Goal: Task Accomplishment & Management: Use online tool/utility

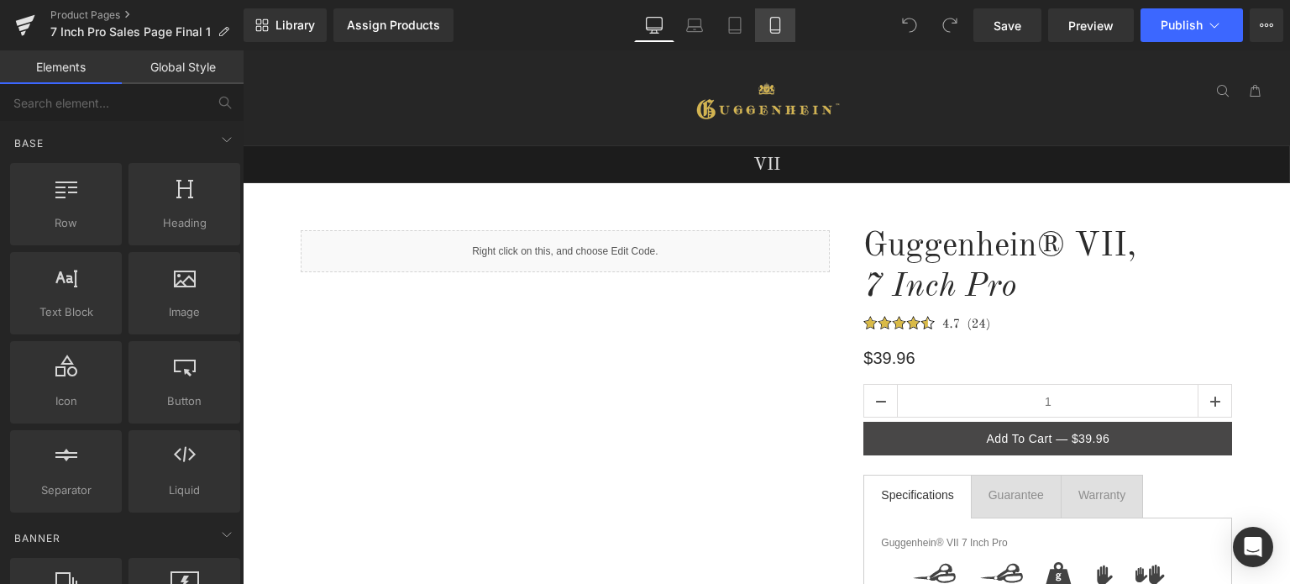
click at [778, 30] on icon at bounding box center [774, 30] width 9 height 0
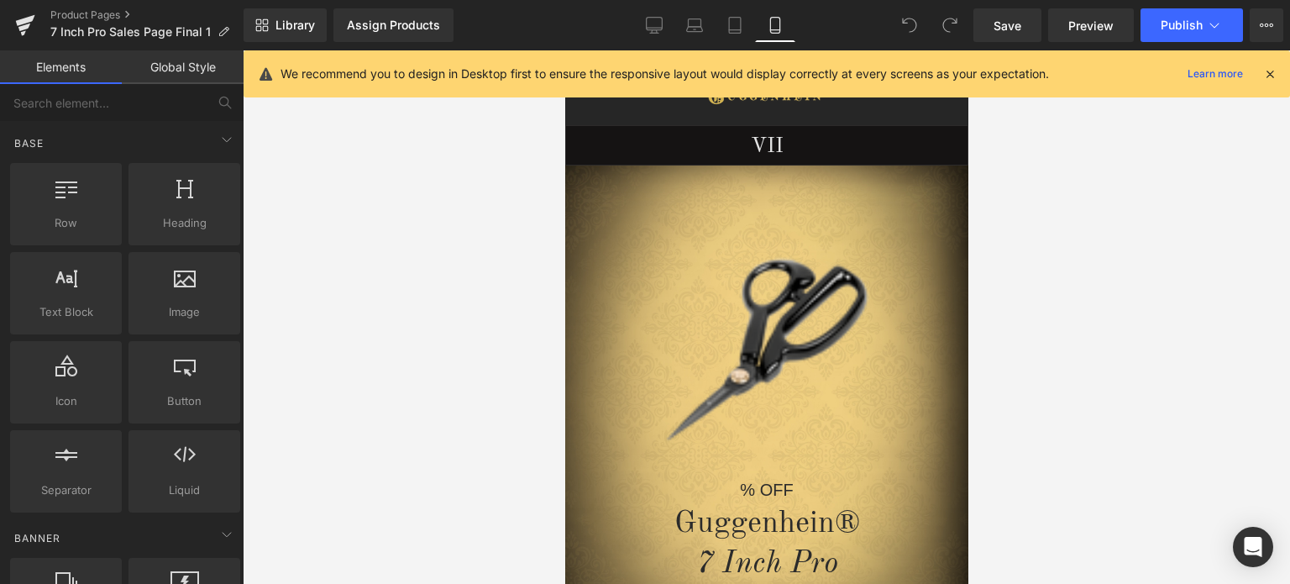
click at [1275, 75] on icon at bounding box center [1270, 73] width 15 height 15
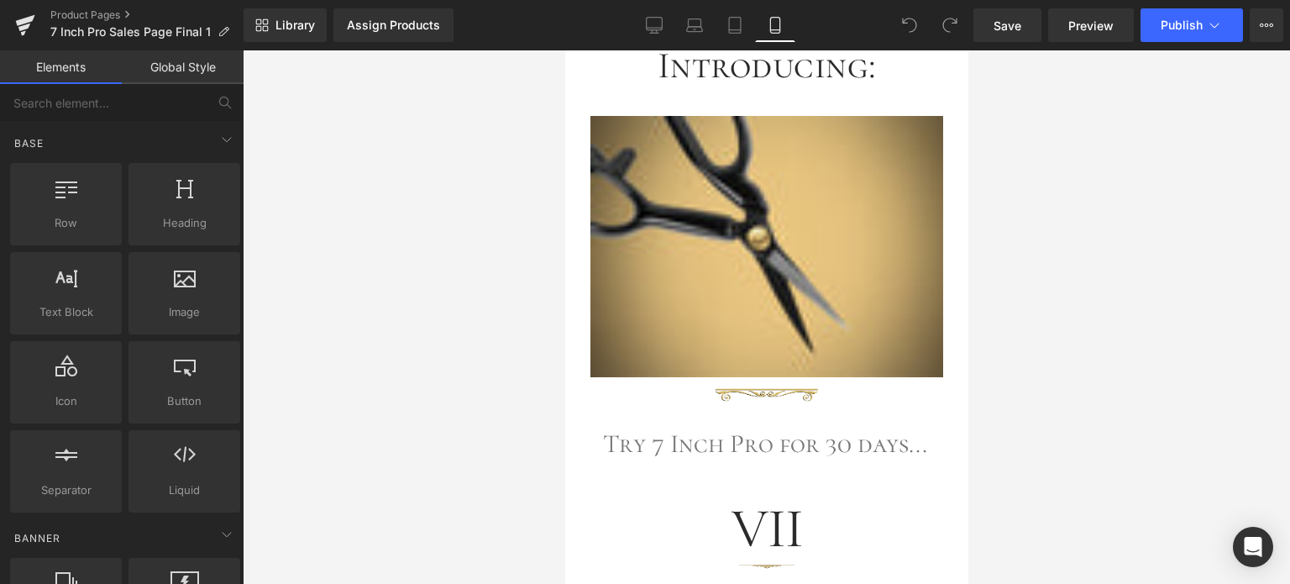
scroll to position [3293, 0]
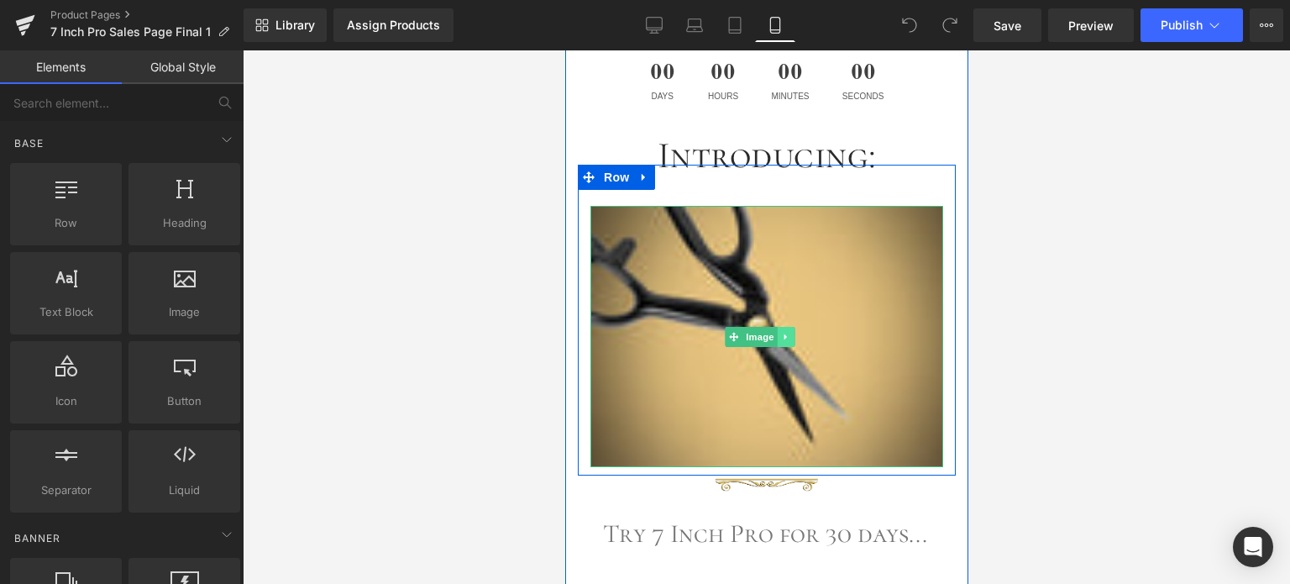
click at [788, 332] on icon at bounding box center [785, 337] width 9 height 10
click at [799, 327] on link at bounding box center [795, 337] width 18 height 20
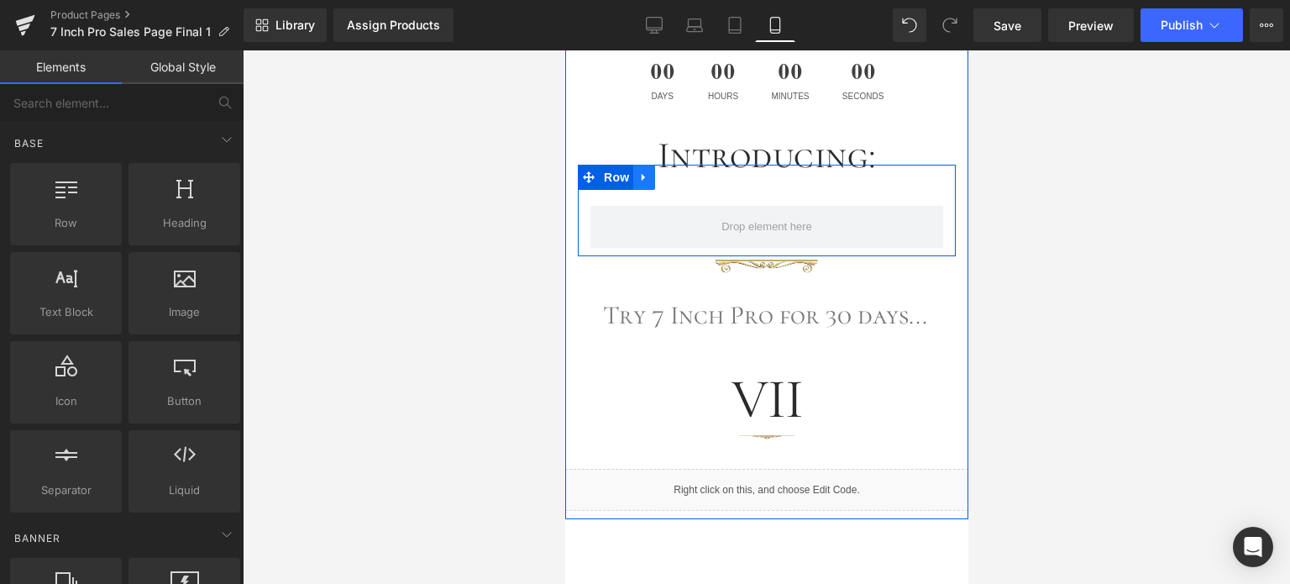
click at [641, 171] on icon at bounding box center [644, 177] width 12 height 13
click at [684, 171] on icon at bounding box center [687, 177] width 12 height 12
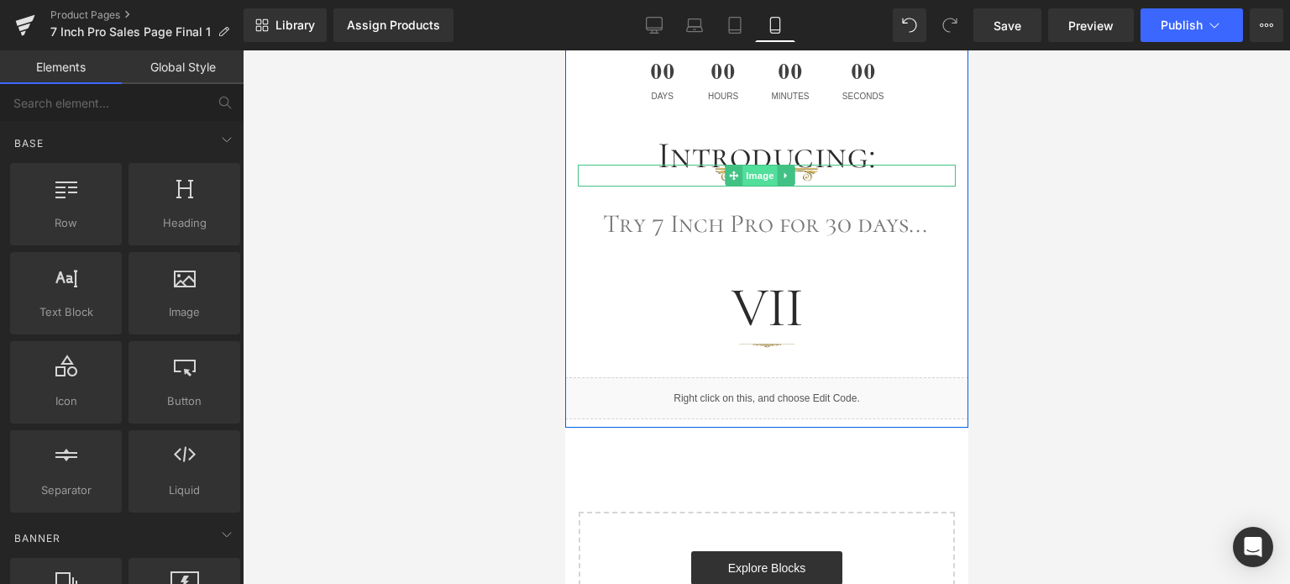
click at [769, 166] on span "Image" at bounding box center [760, 176] width 35 height 20
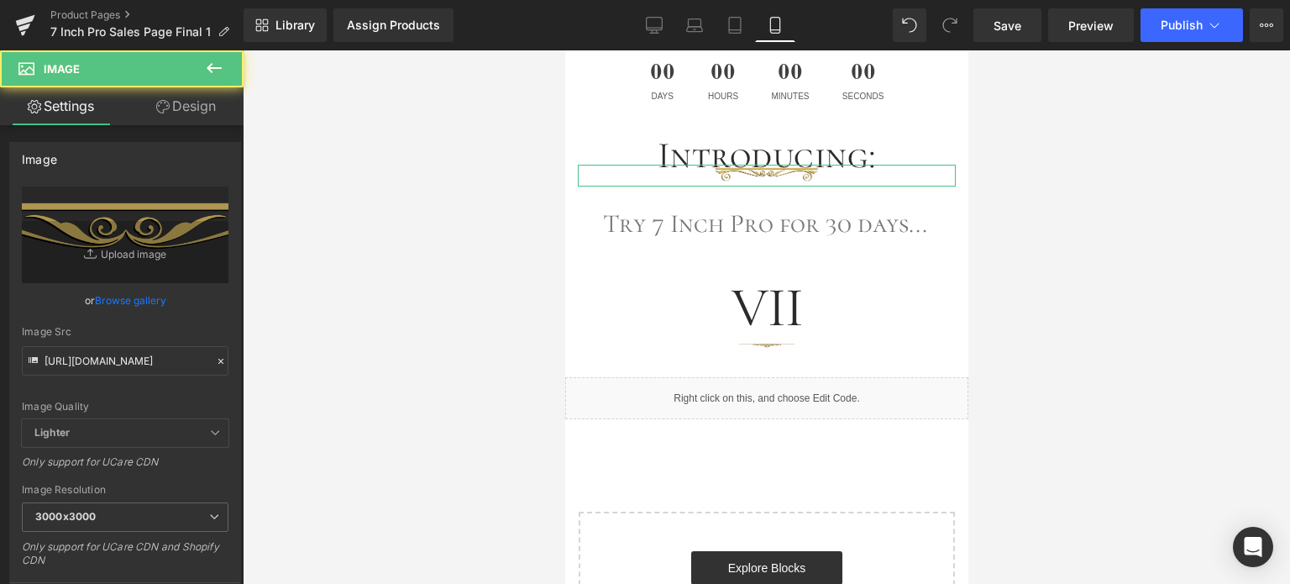
click at [194, 122] on link "Design" at bounding box center [186, 106] width 122 height 38
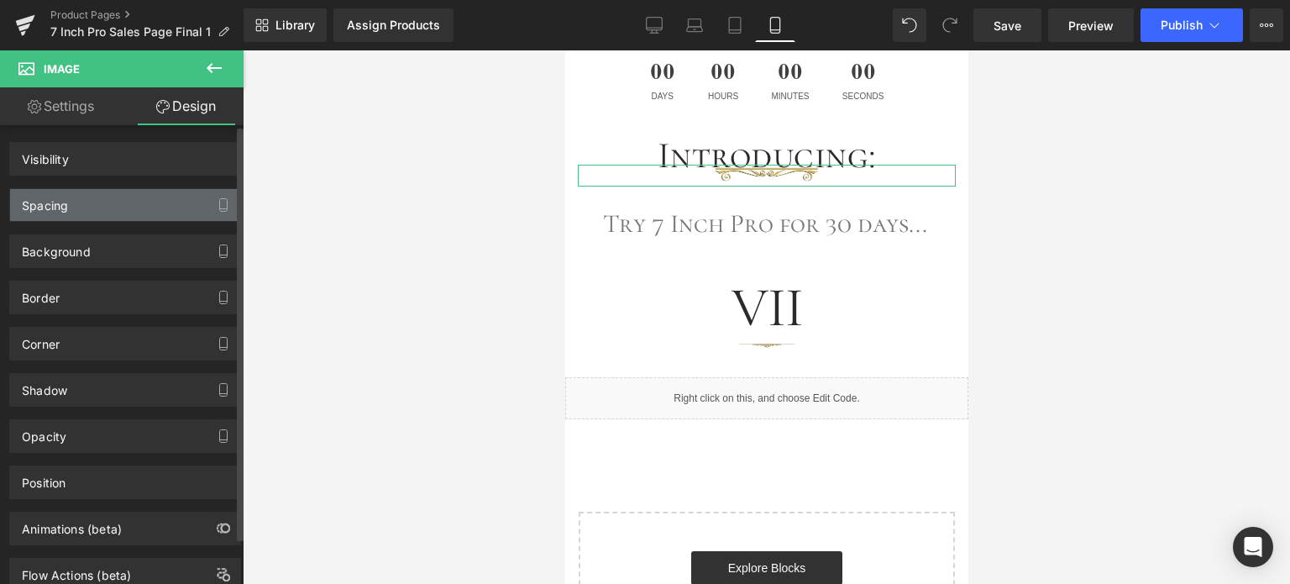
click at [101, 207] on div "Spacing" at bounding box center [125, 205] width 230 height 32
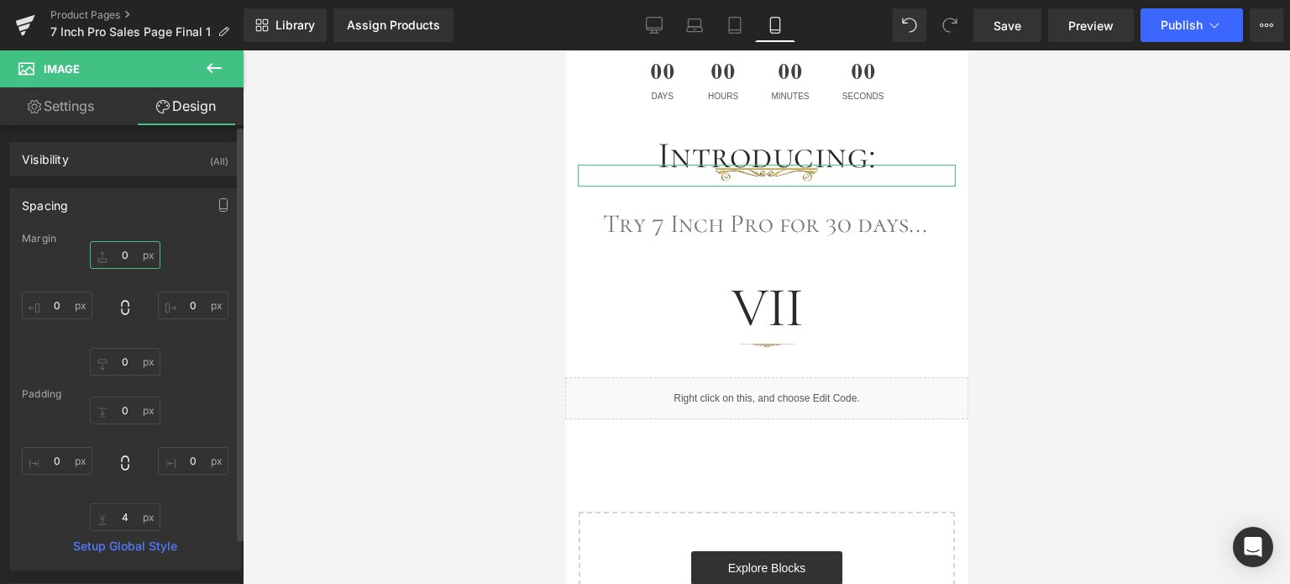
click at [129, 250] on input "text" at bounding box center [125, 255] width 71 height 28
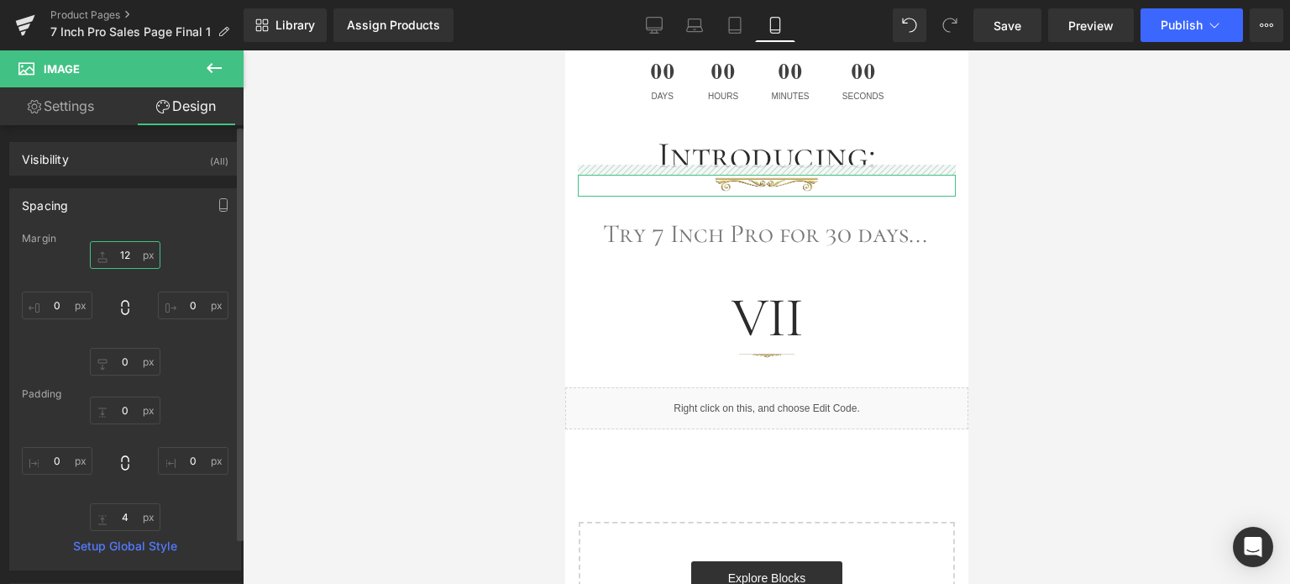
click at [116, 251] on input "12" at bounding box center [125, 255] width 71 height 28
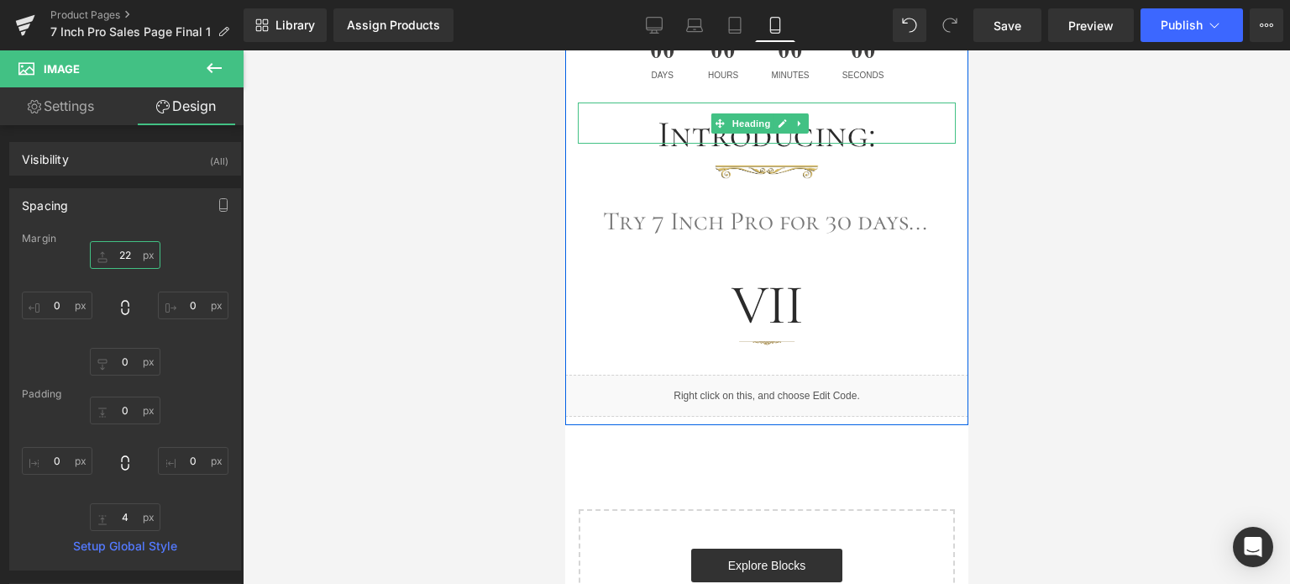
scroll to position [3377, 0]
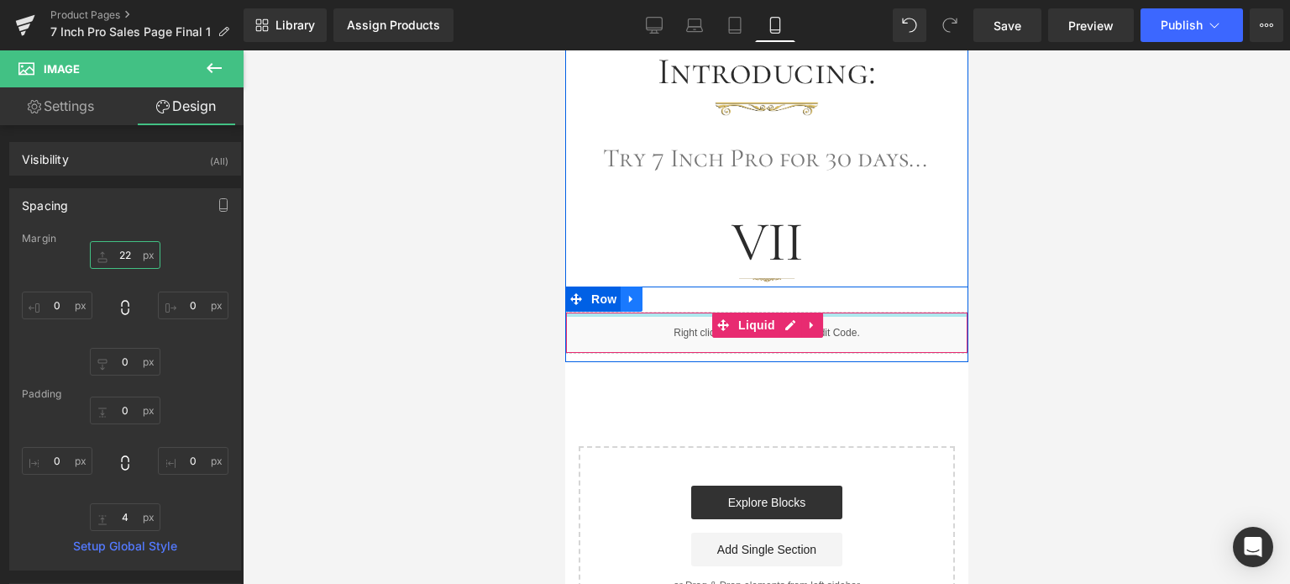
type input "22"
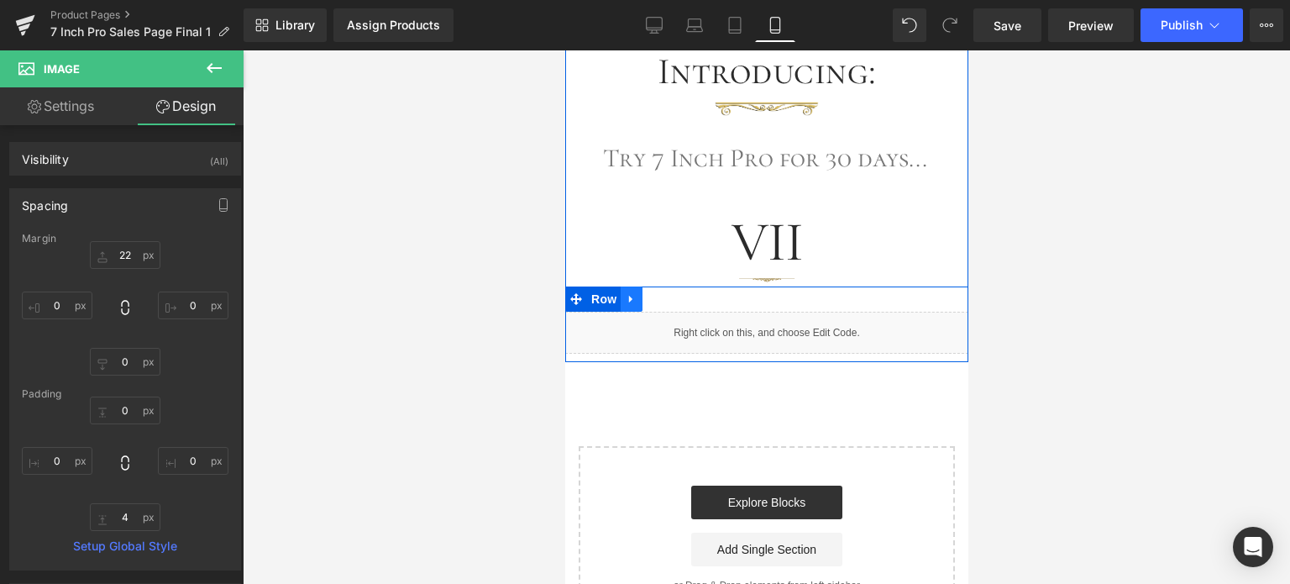
click at [625, 293] on icon at bounding box center [631, 299] width 12 height 13
click at [669, 293] on icon at bounding box center [675, 299] width 12 height 12
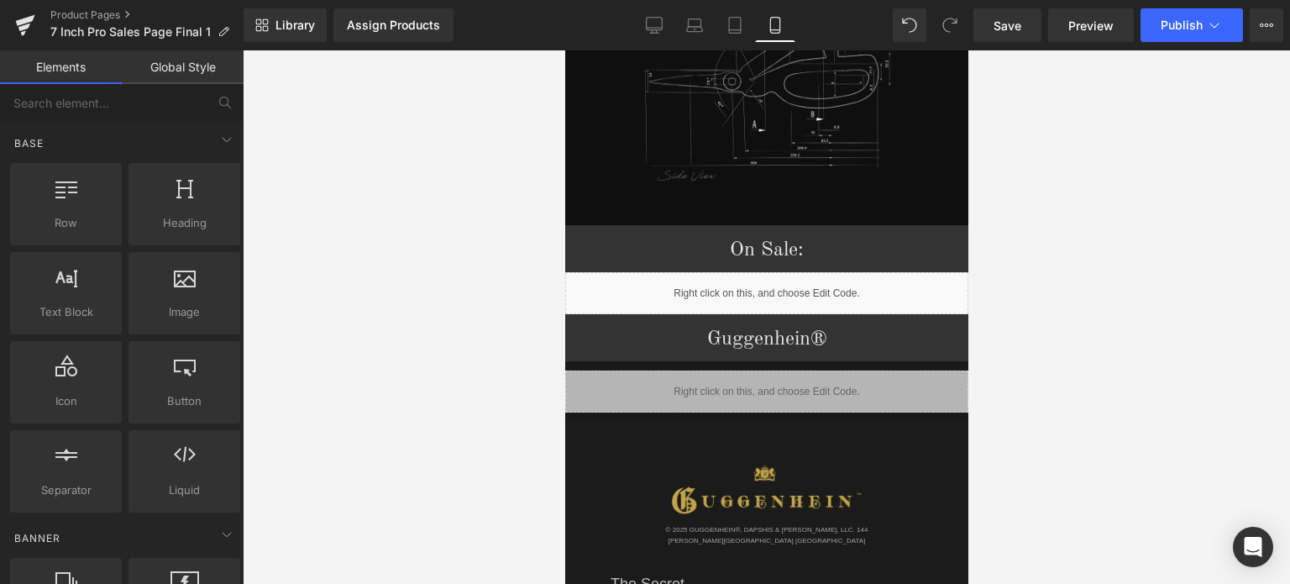
scroll to position [2194, 0]
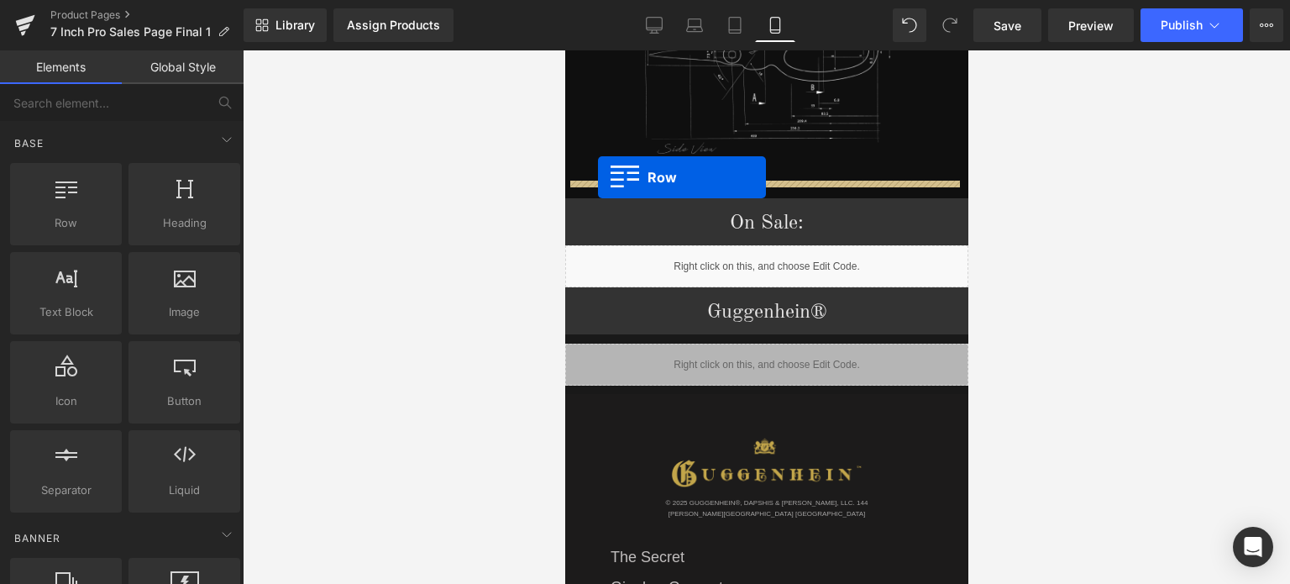
drag, startPoint x: 624, startPoint y: 258, endPoint x: 597, endPoint y: 177, distance: 85.0
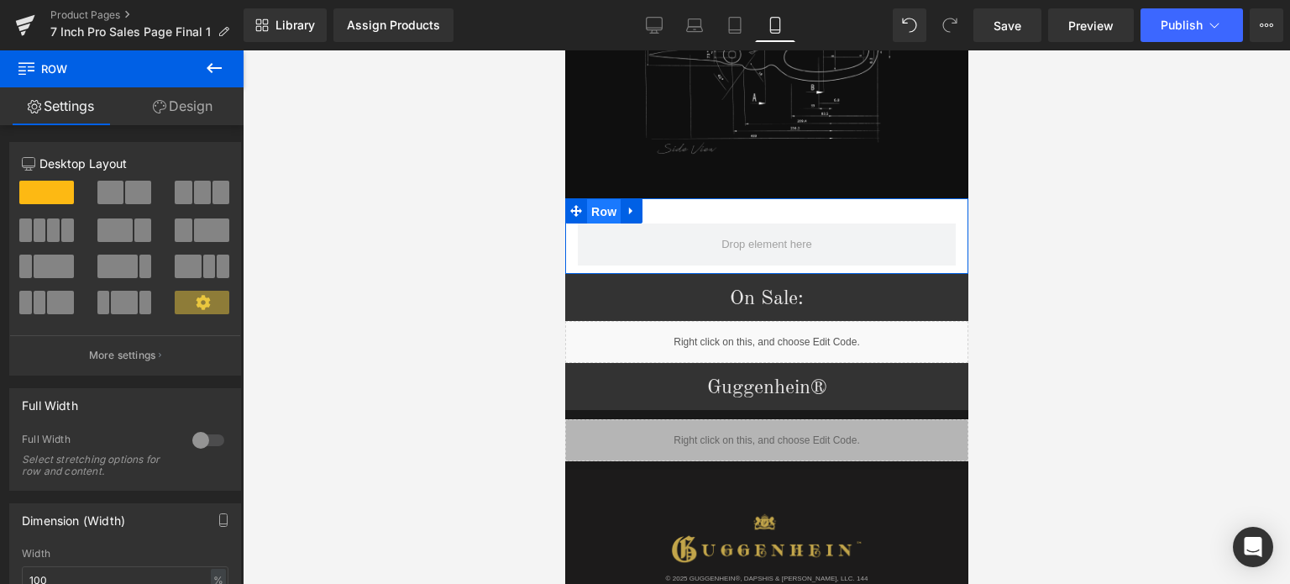
click at [604, 199] on span "Row" at bounding box center [603, 211] width 34 height 25
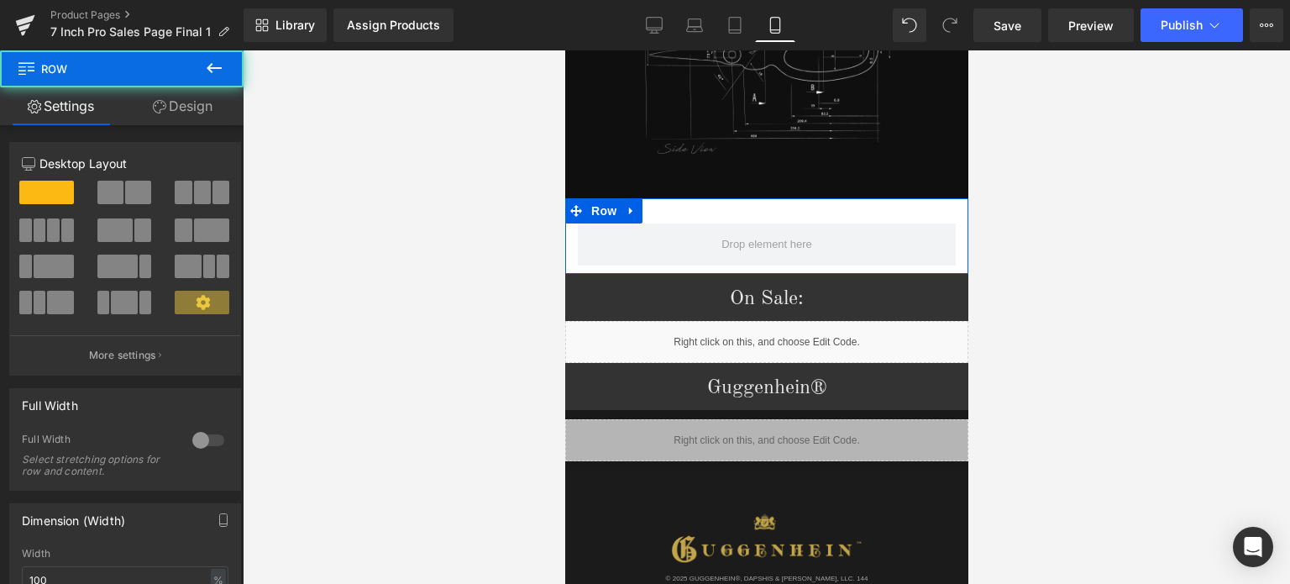
click at [191, 110] on link "Design" at bounding box center [183, 106] width 122 height 38
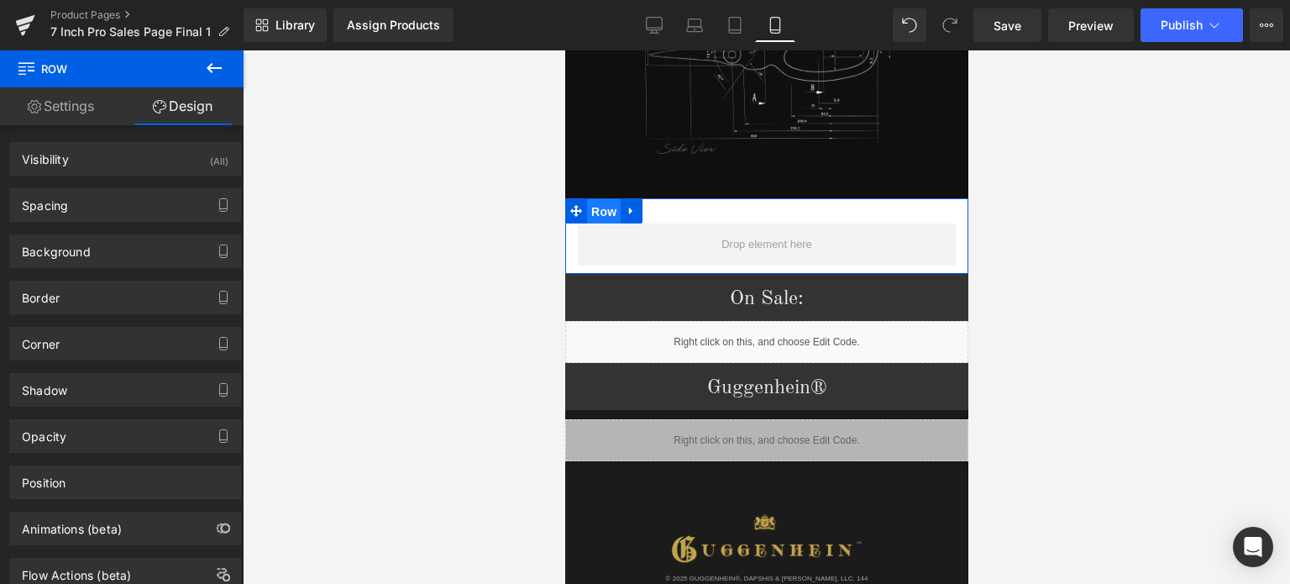
click at [602, 199] on span "Row" at bounding box center [603, 211] width 34 height 25
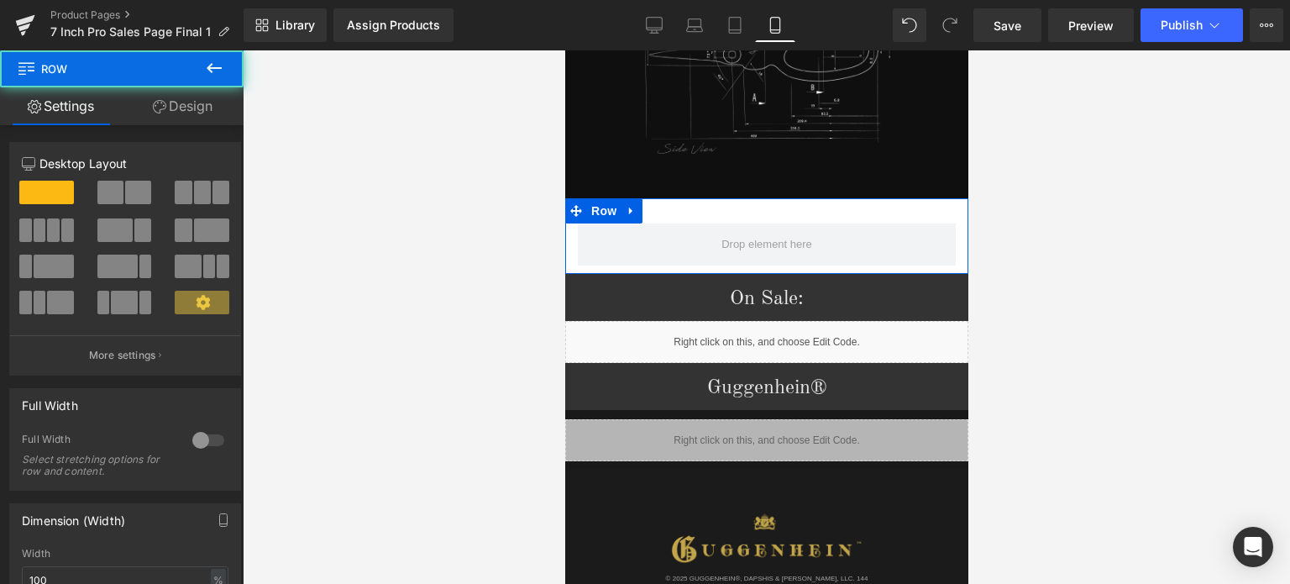
click at [188, 103] on link "Design" at bounding box center [183, 106] width 122 height 38
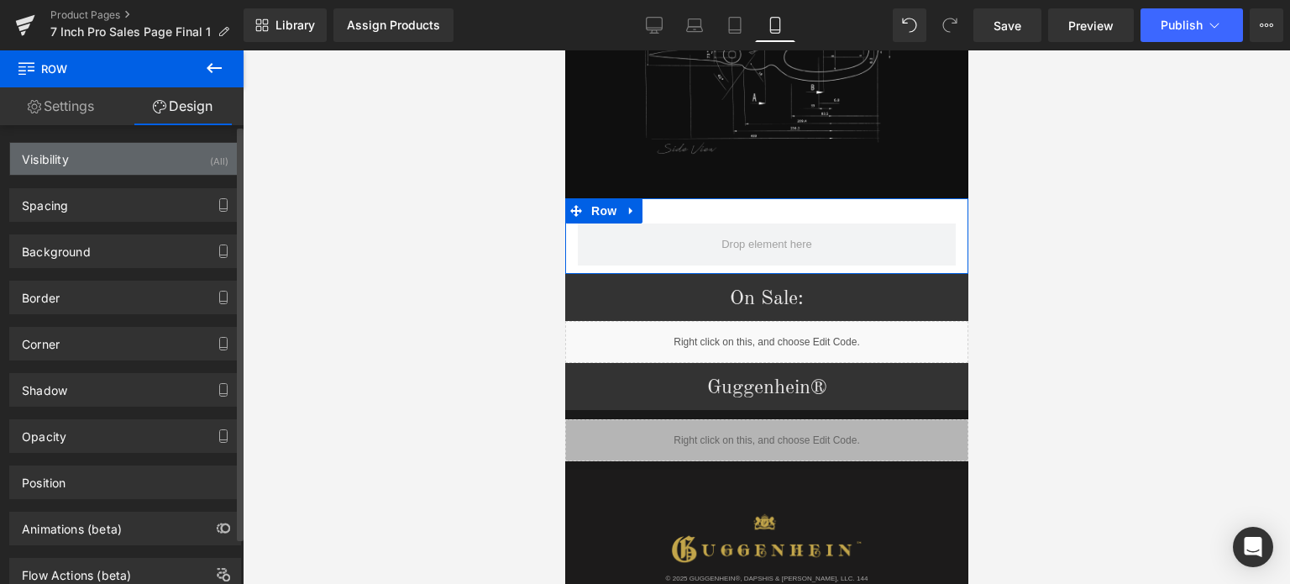
click at [110, 165] on div "Visibility (All)" at bounding box center [125, 159] width 230 height 32
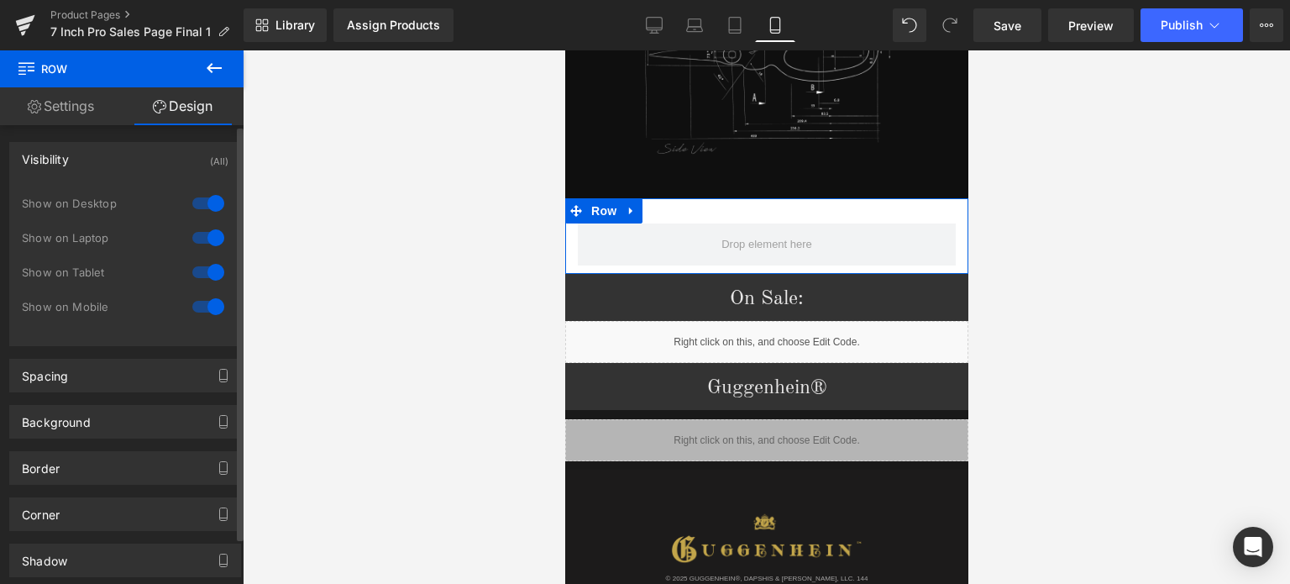
click at [205, 205] on div at bounding box center [208, 203] width 40 height 27
click at [201, 233] on div at bounding box center [208, 237] width 40 height 27
click at [202, 265] on div at bounding box center [208, 272] width 40 height 27
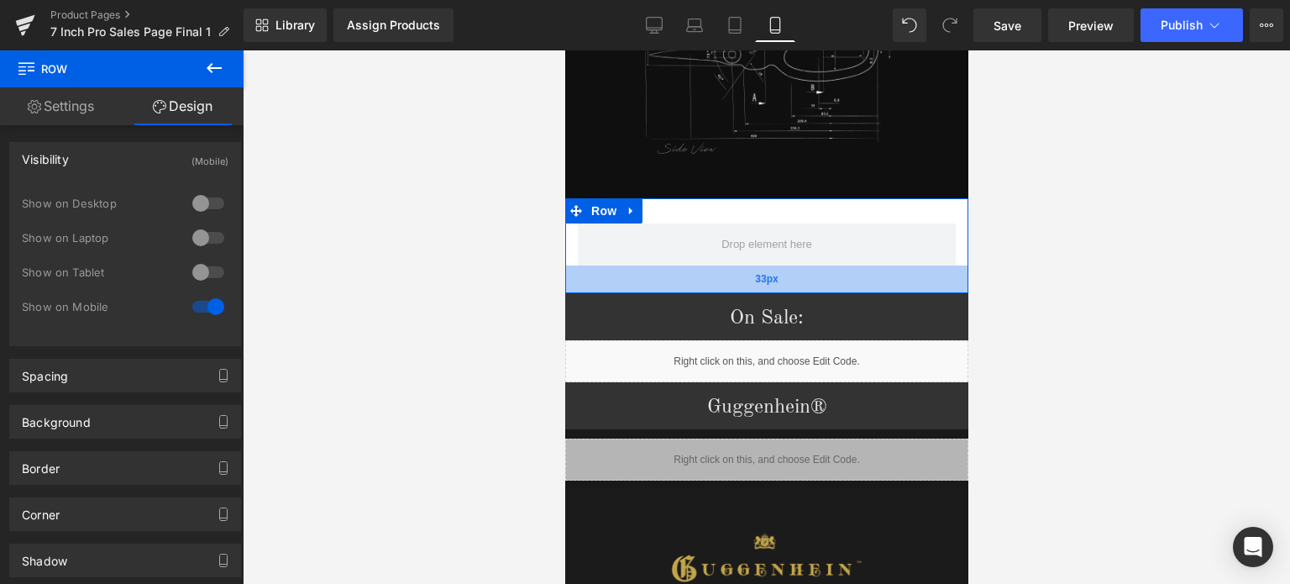
drag, startPoint x: 772, startPoint y: 253, endPoint x: 772, endPoint y: 272, distance: 19.3
click at [772, 272] on div "33px" at bounding box center [766, 279] width 403 height 28
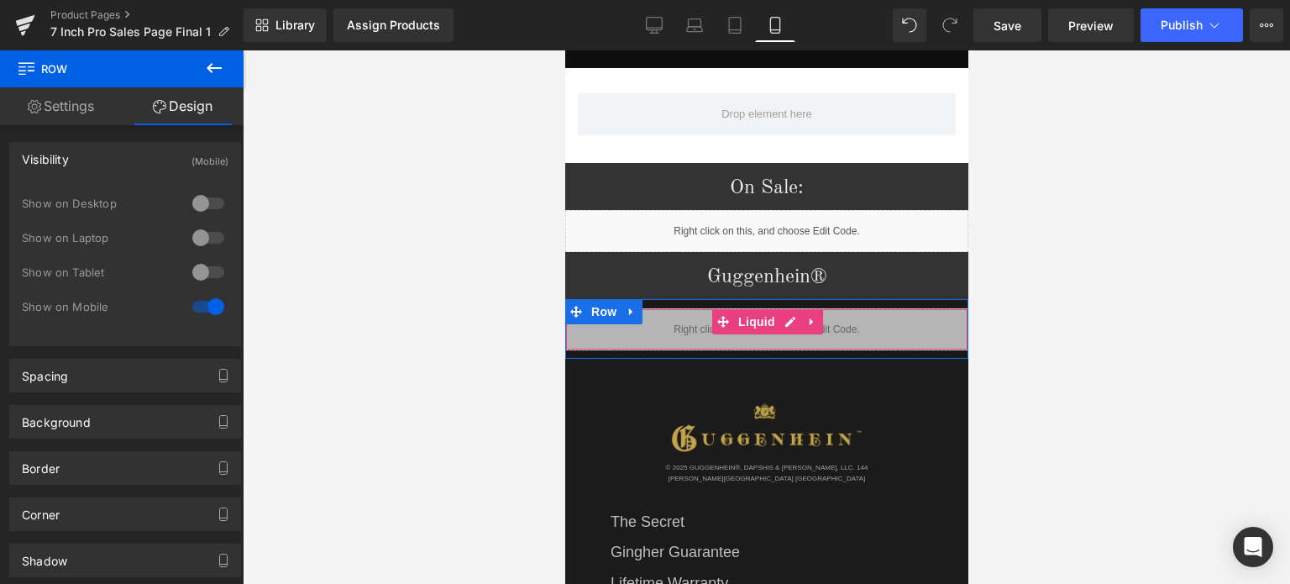
scroll to position [2156, 0]
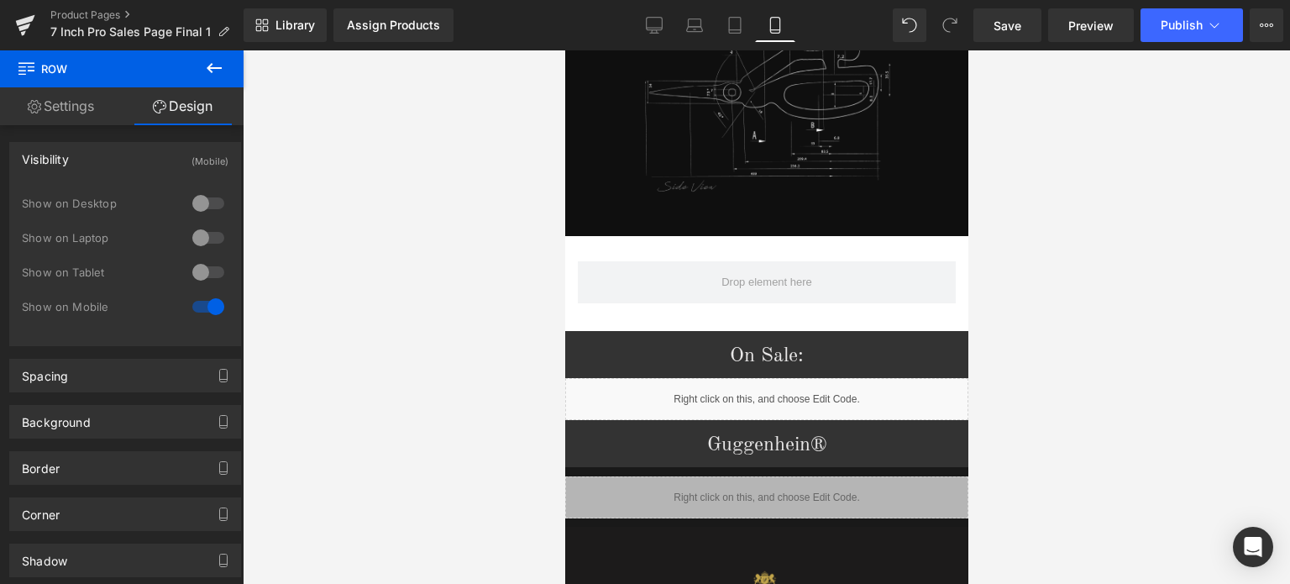
click at [201, 68] on button at bounding box center [214, 68] width 59 height 37
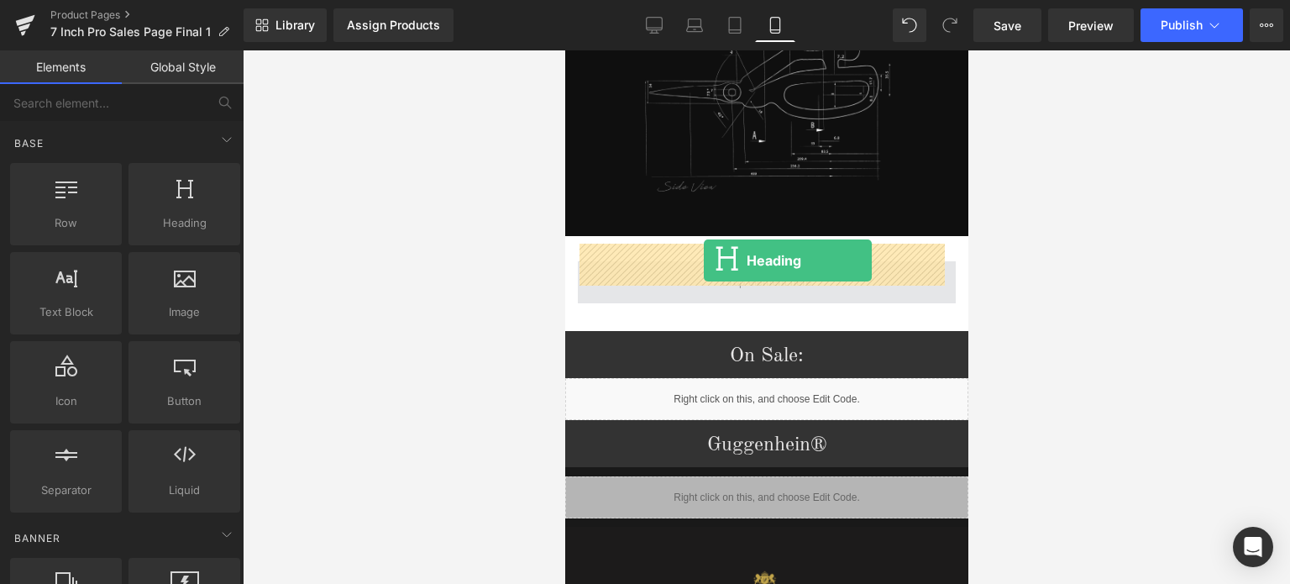
drag, startPoint x: 883, startPoint y: 266, endPoint x: 703, endPoint y: 260, distance: 179.9
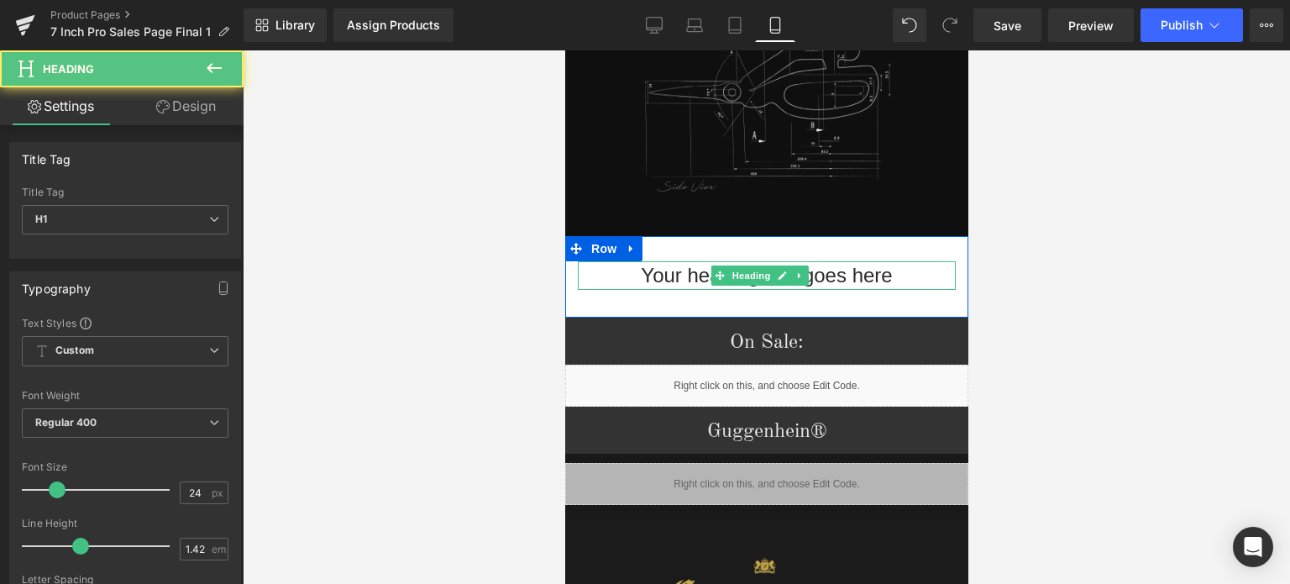
click at [849, 261] on h1 "Your heading text goes here" at bounding box center [766, 275] width 378 height 29
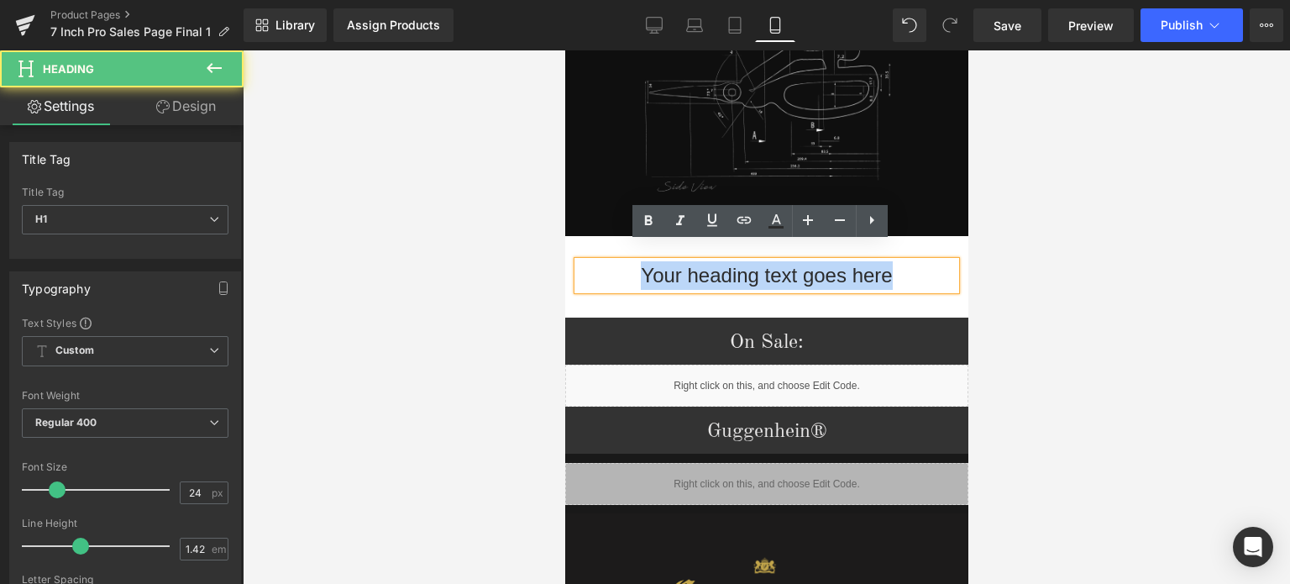
drag, startPoint x: 901, startPoint y: 258, endPoint x: 619, endPoint y: 260, distance: 282.3
click at [619, 261] on h1 "Your heading text goes here" at bounding box center [766, 275] width 378 height 29
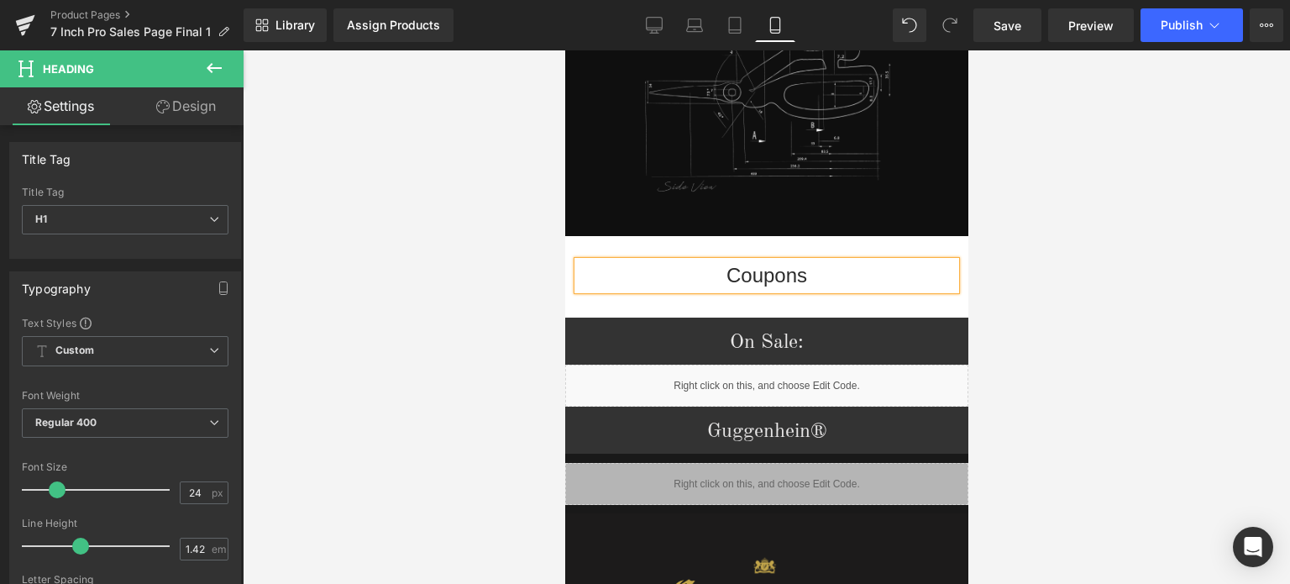
click at [1028, 314] on div at bounding box center [767, 317] width 1048 height 534
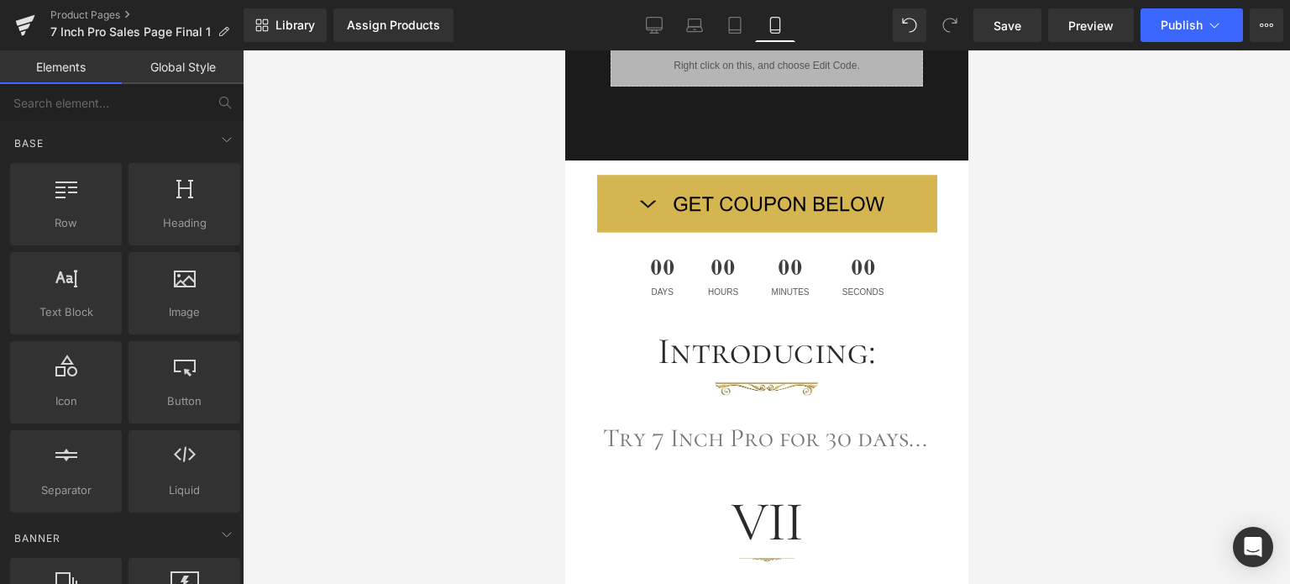
scroll to position [3188, 0]
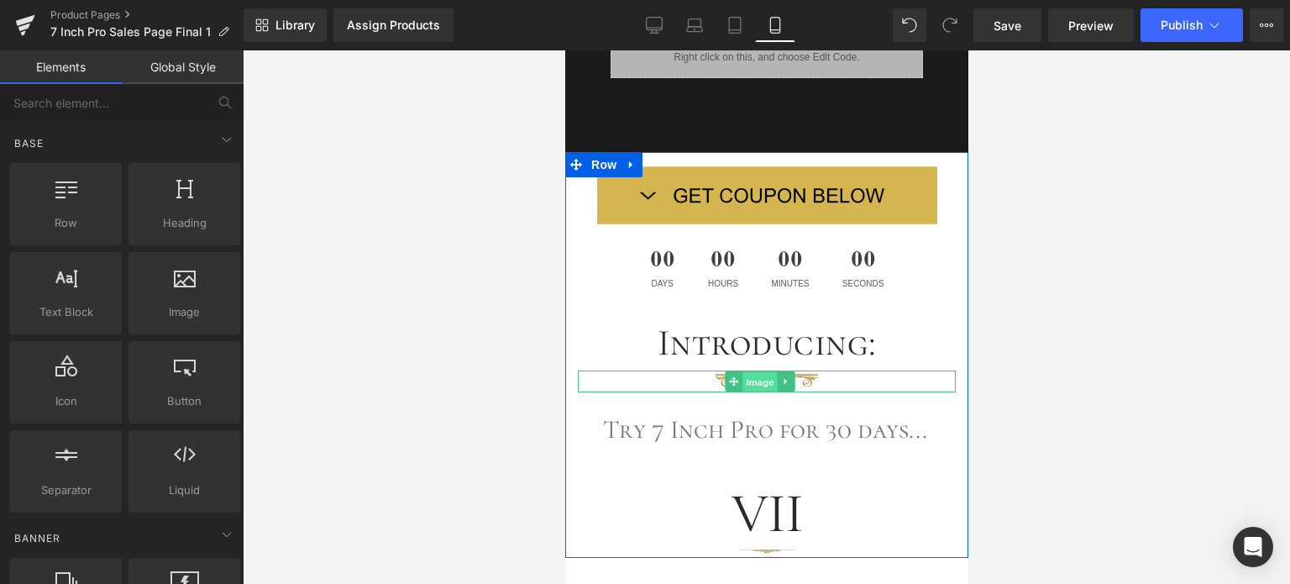
click at [756, 372] on span "Image" at bounding box center [760, 382] width 35 height 20
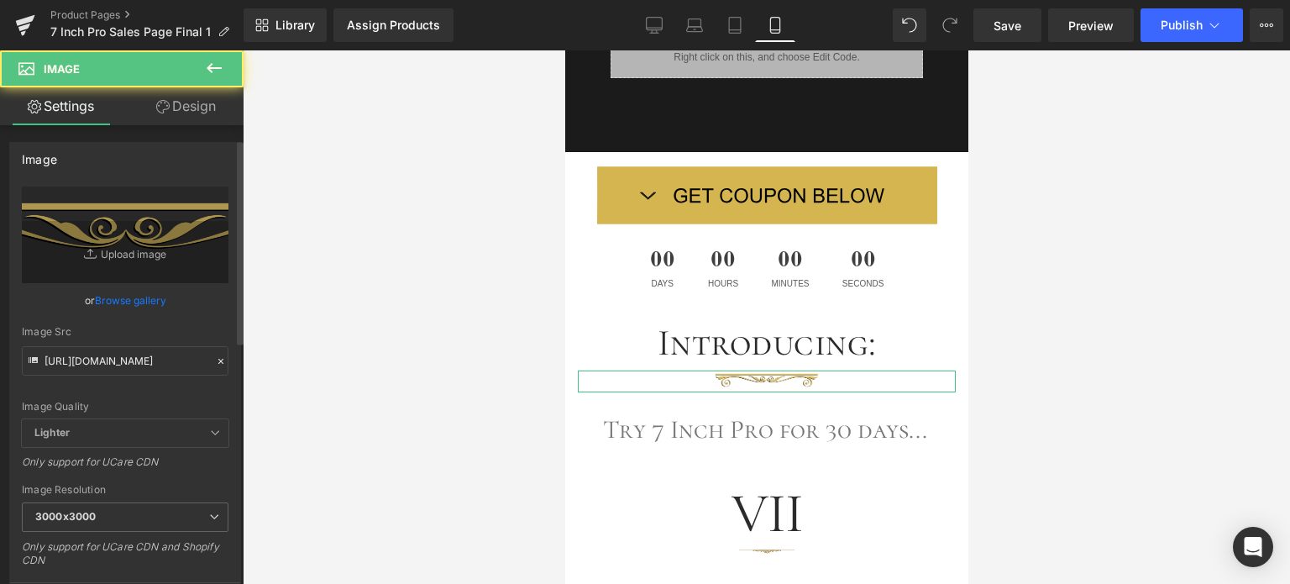
scroll to position [420, 0]
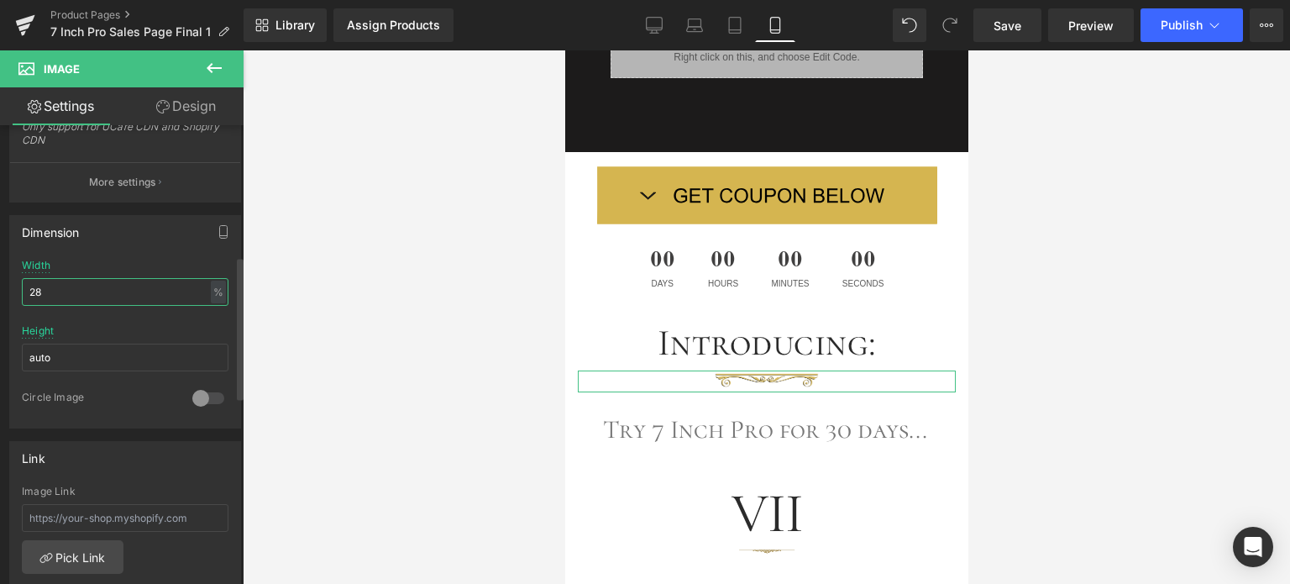
click at [27, 290] on input "28" at bounding box center [125, 292] width 207 height 28
click at [46, 289] on input "82" at bounding box center [125, 292] width 207 height 28
drag, startPoint x: 44, startPoint y: 288, endPoint x: 18, endPoint y: 288, distance: 25.2
click at [18, 288] on div "28% Width 82 % % px auto Height auto 0 Circle Image" at bounding box center [125, 344] width 230 height 168
type input "21"
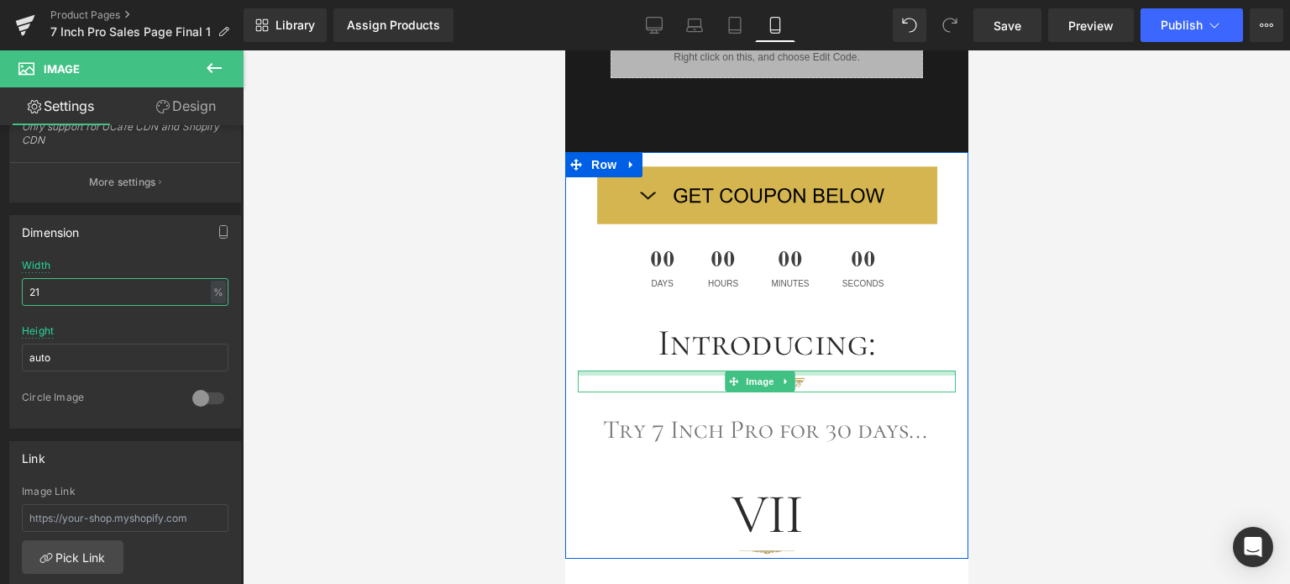
drag, startPoint x: 828, startPoint y: 350, endPoint x: 1642, endPoint y: 412, distance: 816.5
click at [828, 371] on div "Image" at bounding box center [766, 382] width 378 height 22
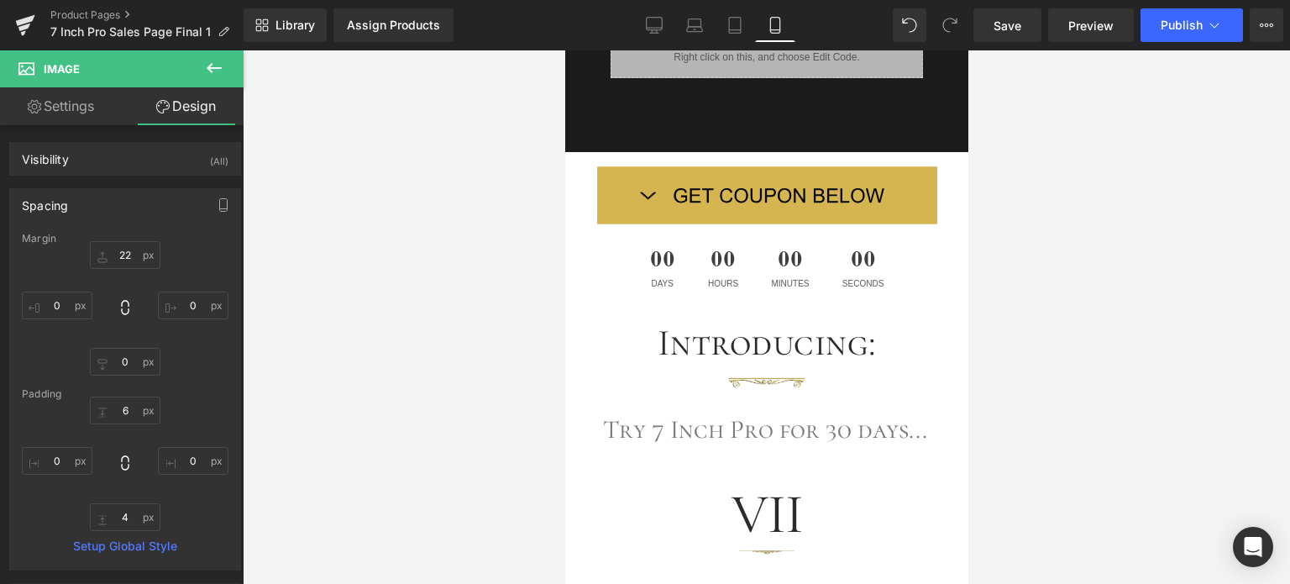
click at [1084, 377] on div at bounding box center [767, 317] width 1048 height 534
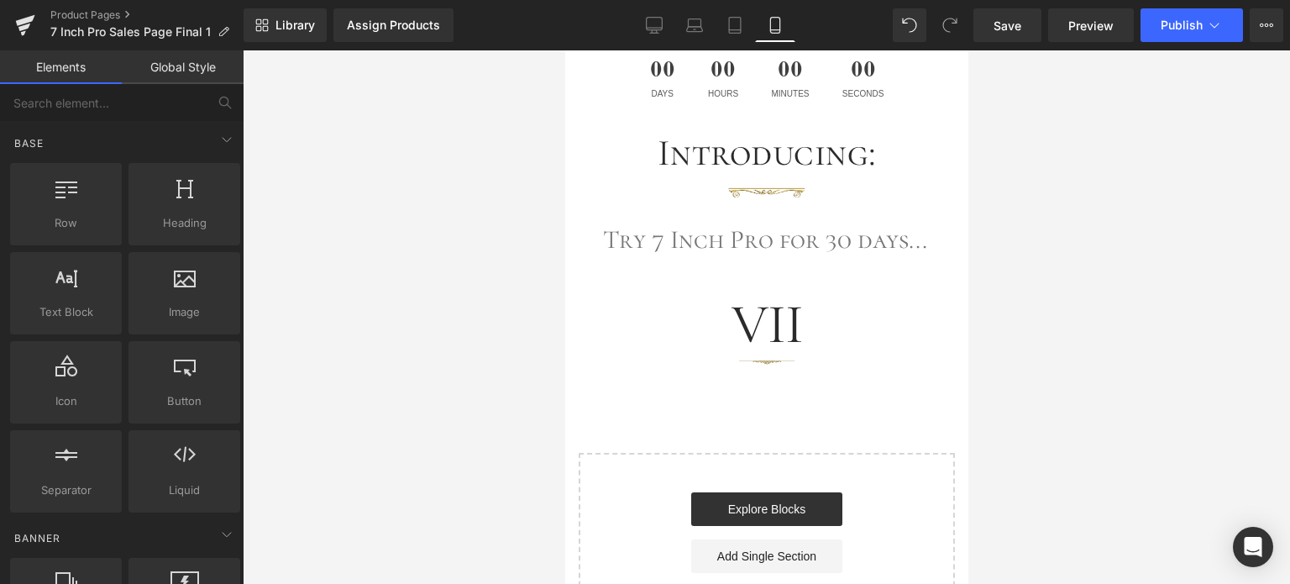
scroll to position [3393, 0]
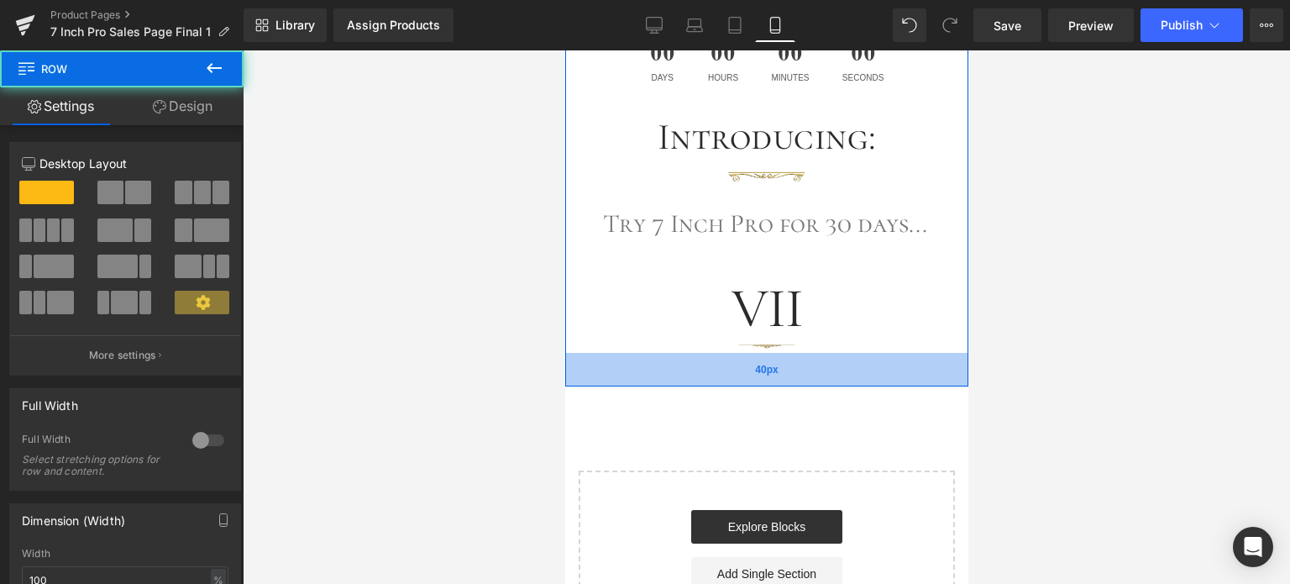
drag, startPoint x: 938, startPoint y: 326, endPoint x: 934, endPoint y: 360, distance: 33.9
click at [934, 360] on div "40px" at bounding box center [766, 370] width 403 height 34
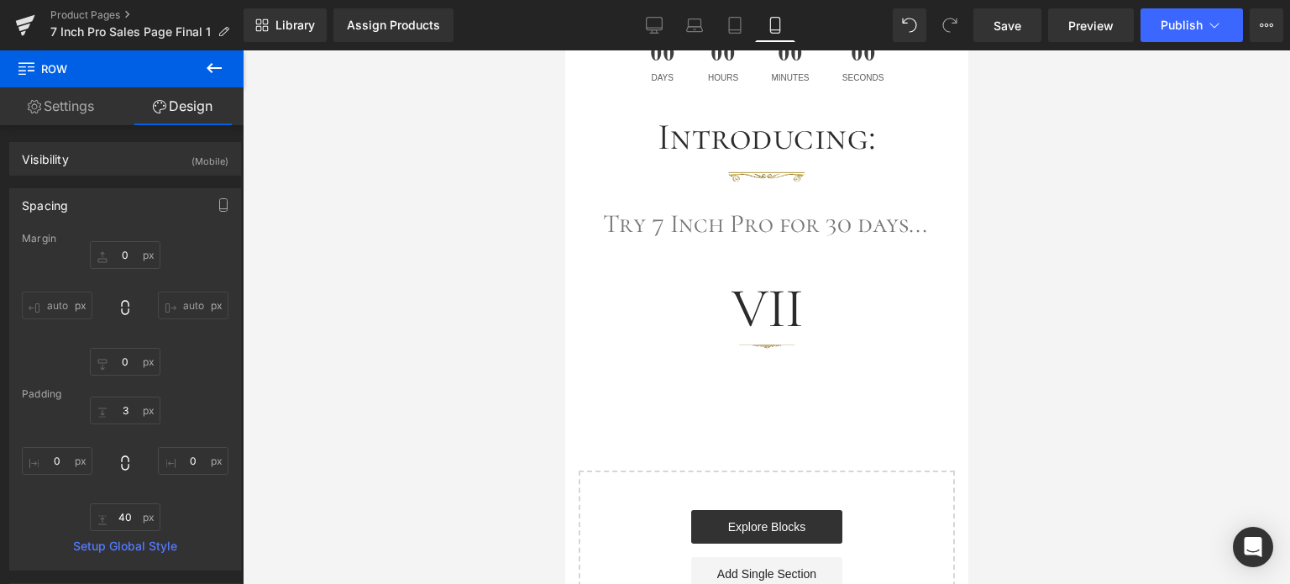
scroll to position [3164, 0]
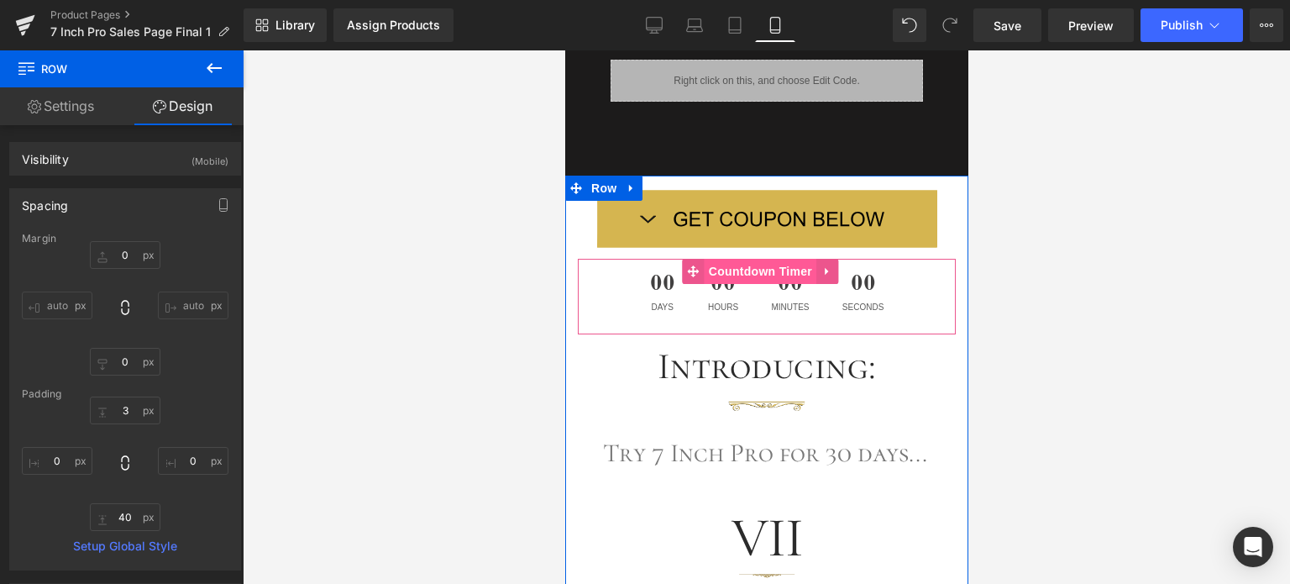
click at [744, 259] on span "Countdown Timer" at bounding box center [760, 271] width 112 height 25
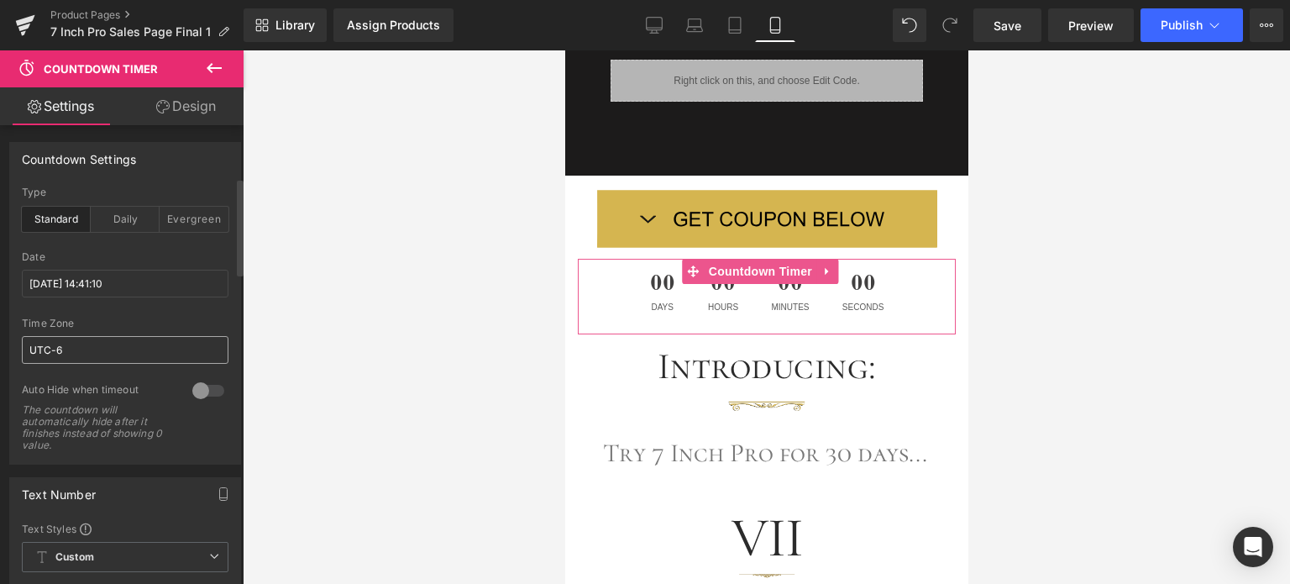
scroll to position [420, 0]
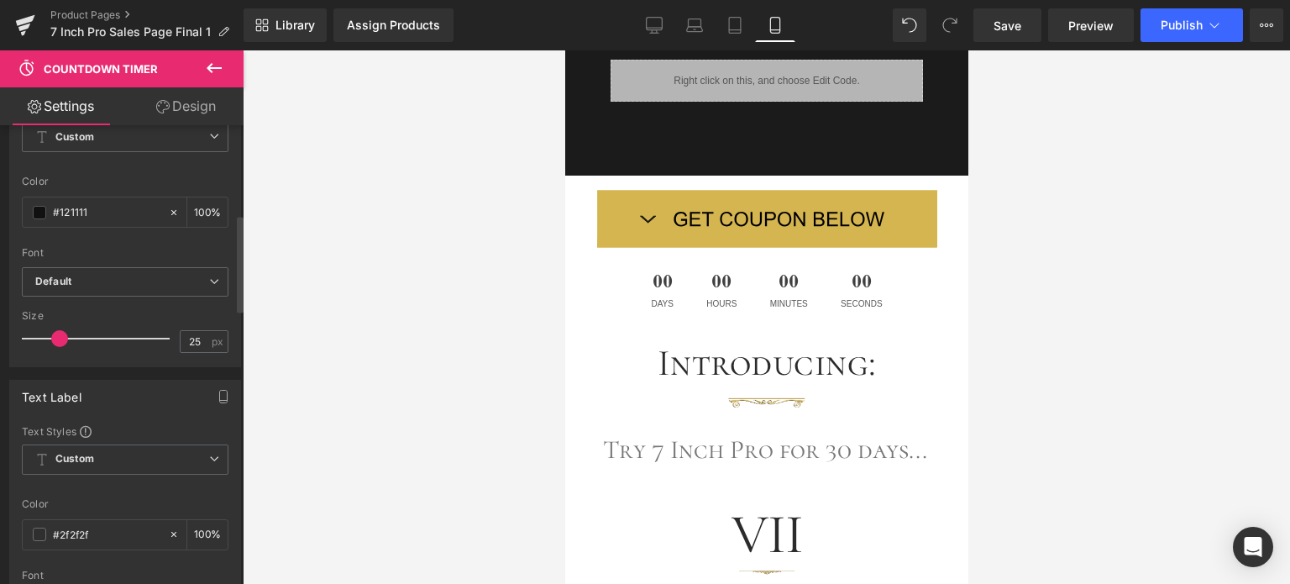
click at [59, 334] on span at bounding box center [59, 338] width 17 height 17
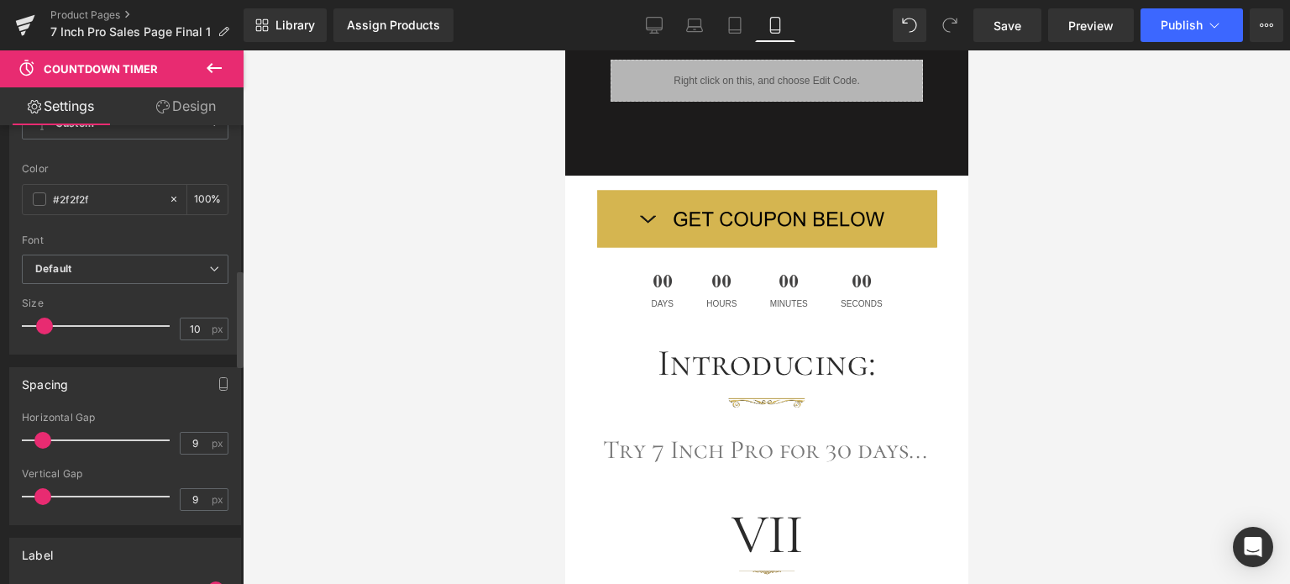
scroll to position [756, 0]
click at [42, 320] on span at bounding box center [42, 325] width 17 height 17
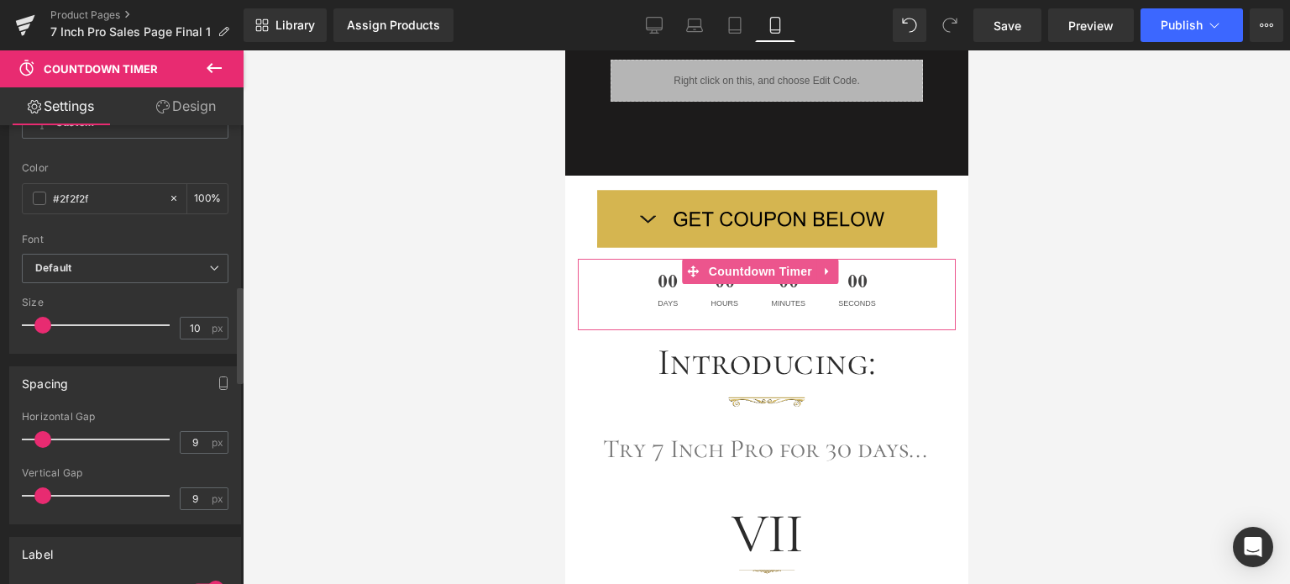
scroll to position [504, 0]
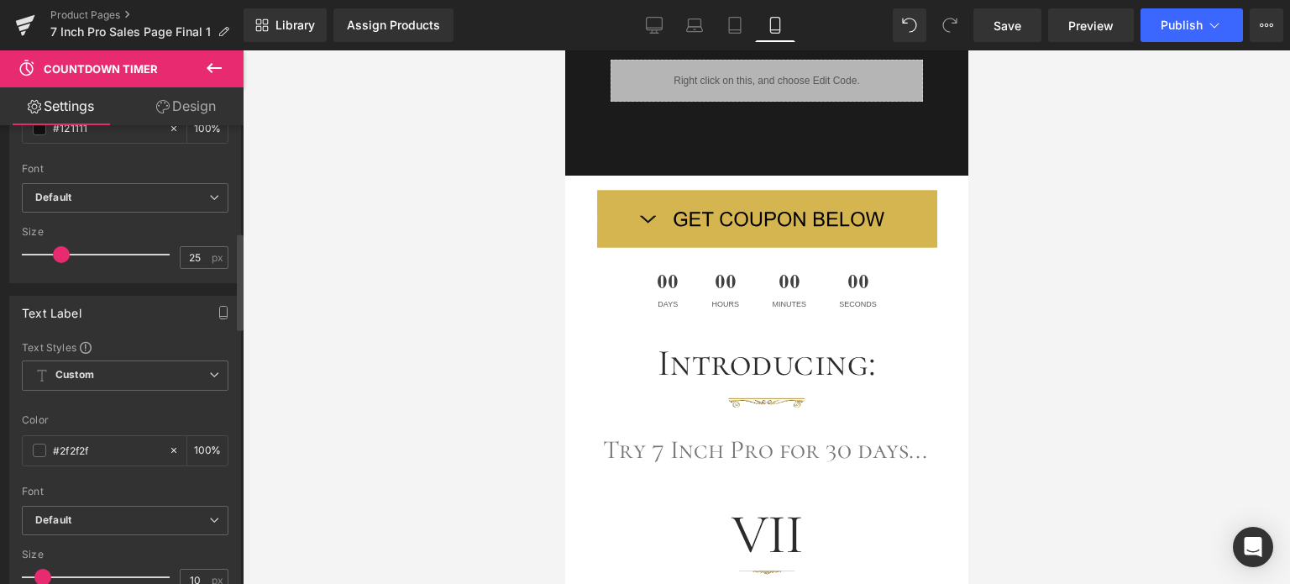
click at [60, 253] on span at bounding box center [61, 254] width 17 height 17
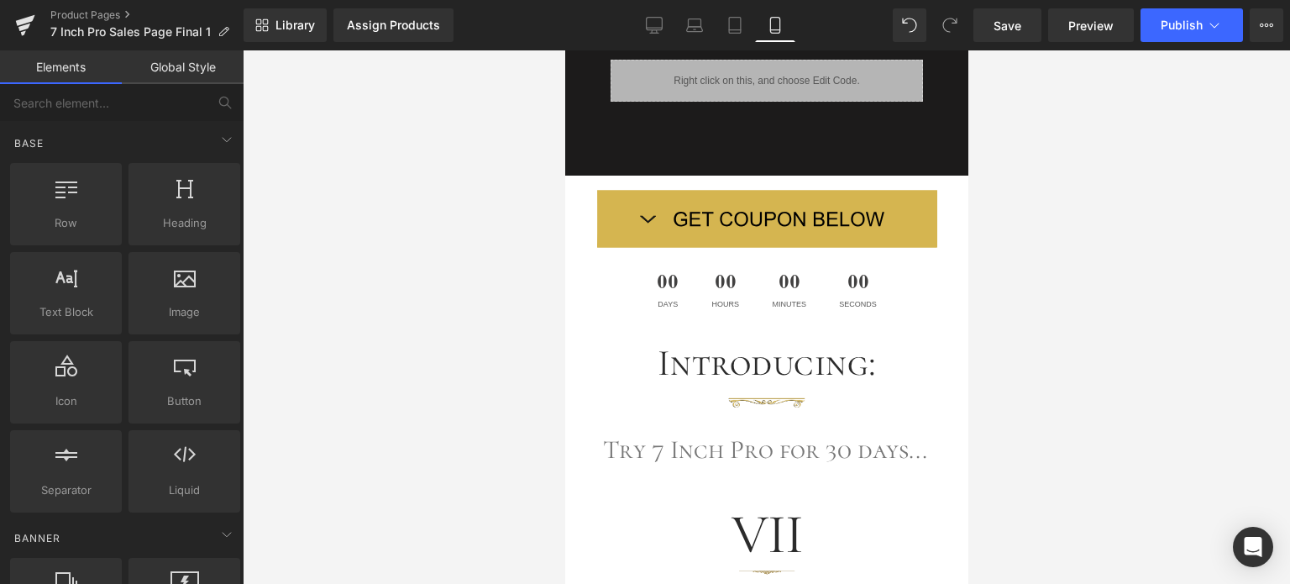
click at [1004, 362] on div at bounding box center [767, 317] width 1048 height 534
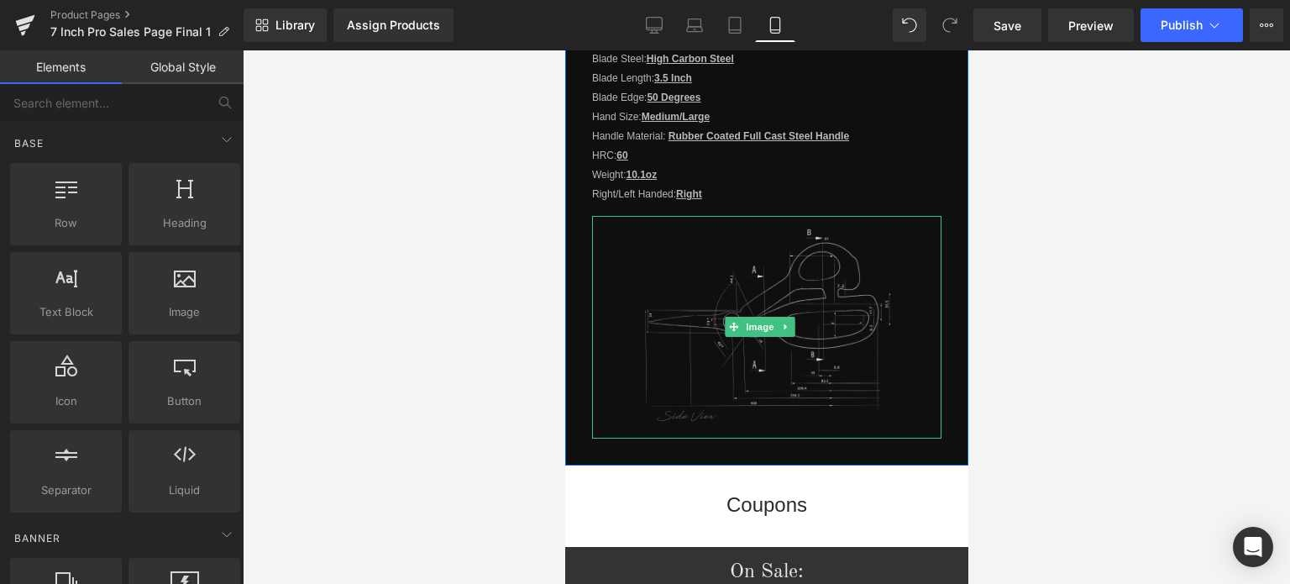
scroll to position [2179, 0]
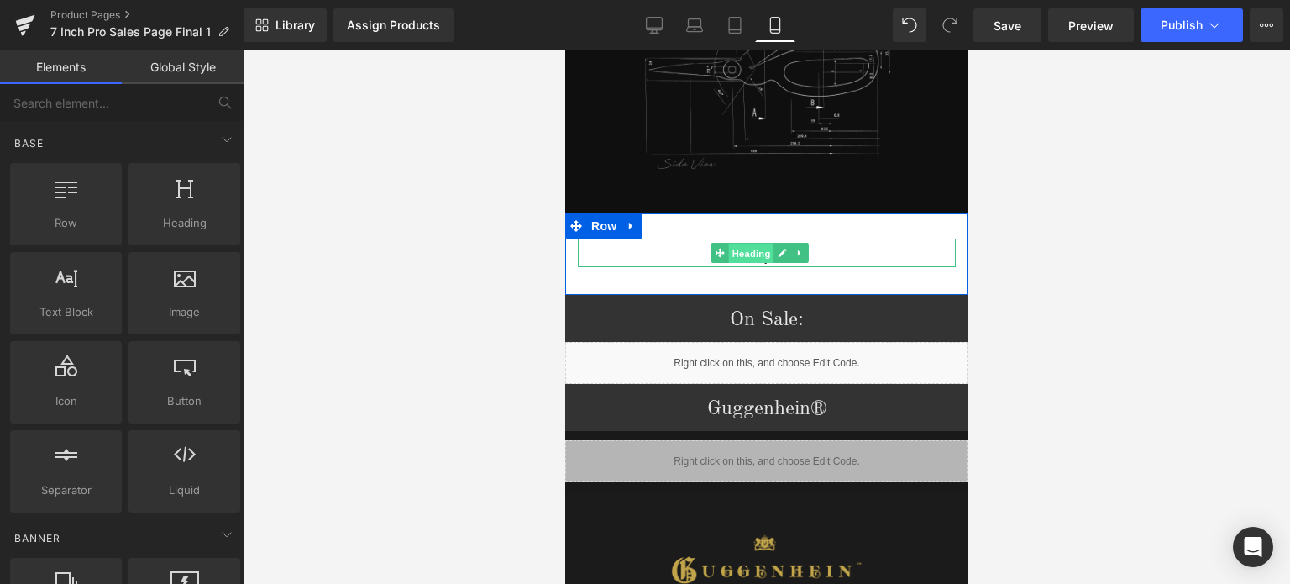
click at [756, 243] on span "Heading" at bounding box center [750, 253] width 45 height 20
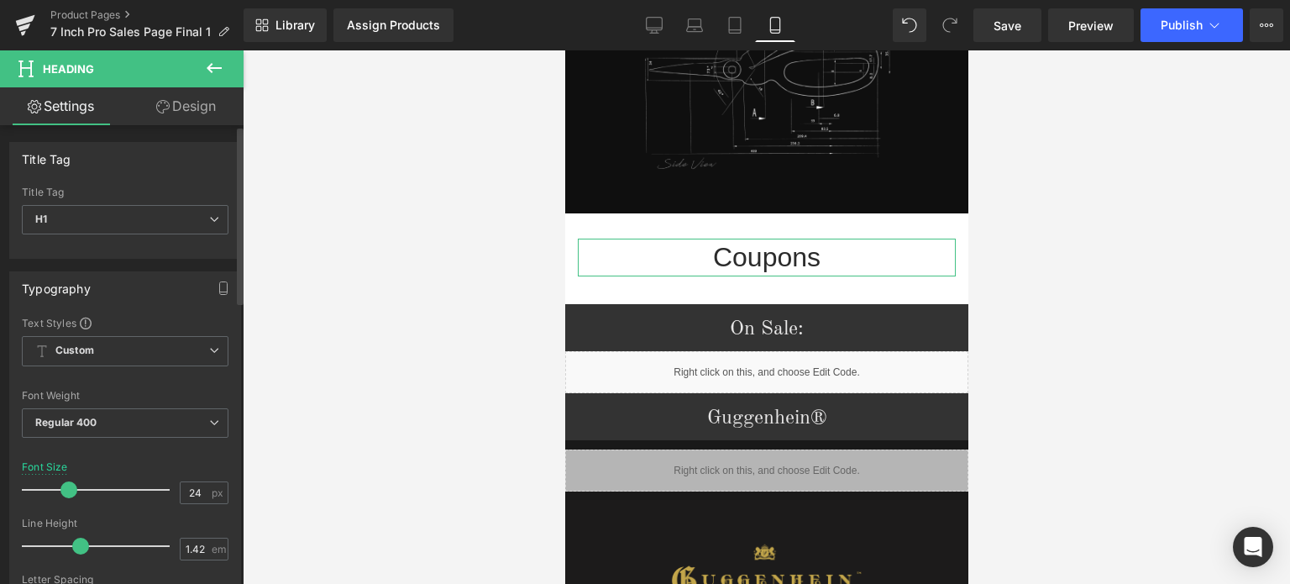
drag, startPoint x: 52, startPoint y: 487, endPoint x: 63, endPoint y: 486, distance: 11.0
click at [63, 486] on span at bounding box center [68, 489] width 17 height 17
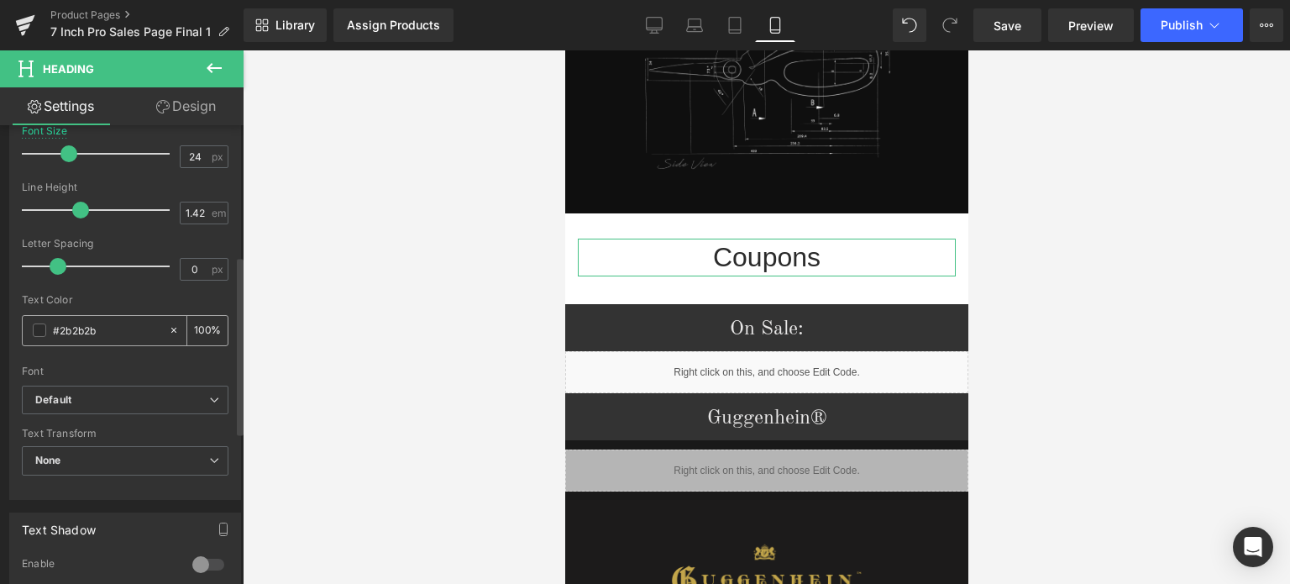
drag, startPoint x: 108, startPoint y: 329, endPoint x: 50, endPoint y: 330, distance: 58.0
click at [50, 330] on div "#2b2b2b" at bounding box center [95, 330] width 145 height 29
type input "2f2f2f"
click at [229, 360] on div "Text Styles Custom Custom Setup Global Style Custom Setup Global Style Thin 100…" at bounding box center [125, 239] width 230 height 519
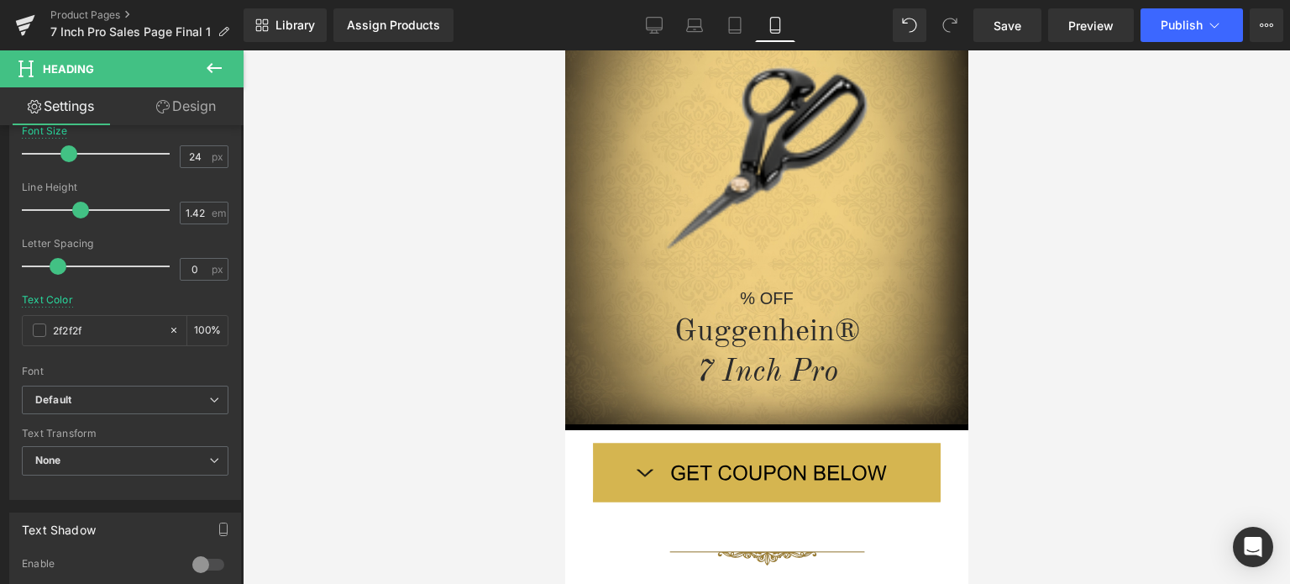
scroll to position [156, 0]
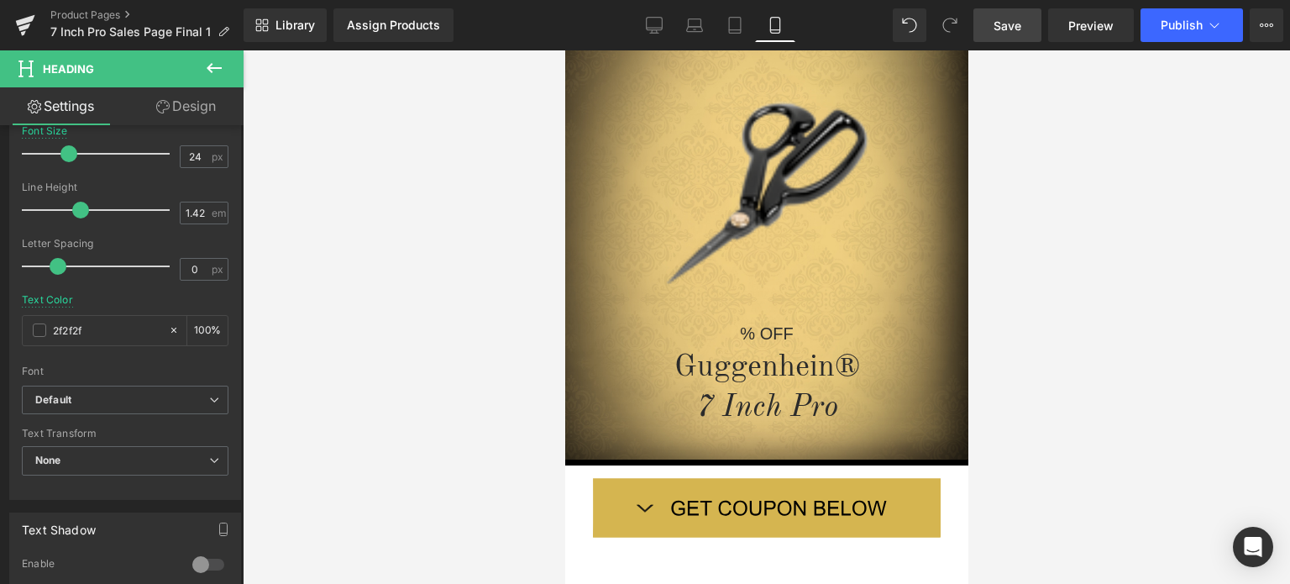
click at [1014, 29] on span "Save" at bounding box center [1008, 26] width 28 height 18
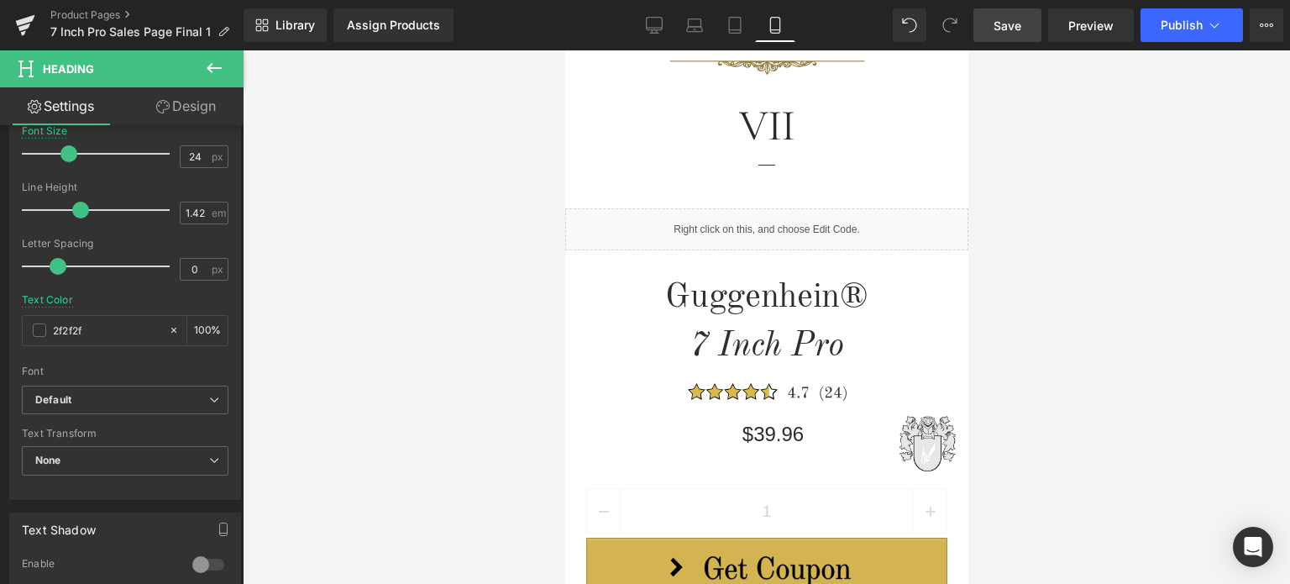
scroll to position [839, 0]
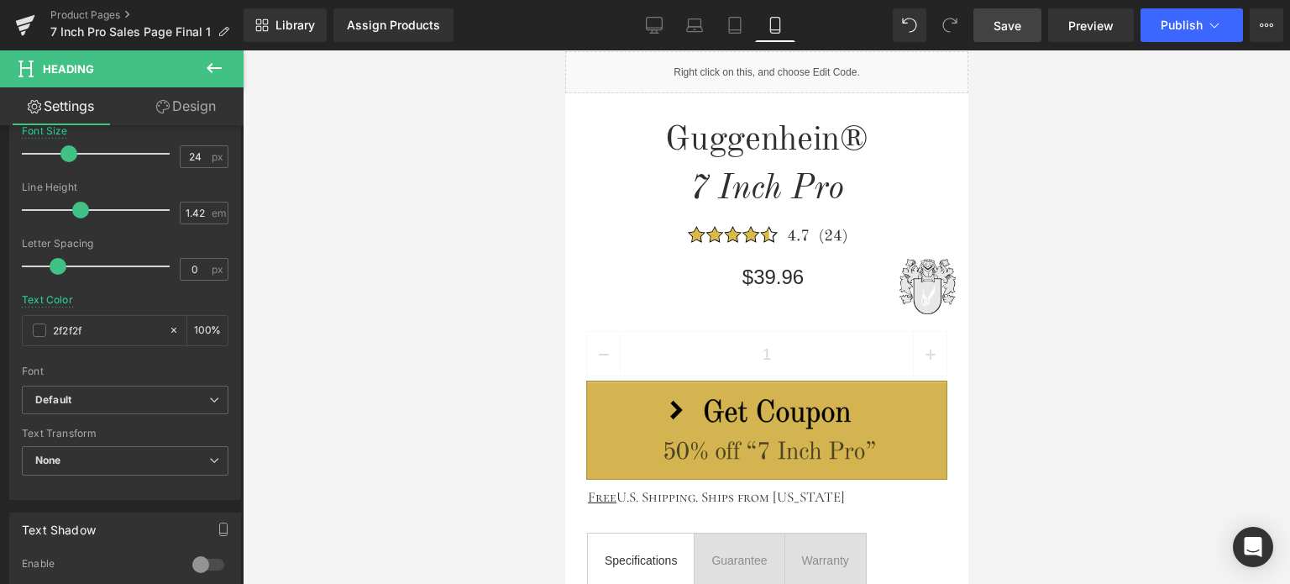
drag, startPoint x: 961, startPoint y: 148, endPoint x: 1538, endPoint y: 251, distance: 585.5
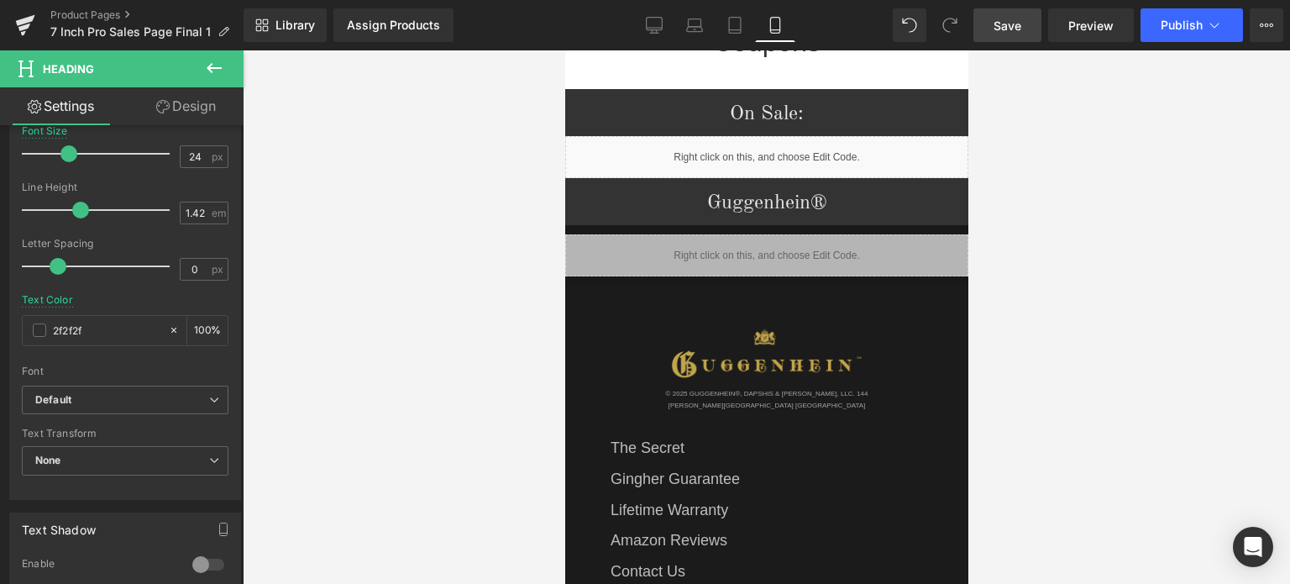
scroll to position [3303, 0]
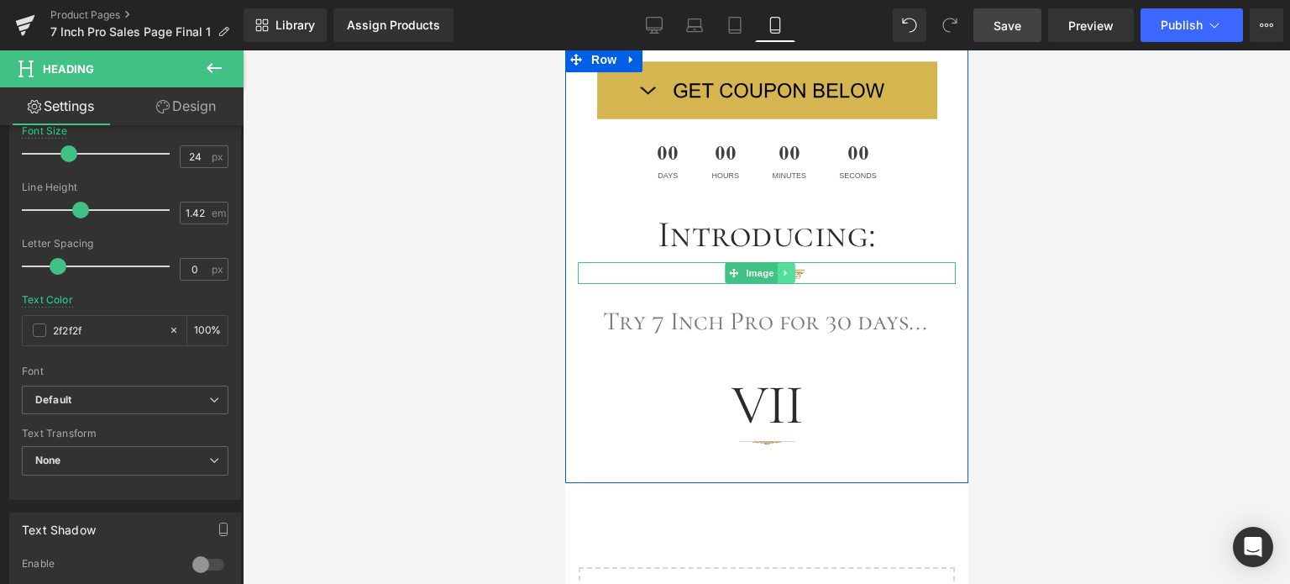
click at [786, 268] on icon at bounding box center [785, 273] width 9 height 10
click at [781, 268] on icon at bounding box center [777, 272] width 9 height 9
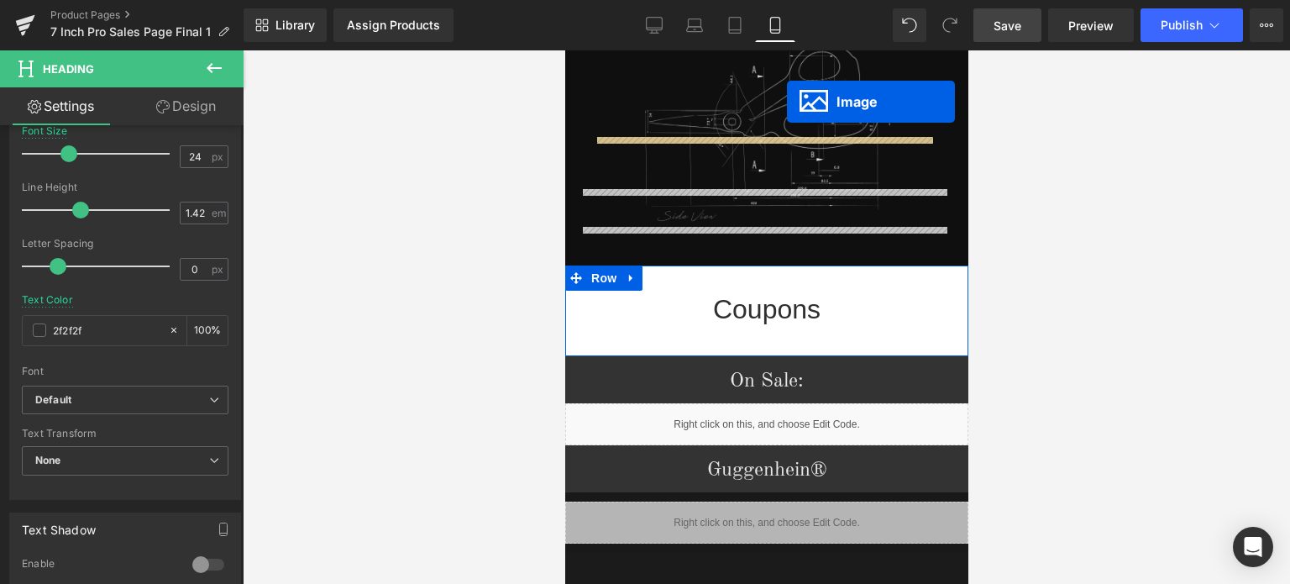
scroll to position [2093, 0]
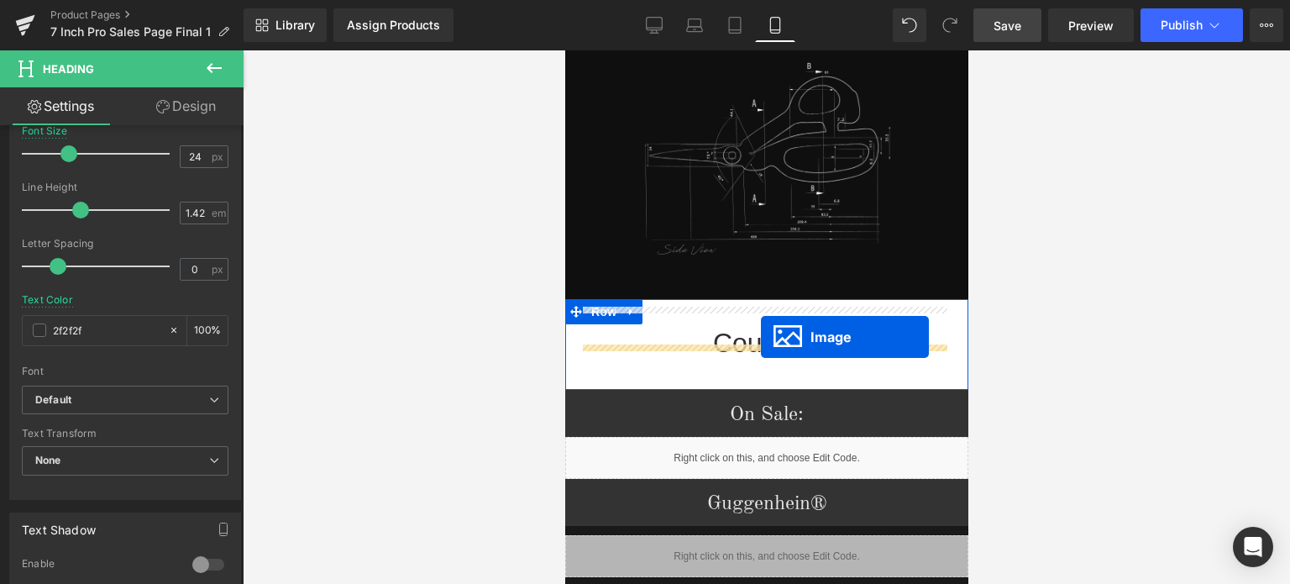
drag, startPoint x: 733, startPoint y: 287, endPoint x: 760, endPoint y: 337, distance: 56.8
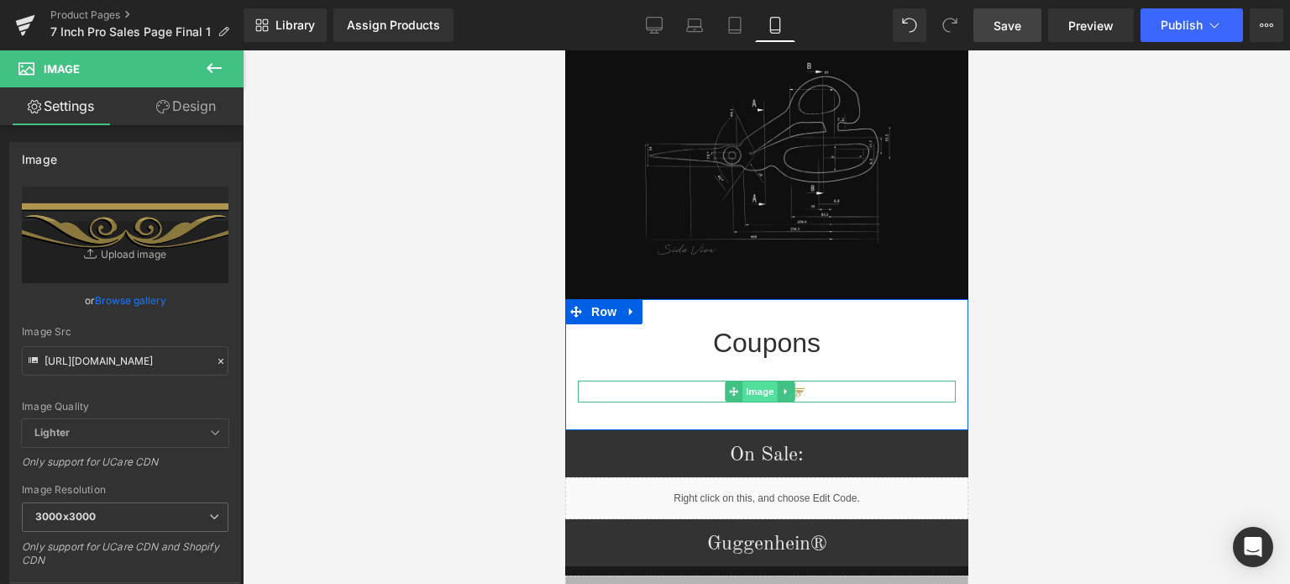
click at [760, 381] on span "Image" at bounding box center [760, 391] width 35 height 20
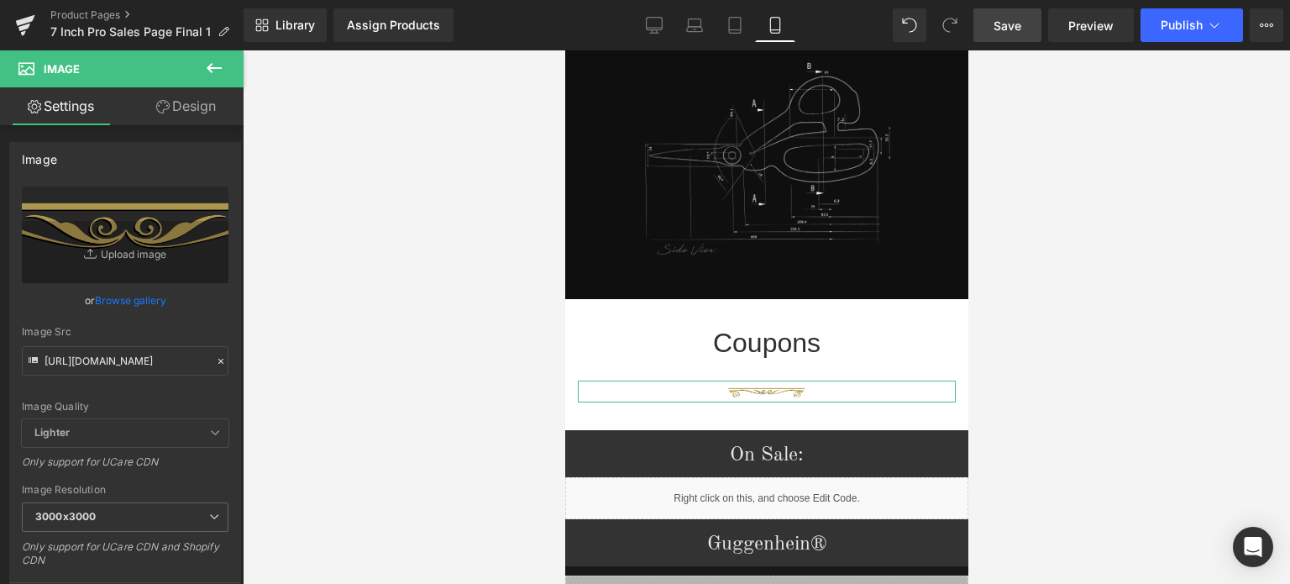
click at [188, 110] on link "Design" at bounding box center [186, 106] width 122 height 38
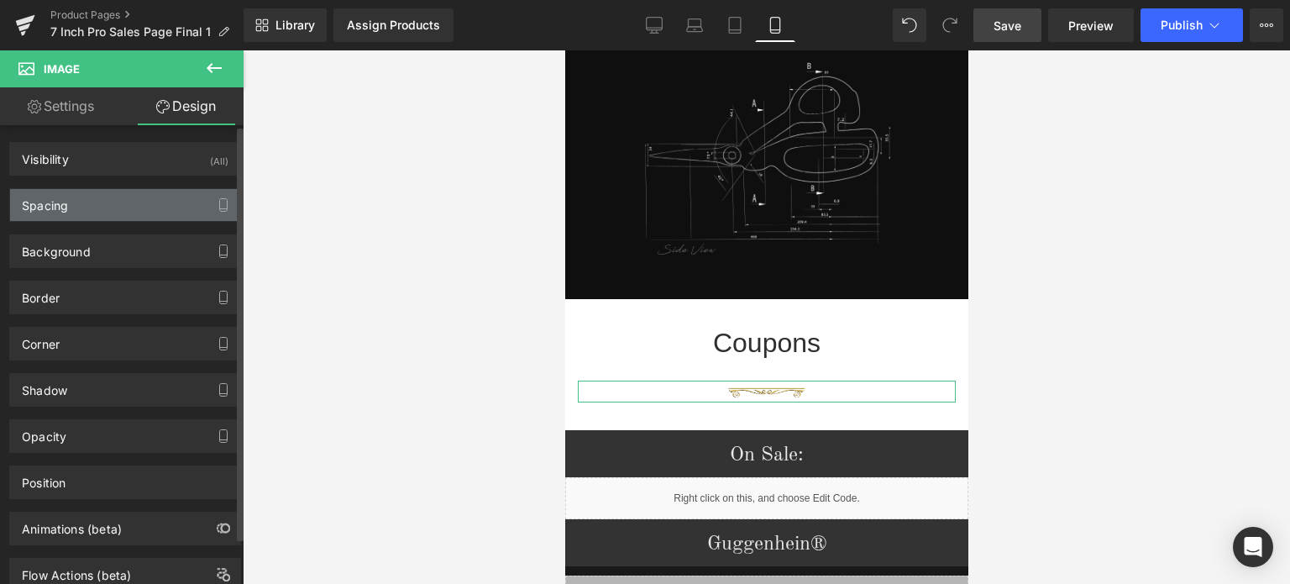
click at [78, 202] on div "Spacing" at bounding box center [125, 205] width 230 height 32
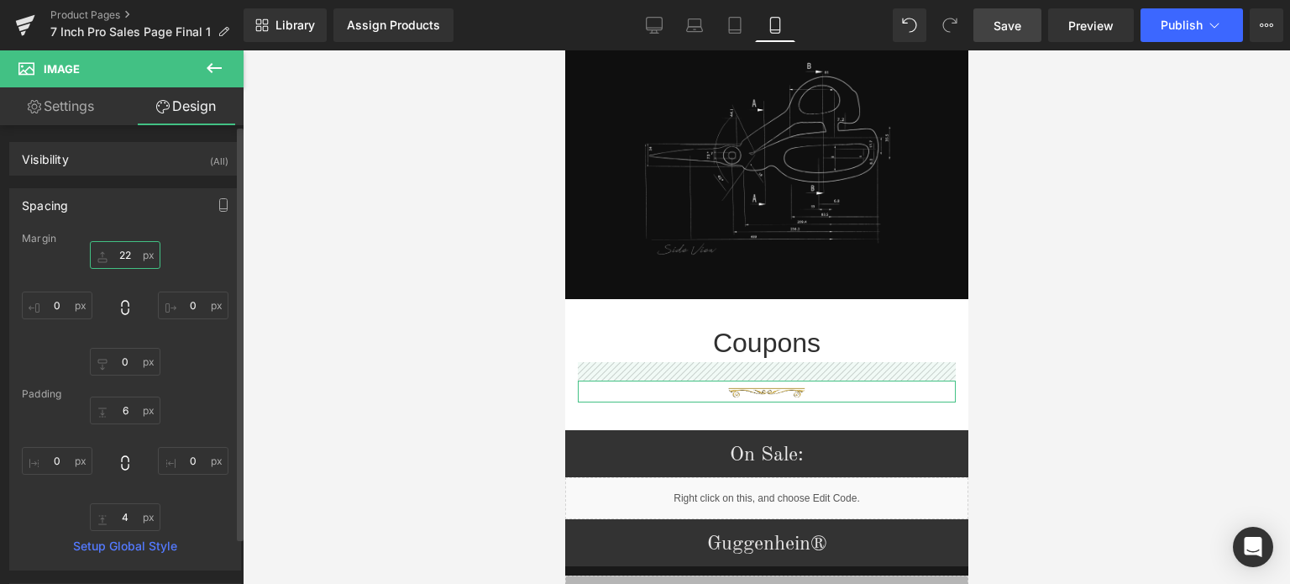
click at [132, 254] on input "text" at bounding box center [125, 255] width 71 height 28
type input "0"
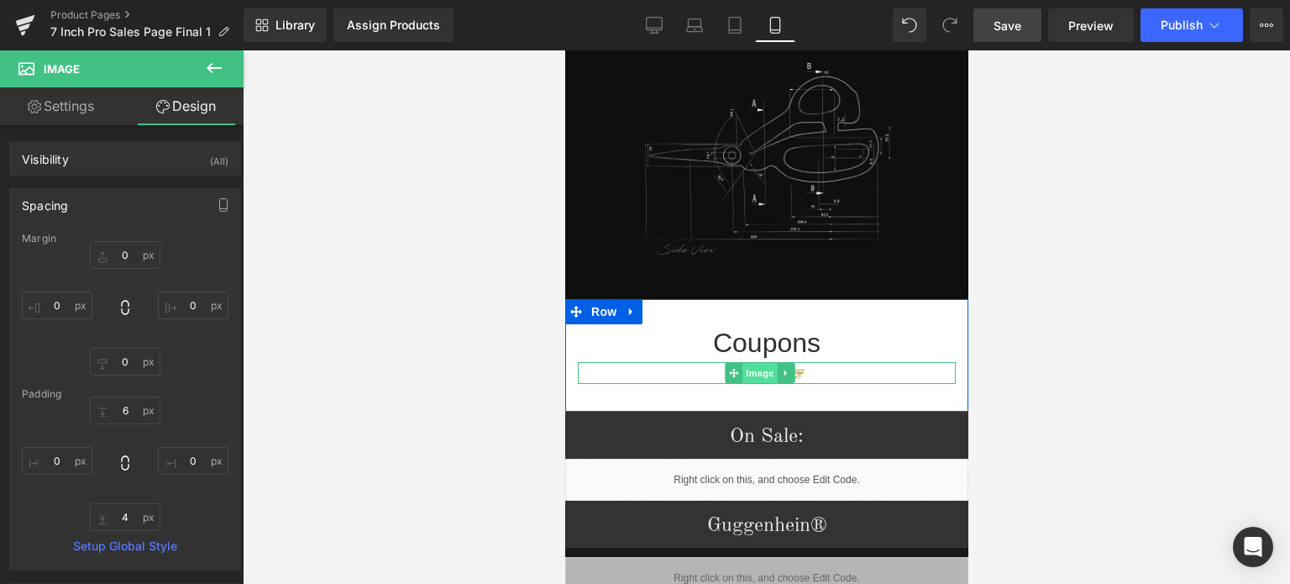
click at [765, 363] on span "Image" at bounding box center [760, 373] width 35 height 20
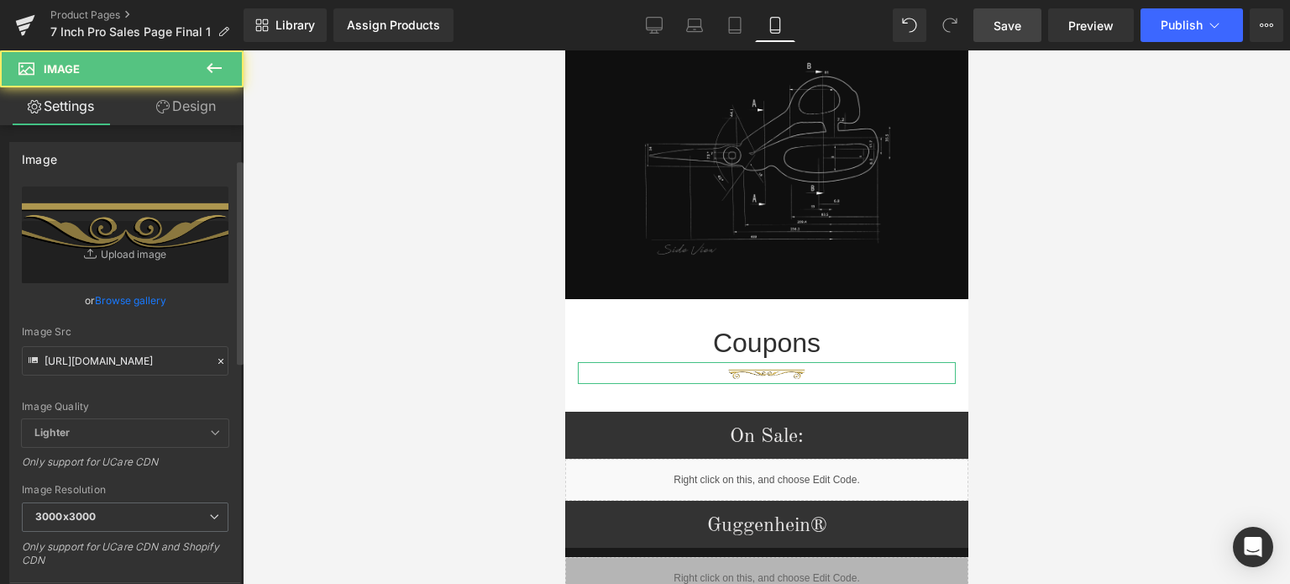
scroll to position [336, 0]
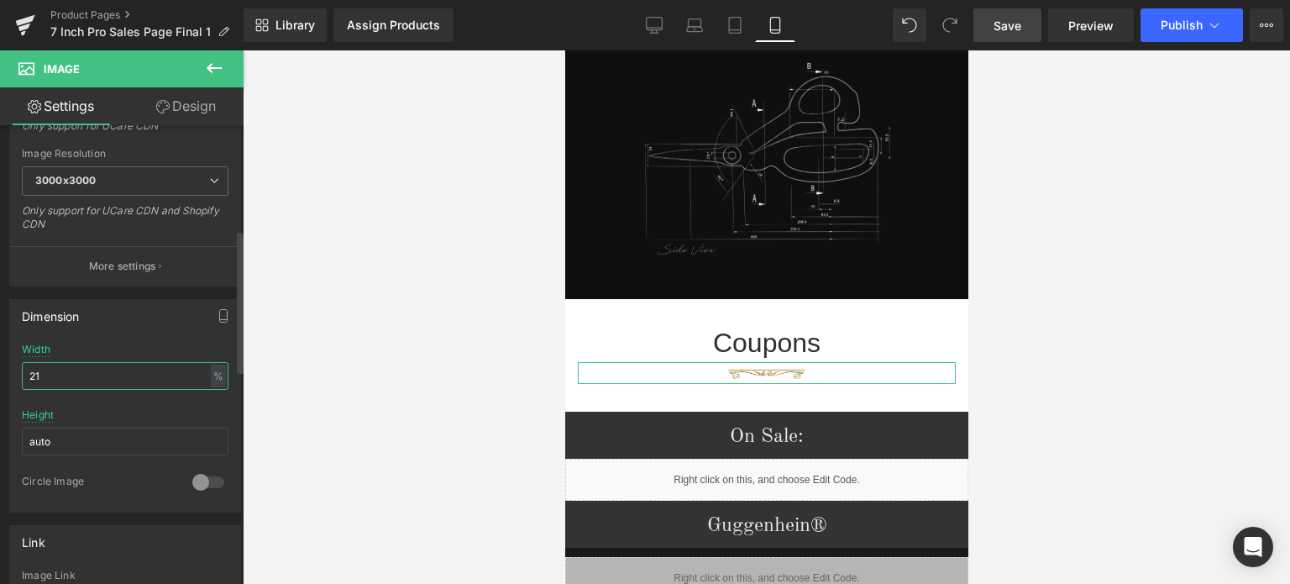
click at [33, 372] on input "21" at bounding box center [125, 376] width 207 height 28
type input "11"
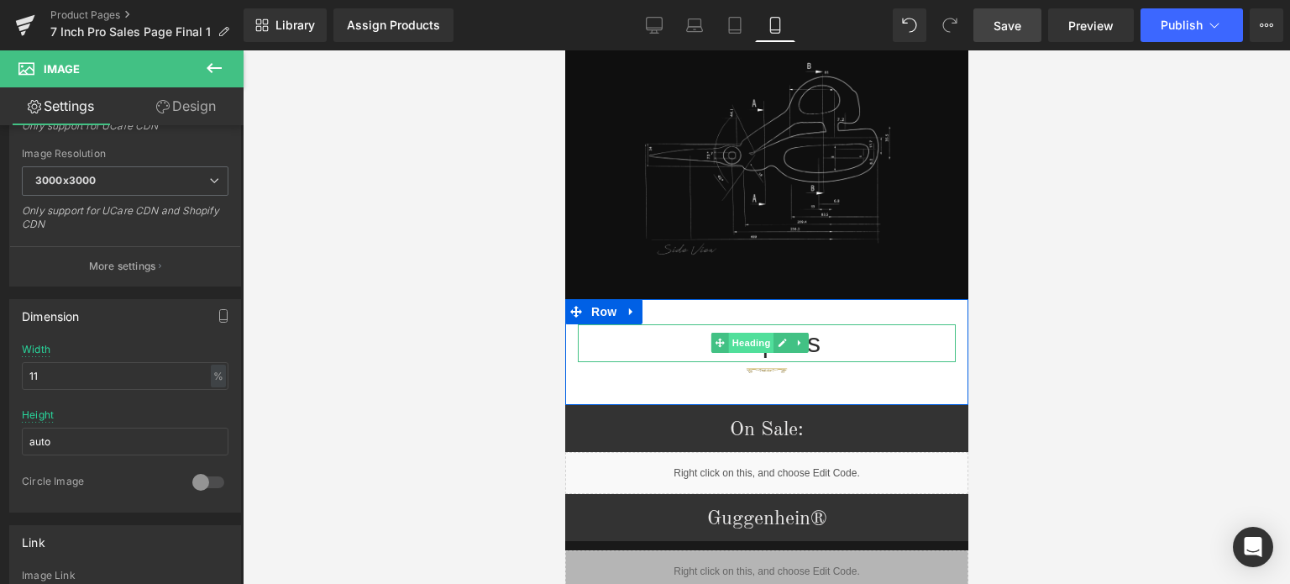
click at [756, 333] on span "Heading" at bounding box center [750, 343] width 45 height 20
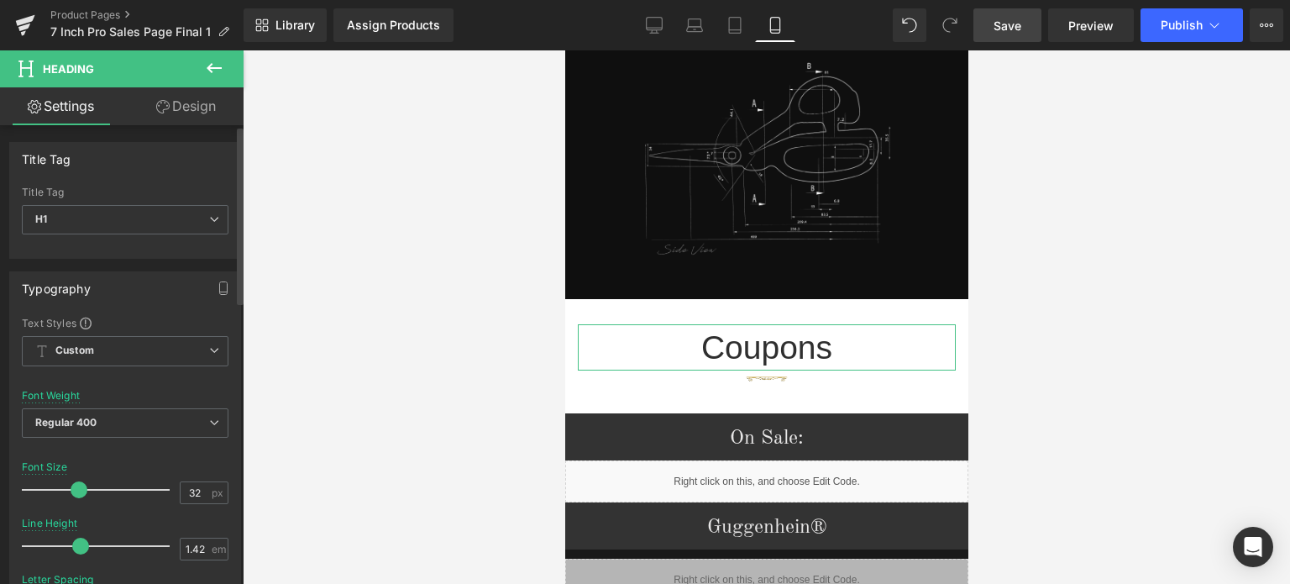
drag, startPoint x: 66, startPoint y: 485, endPoint x: 76, endPoint y: 485, distance: 10.1
click at [76, 485] on span at bounding box center [79, 489] width 17 height 17
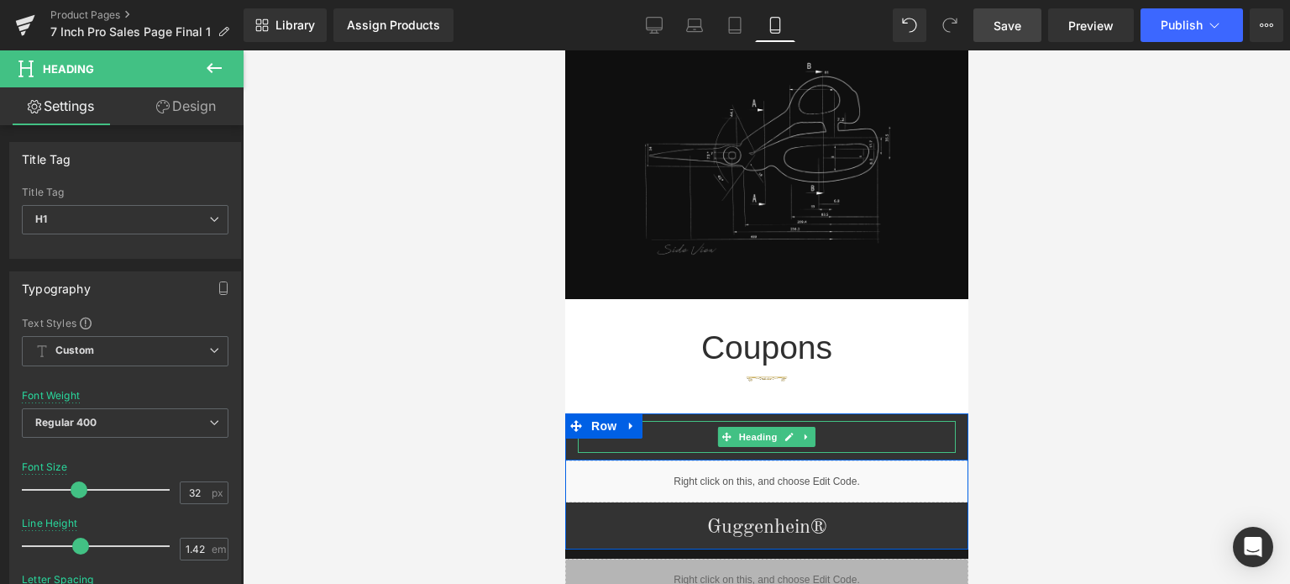
click at [821, 424] on h1 "On Sale:" at bounding box center [766, 438] width 378 height 29
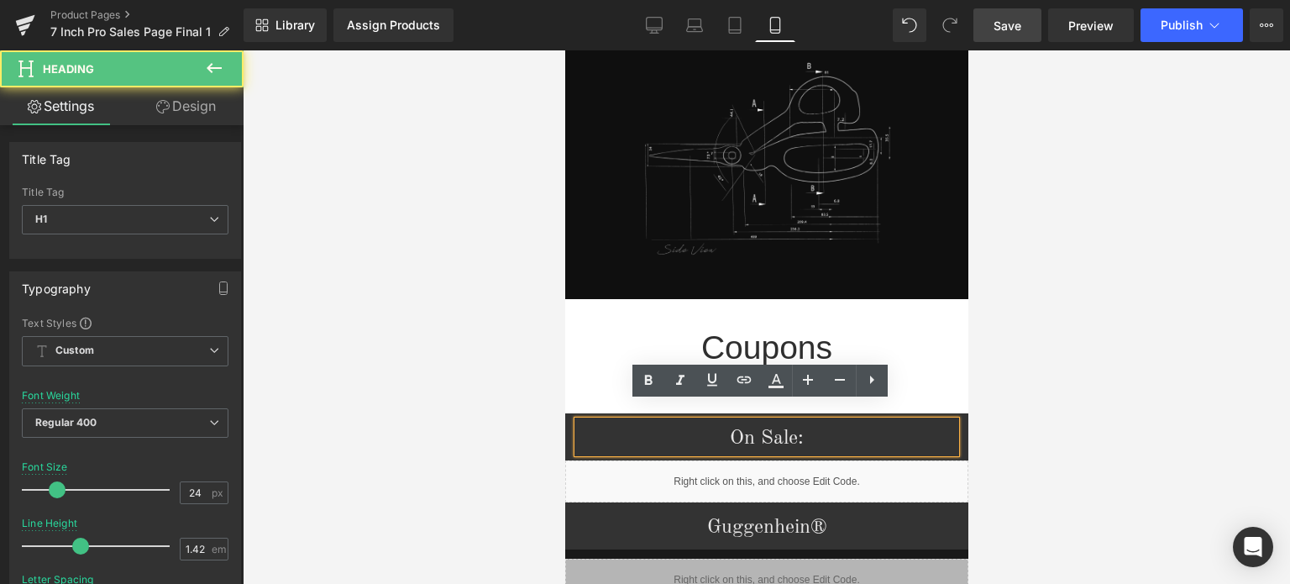
click at [718, 425] on h1 "On Sale:" at bounding box center [766, 438] width 378 height 29
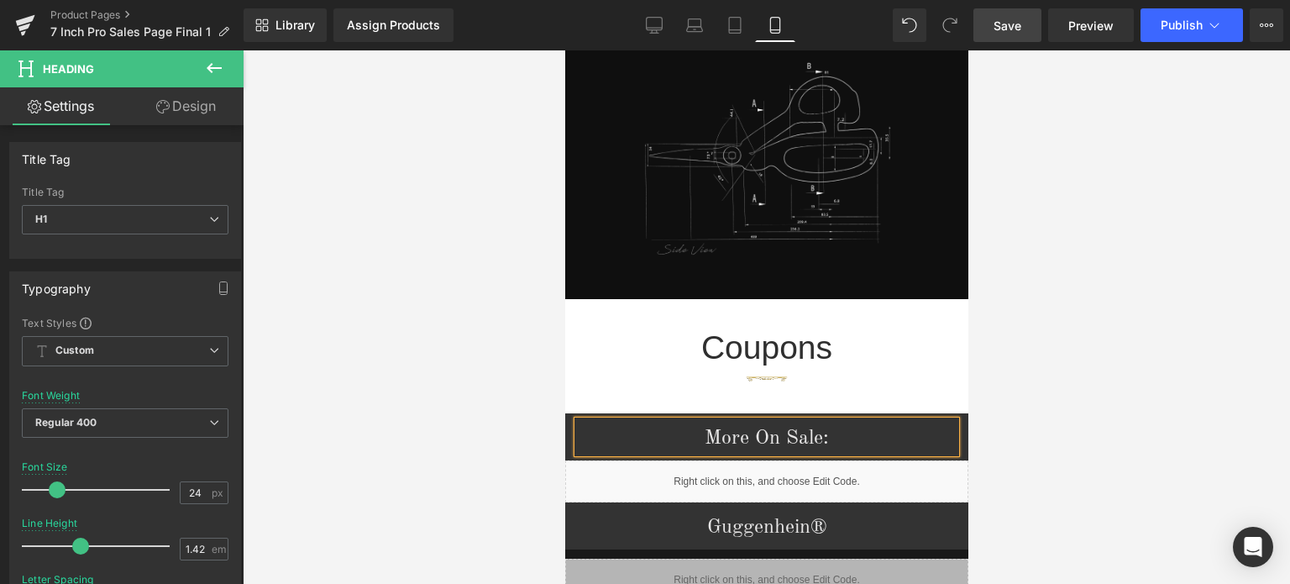
click at [1123, 401] on div at bounding box center [767, 317] width 1048 height 534
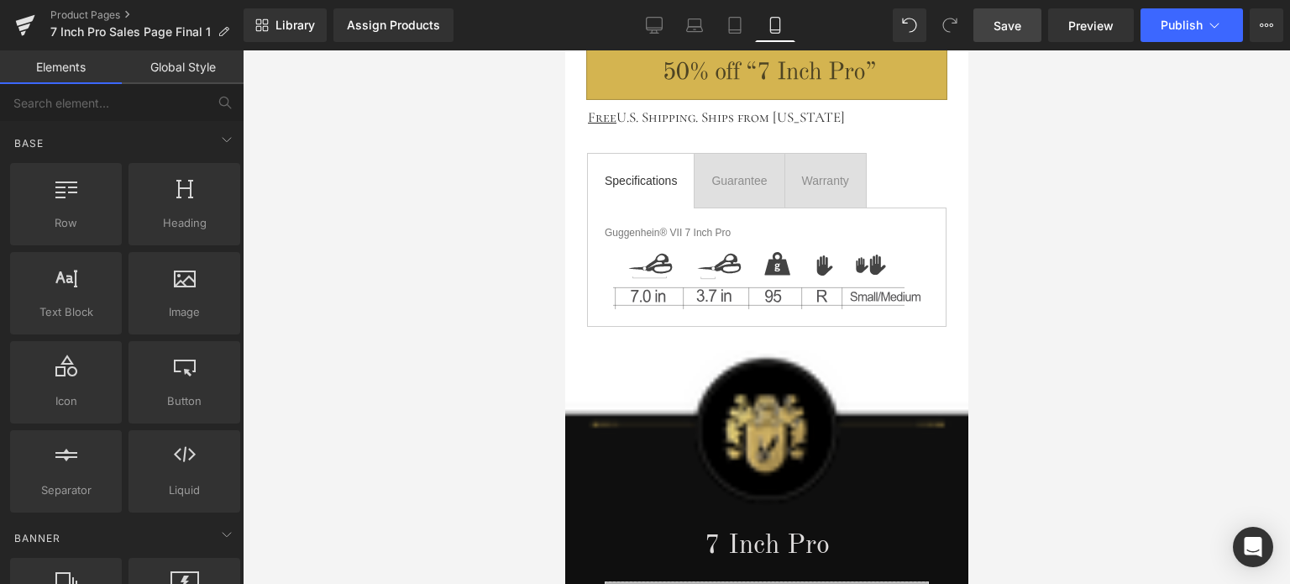
scroll to position [972, 0]
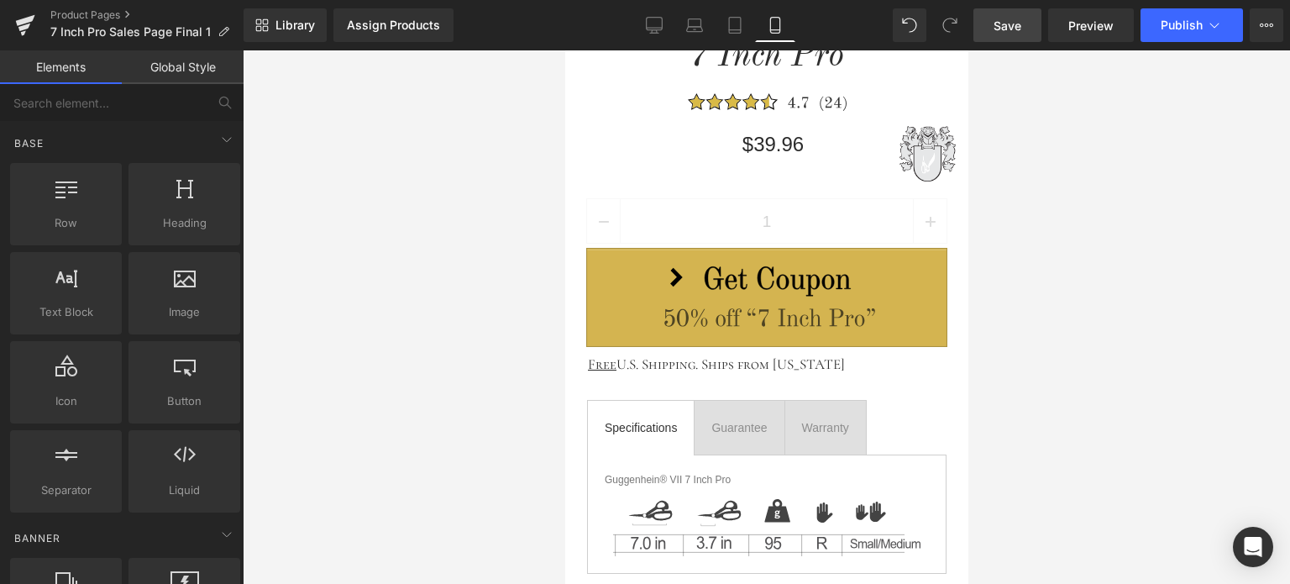
click at [1019, 19] on span "Save" at bounding box center [1008, 26] width 28 height 18
click at [1017, 27] on span "Save" at bounding box center [1008, 26] width 28 height 18
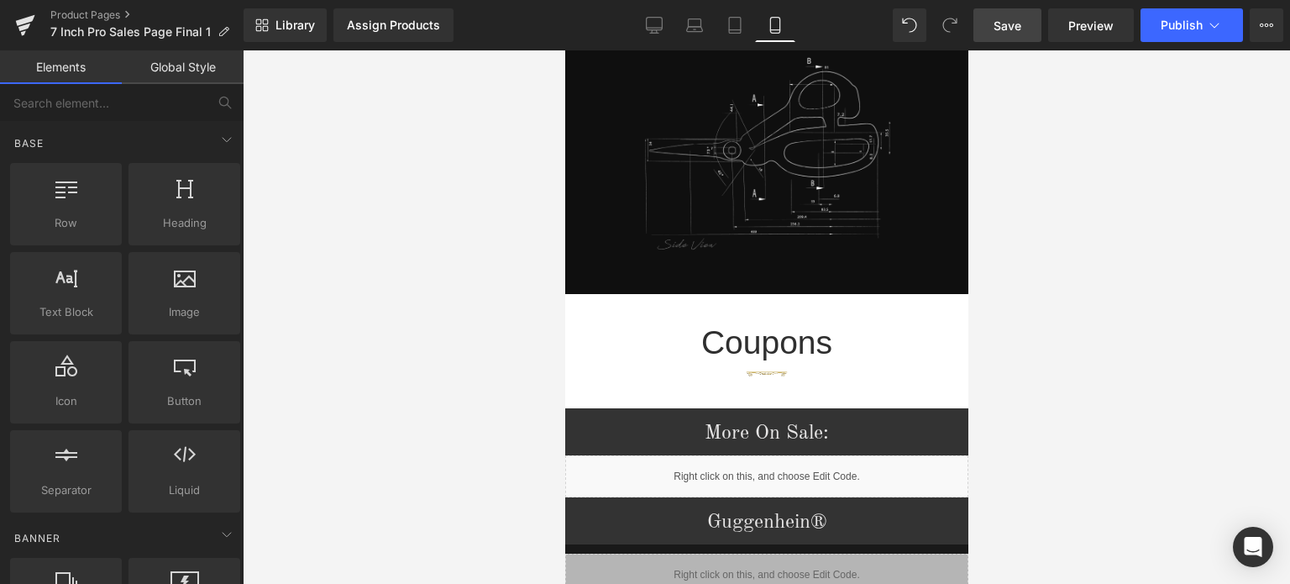
scroll to position [2106, 0]
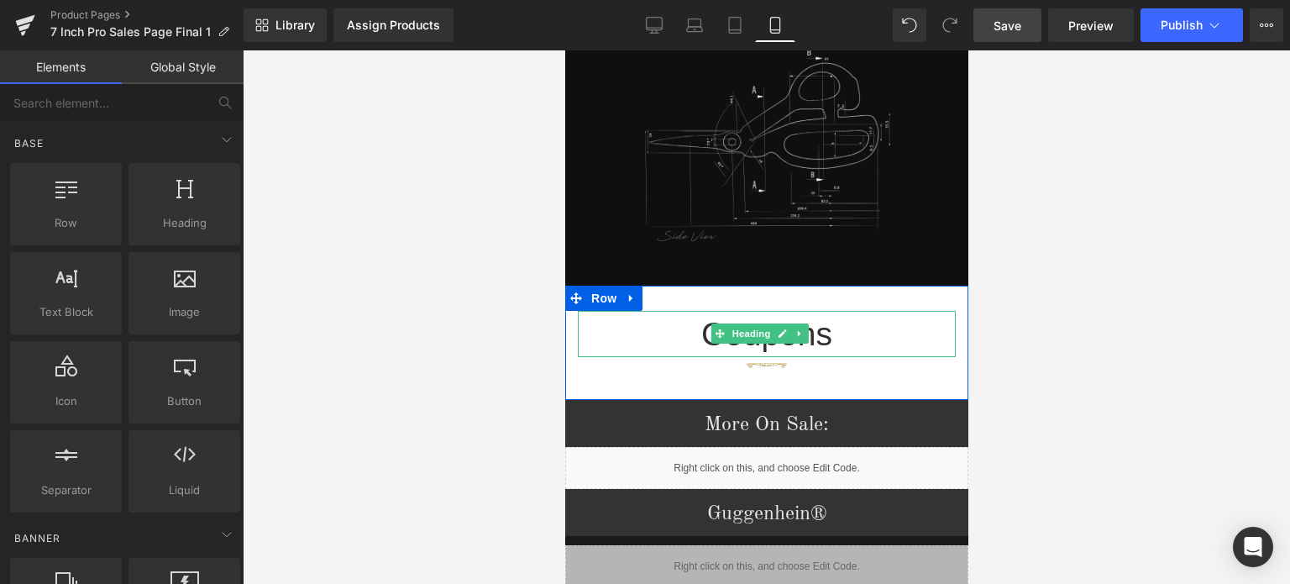
click at [748, 323] on span "Heading" at bounding box center [750, 333] width 45 height 20
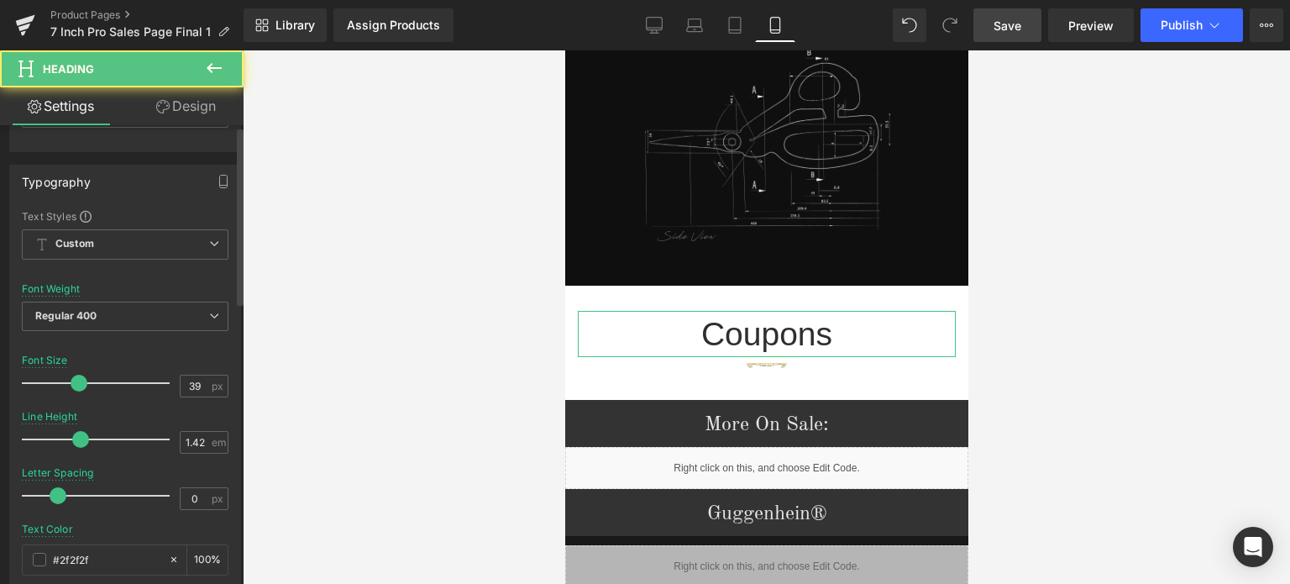
scroll to position [420, 0]
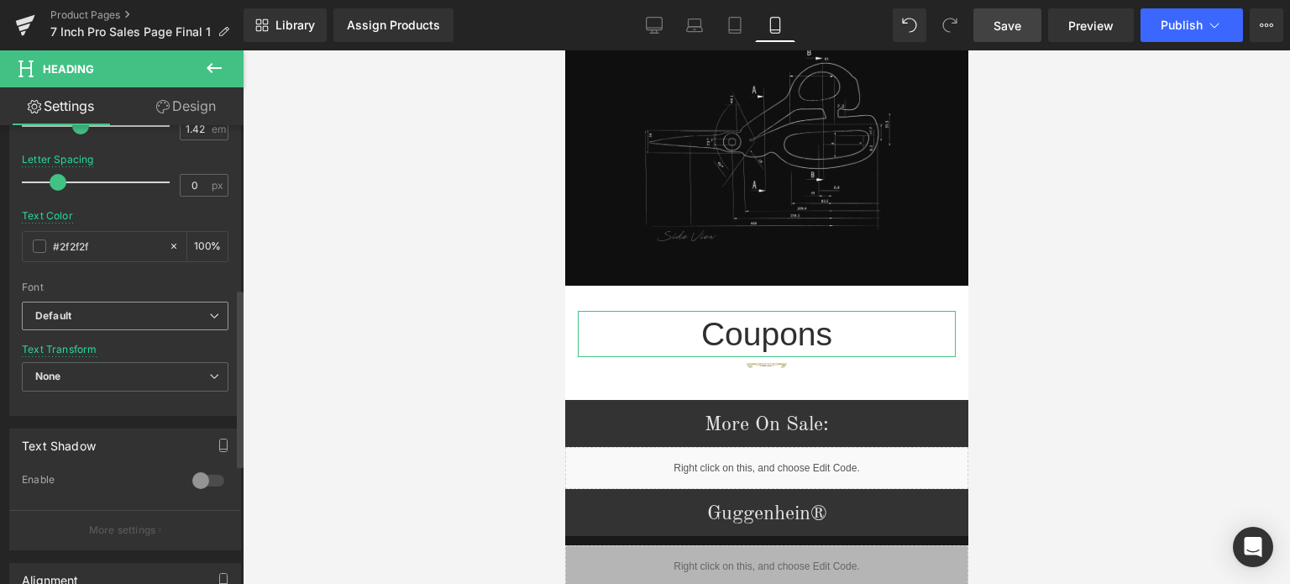
click at [98, 312] on b "Default" at bounding box center [122, 316] width 174 height 14
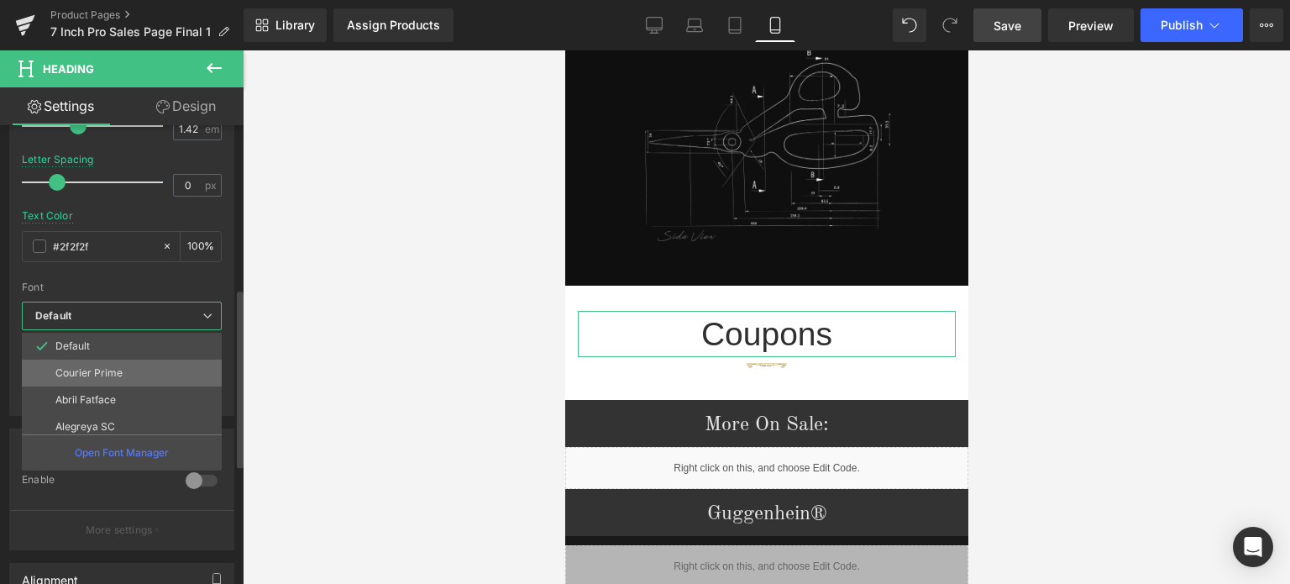
scroll to position [84, 0]
click at [106, 418] on p "Old Standard TT" at bounding box center [94, 424] width 78 height 12
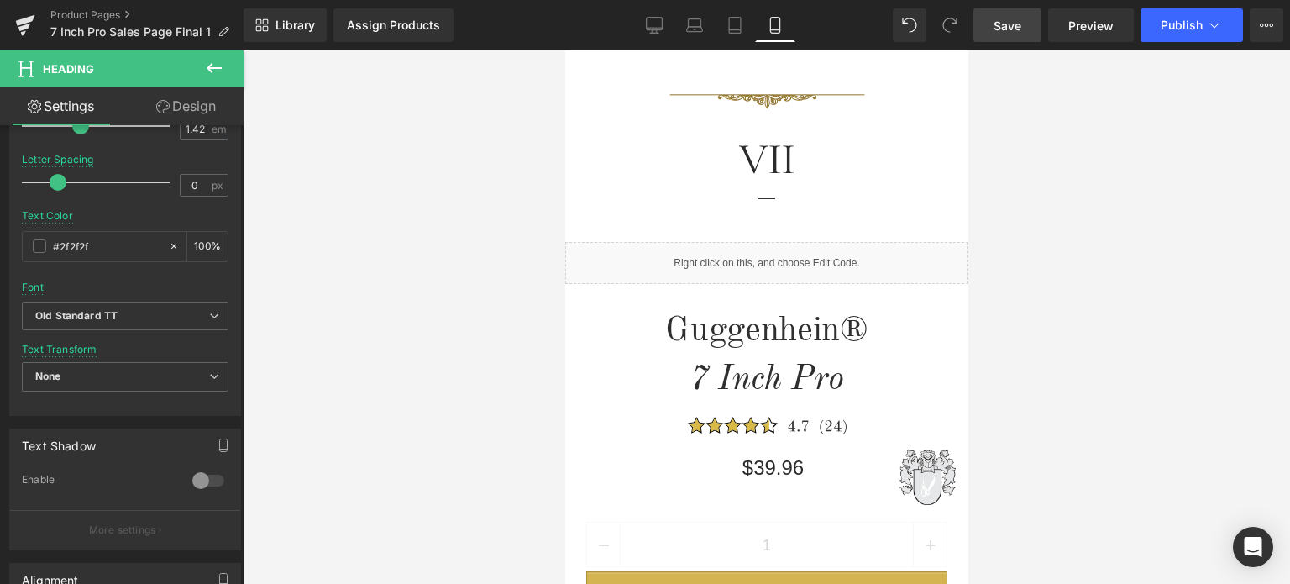
scroll to position [0, 0]
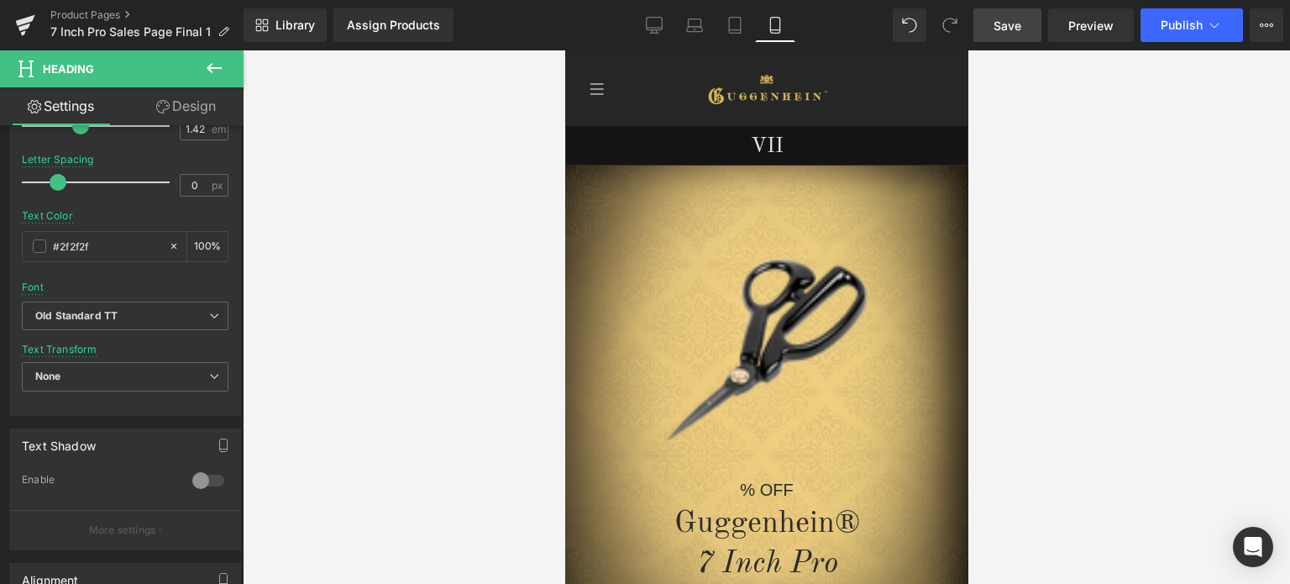
click at [1015, 18] on span "Save" at bounding box center [1008, 26] width 28 height 18
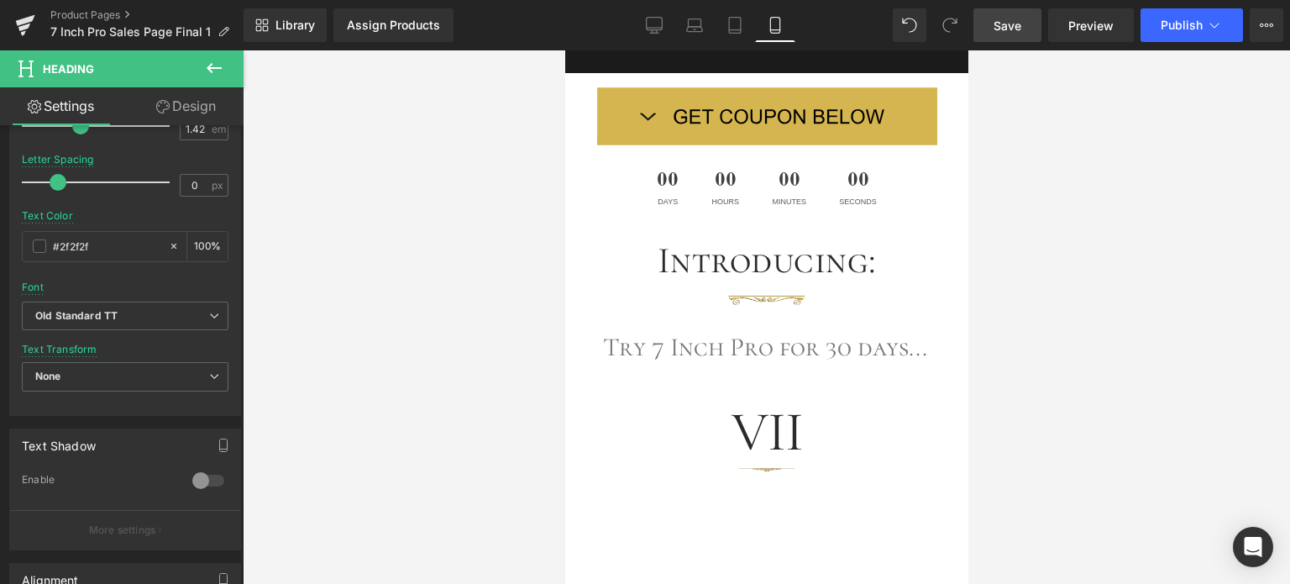
scroll to position [3292, 0]
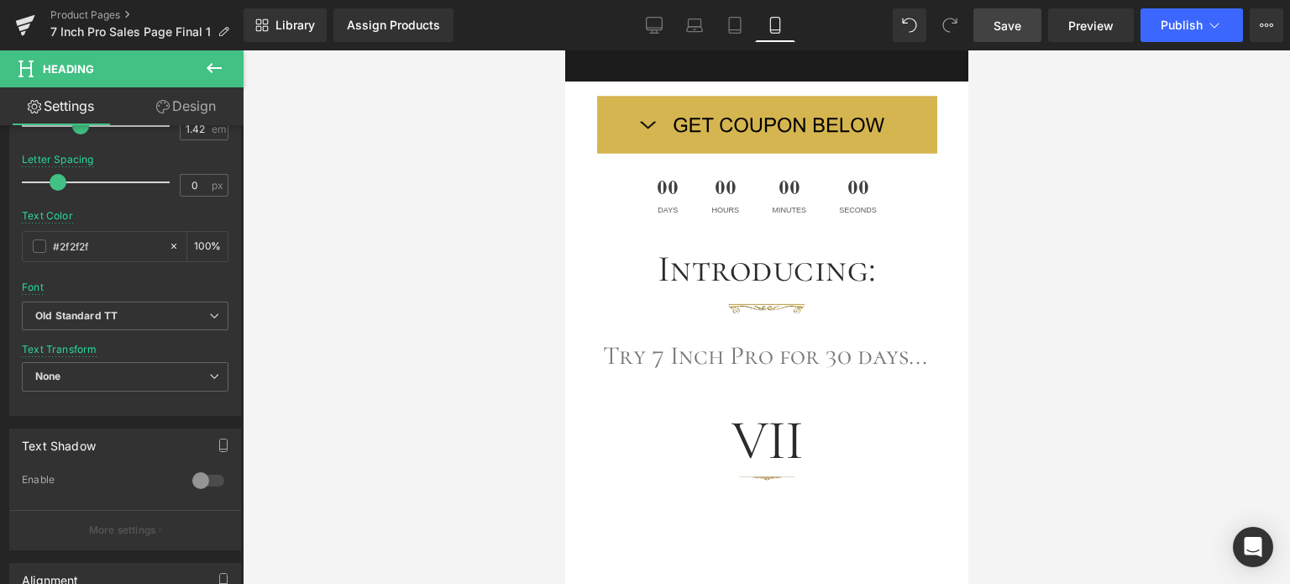
click at [1018, 28] on span "Save" at bounding box center [1008, 26] width 28 height 18
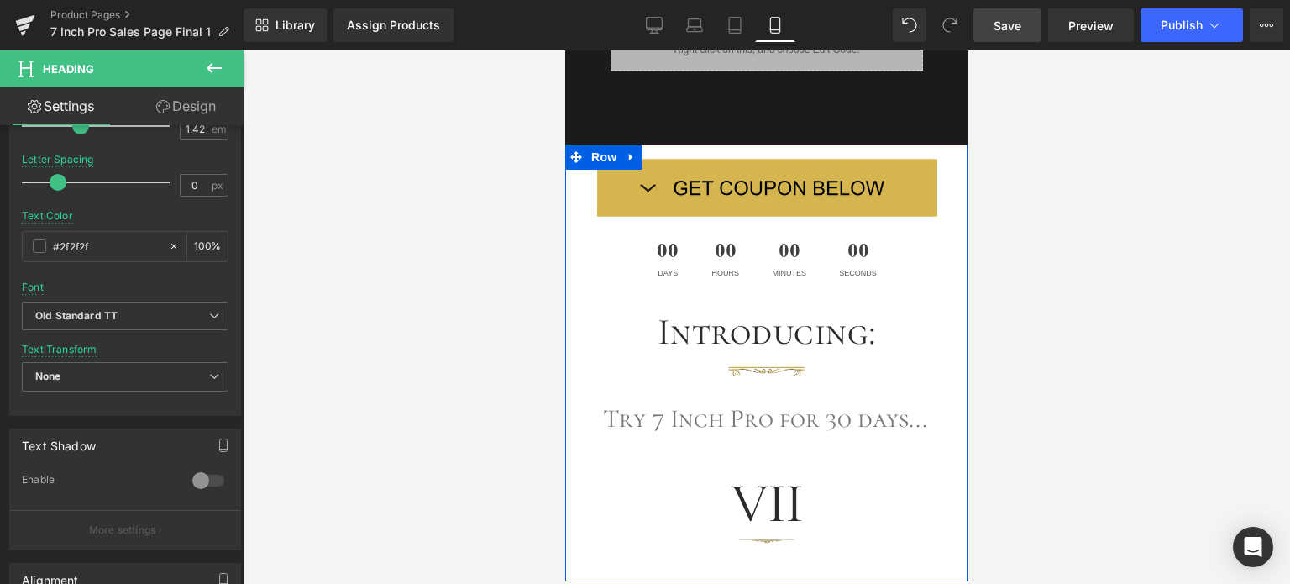
scroll to position [3214, 0]
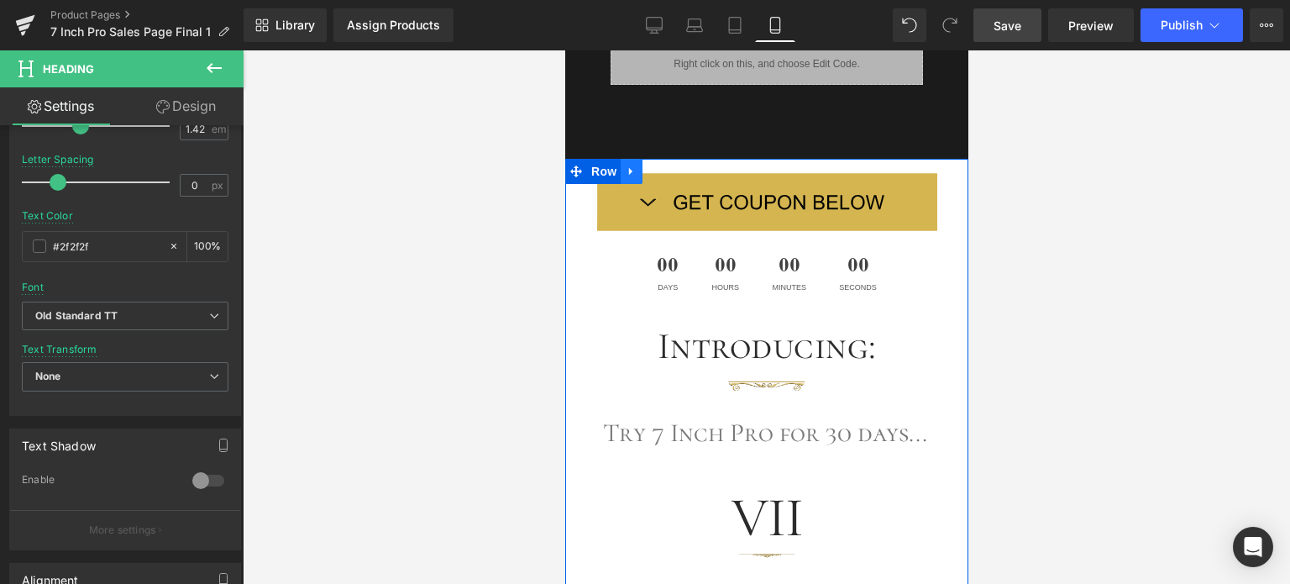
click at [630, 166] on icon at bounding box center [631, 172] width 12 height 13
click at [630, 166] on icon at bounding box center [631, 172] width 12 height 12
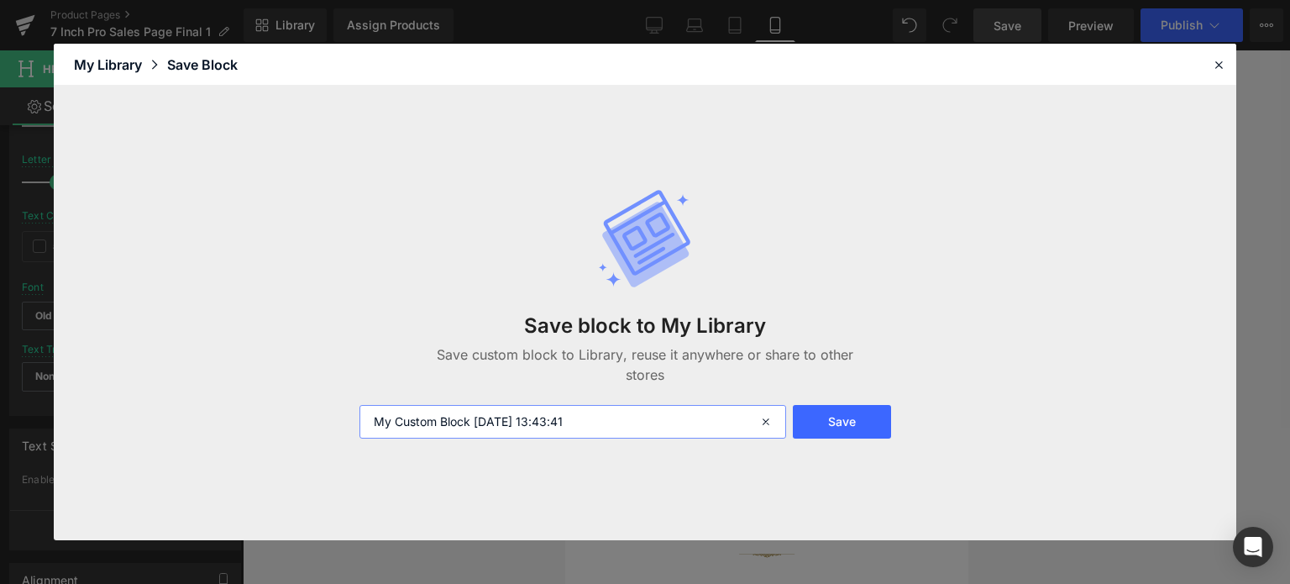
drag, startPoint x: 614, startPoint y: 421, endPoint x: 375, endPoint y: 425, distance: 239.5
click at [375, 425] on input "My Custom Block [DATE] 13:43:41" at bounding box center [573, 422] width 427 height 34
click at [501, 418] on input "Pitch Workboard 9/13 M" at bounding box center [573, 422] width 427 height 34
click at [470, 424] on input "Pitch Workboard 9/13" at bounding box center [573, 422] width 427 height 34
drag, startPoint x: 481, startPoint y: 421, endPoint x: 521, endPoint y: 414, distance: 40.9
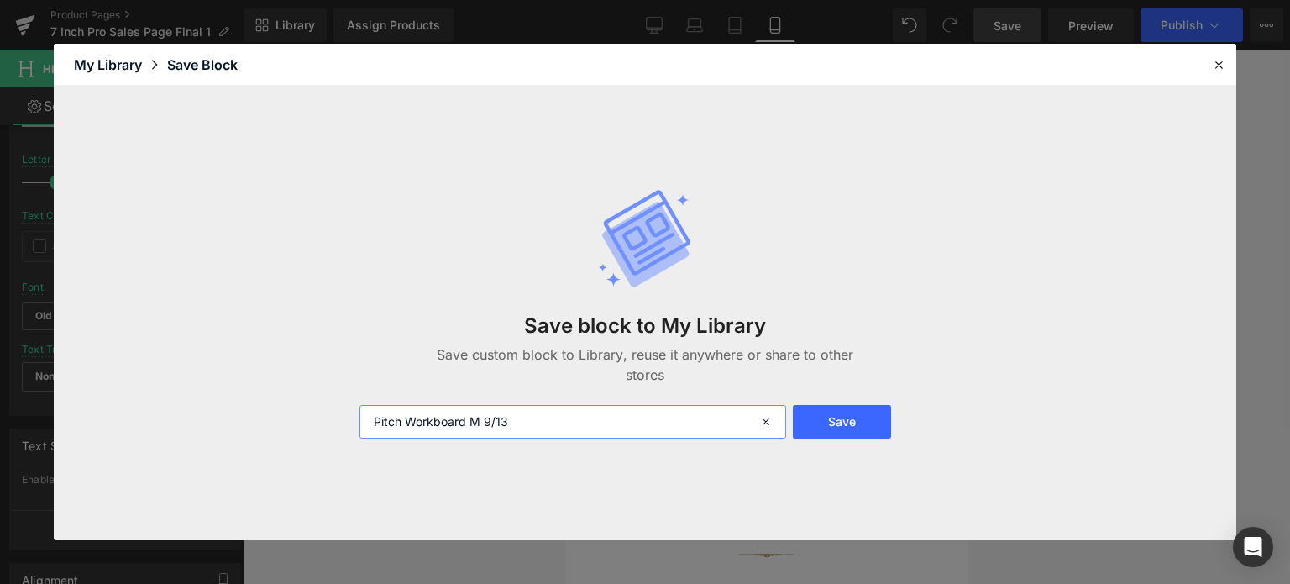
click at [521, 414] on input "Pitch Workboard M 9/13" at bounding box center [573, 422] width 427 height 34
type input "Pitch Workboard M"
click at [871, 426] on button "Save" at bounding box center [842, 422] width 98 height 34
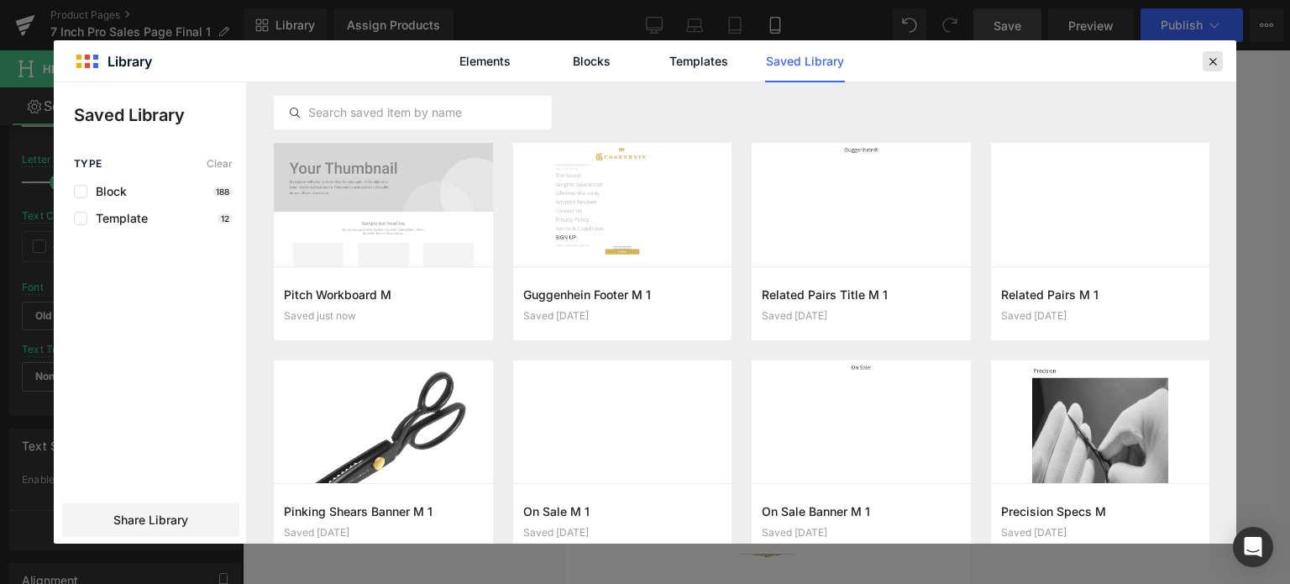
click at [1217, 60] on icon at bounding box center [1213, 61] width 15 height 15
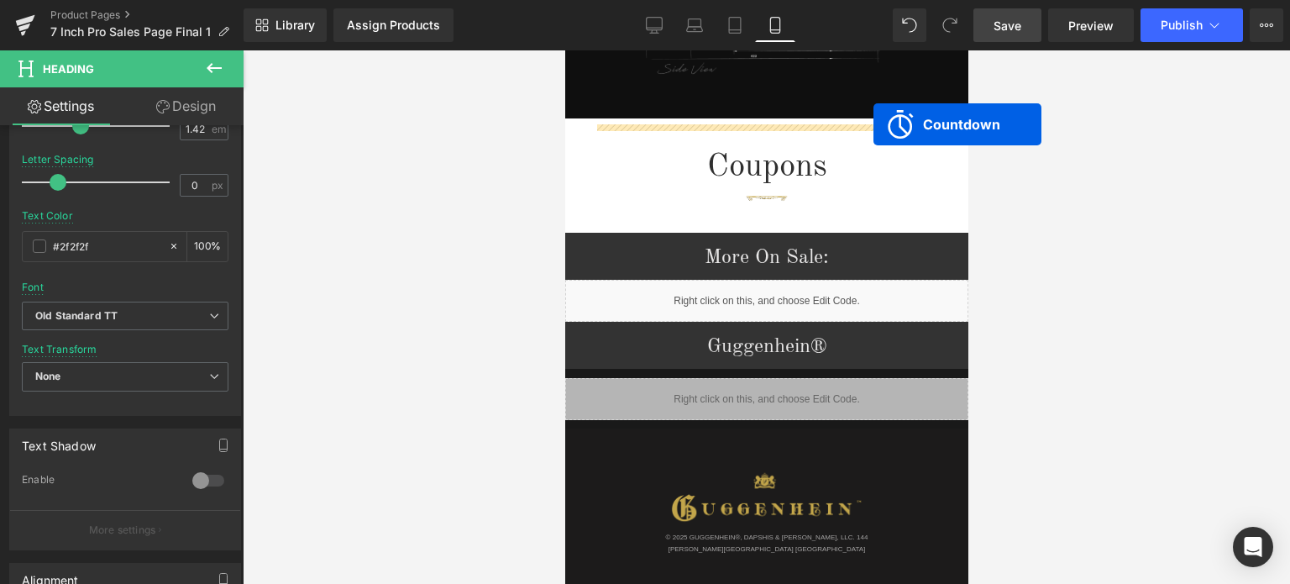
scroll to position [2189, 0]
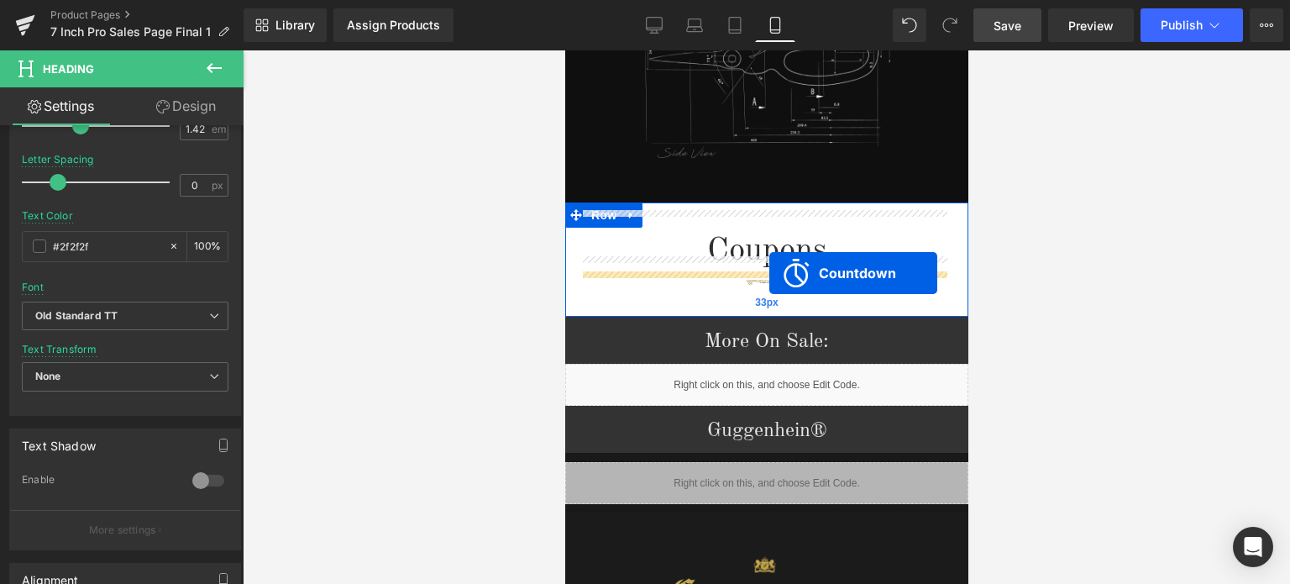
drag, startPoint x: 695, startPoint y: 483, endPoint x: 769, endPoint y: 273, distance: 222.7
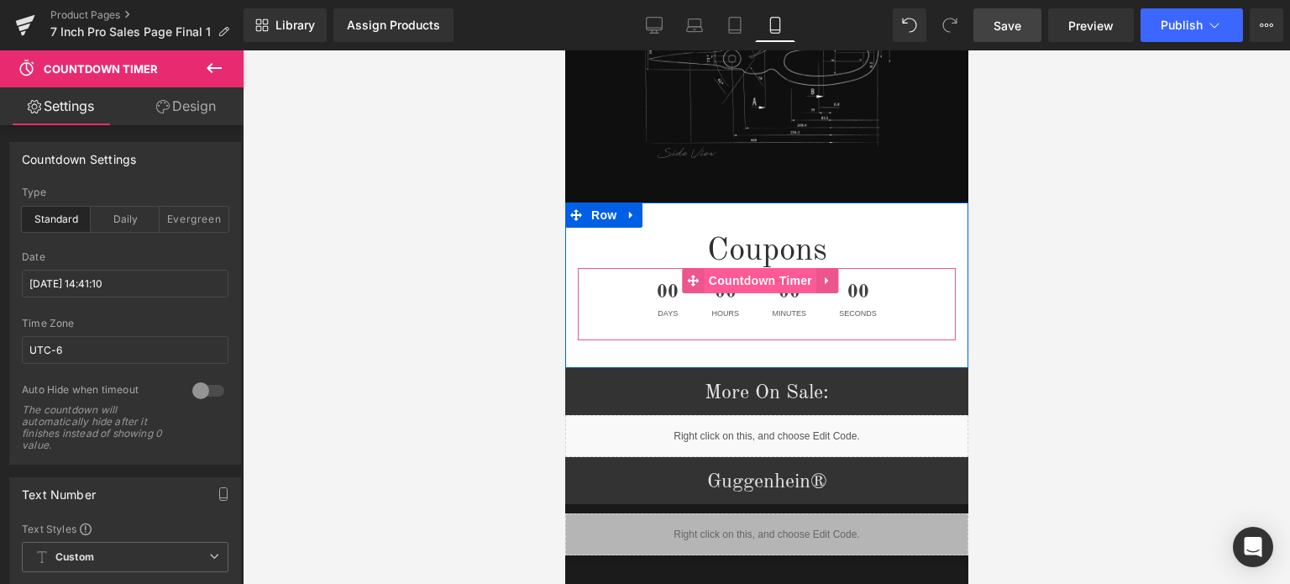
click at [761, 270] on span "Countdown Timer" at bounding box center [760, 280] width 112 height 25
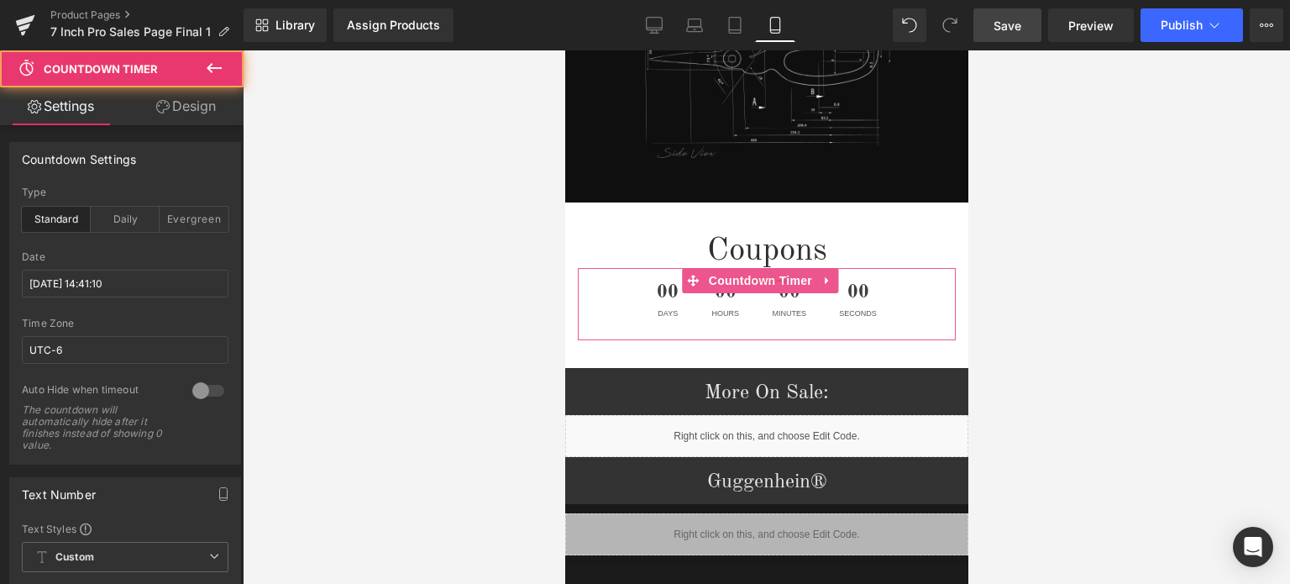
click at [186, 108] on link "Design" at bounding box center [186, 106] width 122 height 38
click at [0, 0] on div "Spacing" at bounding box center [0, 0] width 0 height 0
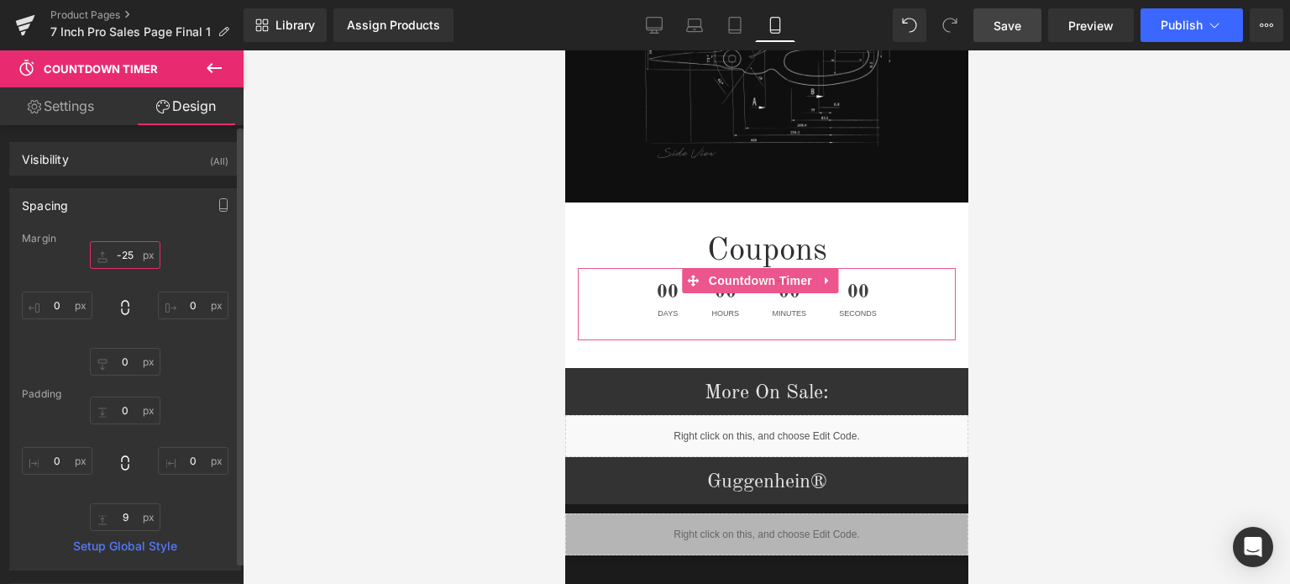
click at [133, 252] on input "text" at bounding box center [125, 255] width 71 height 28
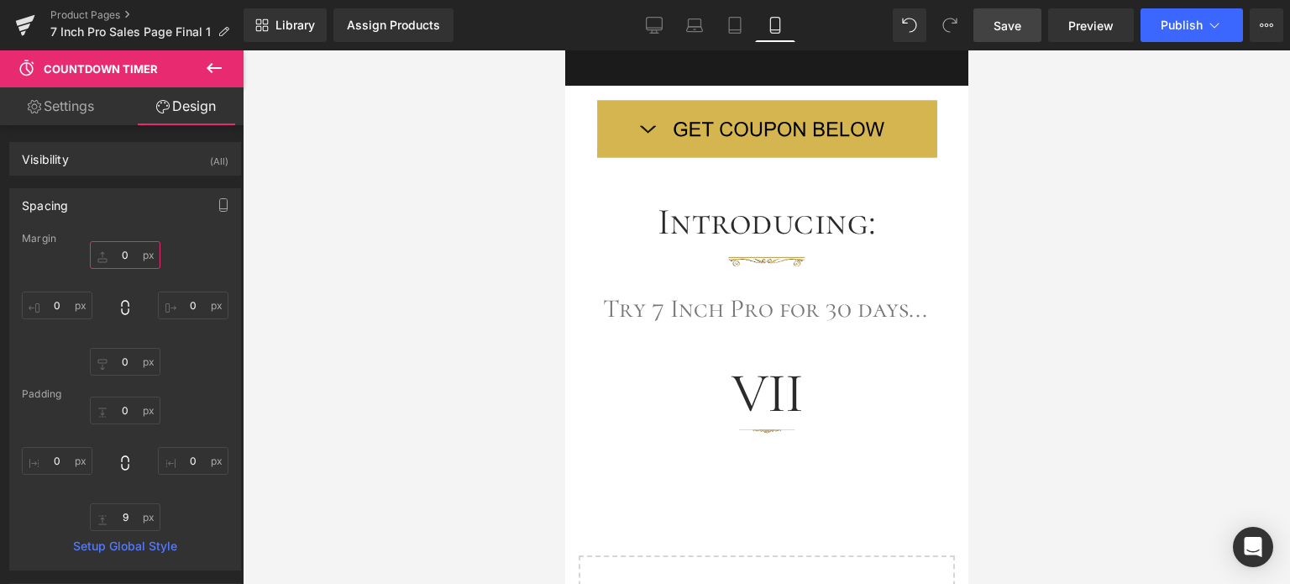
scroll to position [3280, 0]
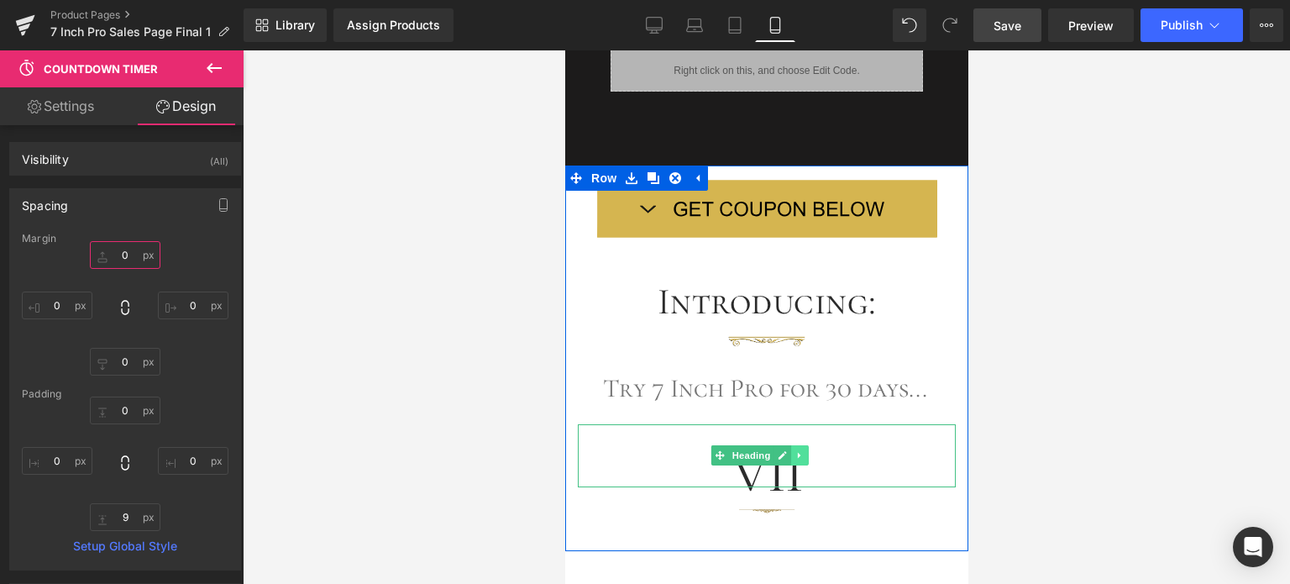
type input "0"
click at [800, 450] on icon at bounding box center [800, 455] width 9 height 10
click at [794, 450] on icon at bounding box center [790, 454] width 9 height 9
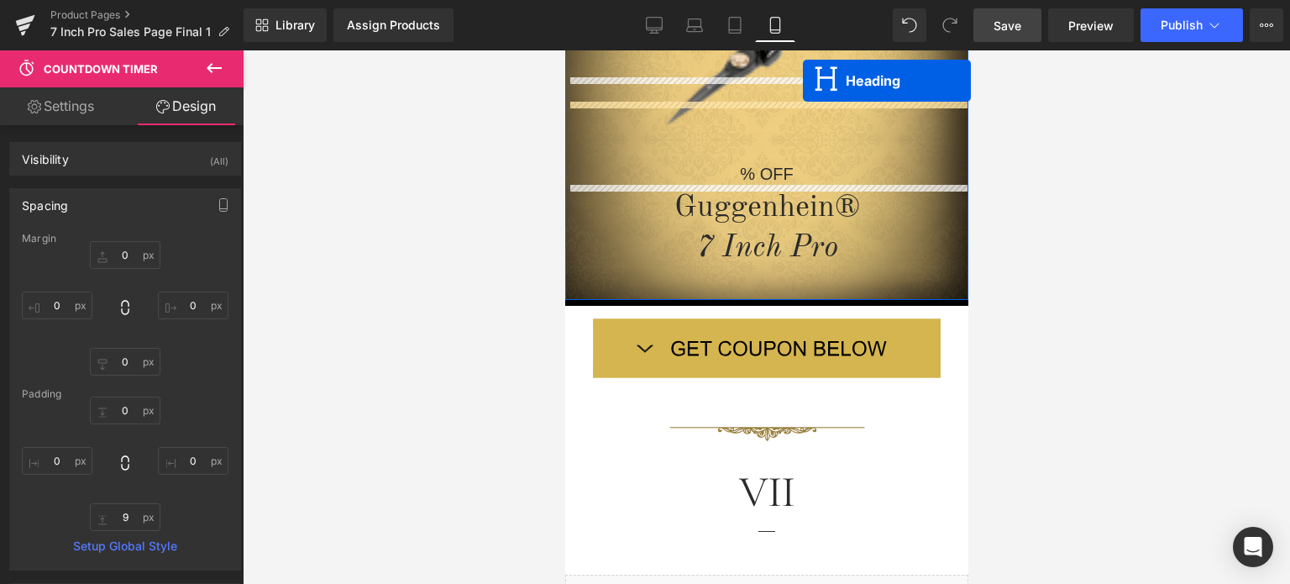
scroll to position [282, 0]
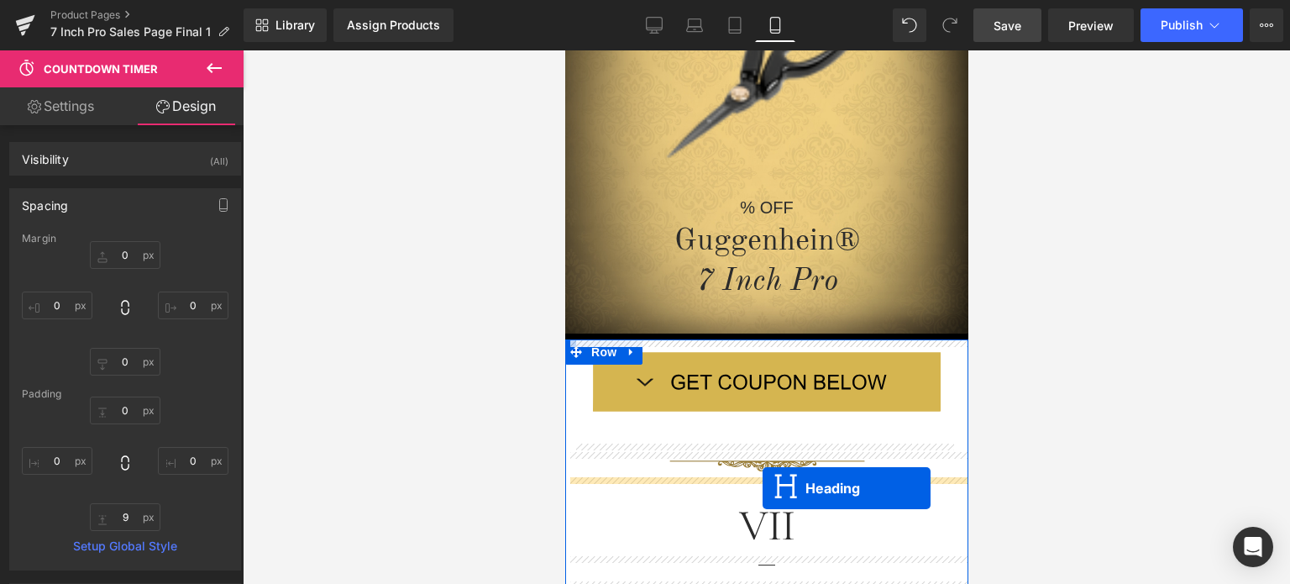
drag, startPoint x: 720, startPoint y: 316, endPoint x: 762, endPoint y: 488, distance: 177.3
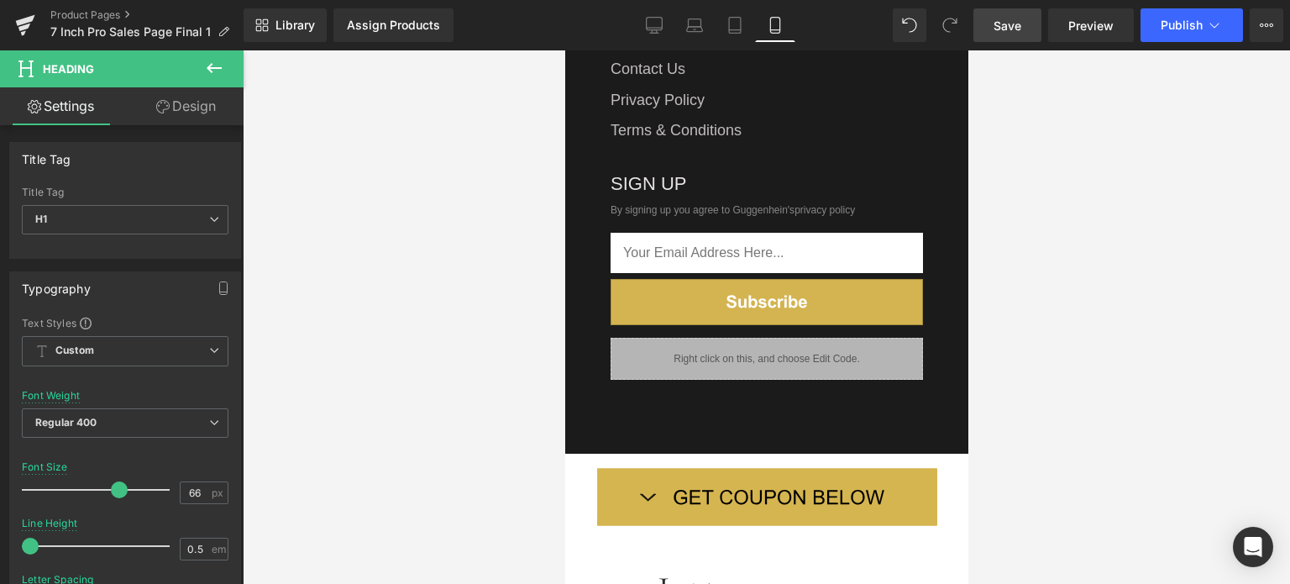
scroll to position [3559, 0]
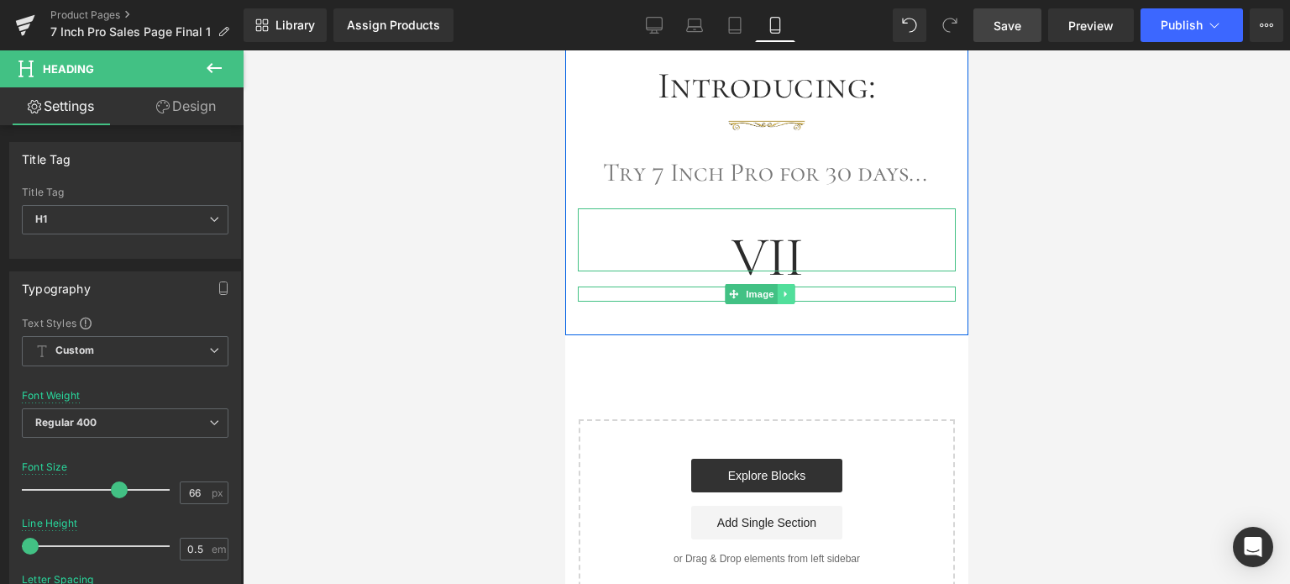
click at [789, 284] on link at bounding box center [786, 294] width 18 height 20
click at [784, 284] on link at bounding box center [778, 294] width 18 height 20
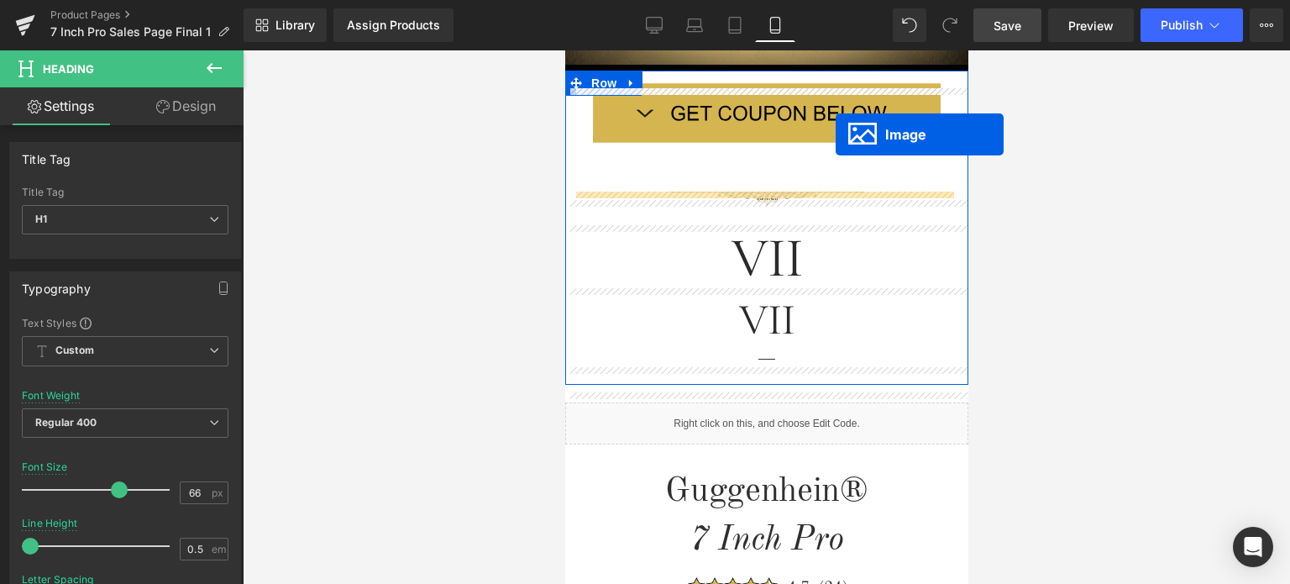
scroll to position [534, 0]
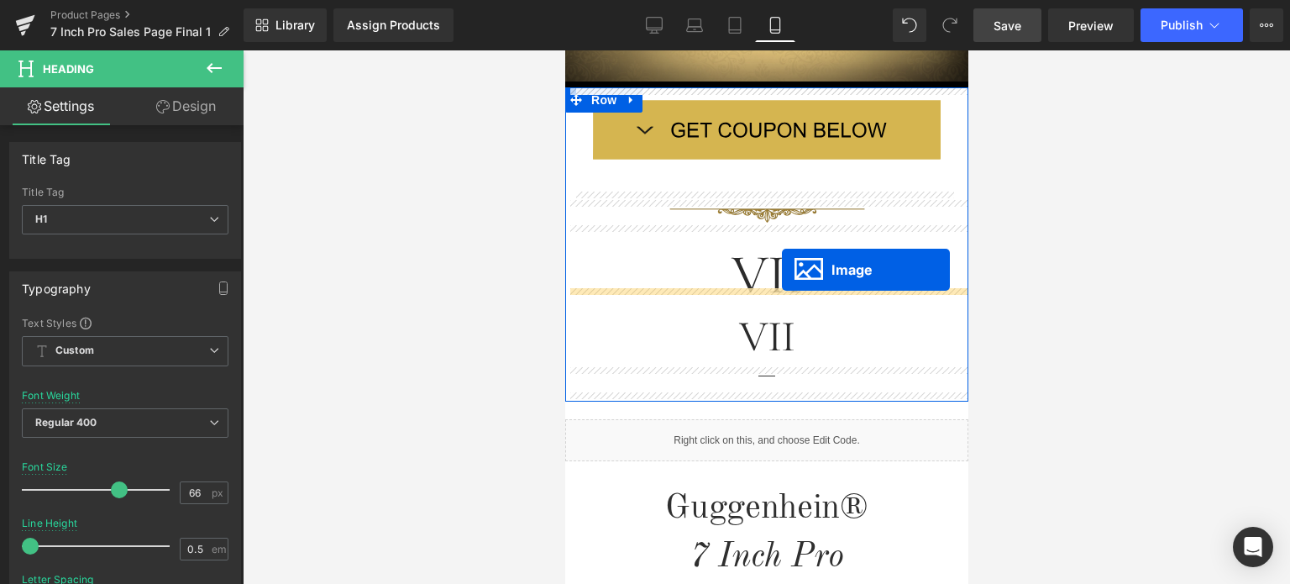
drag, startPoint x: 733, startPoint y: 299, endPoint x: 781, endPoint y: 270, distance: 56.9
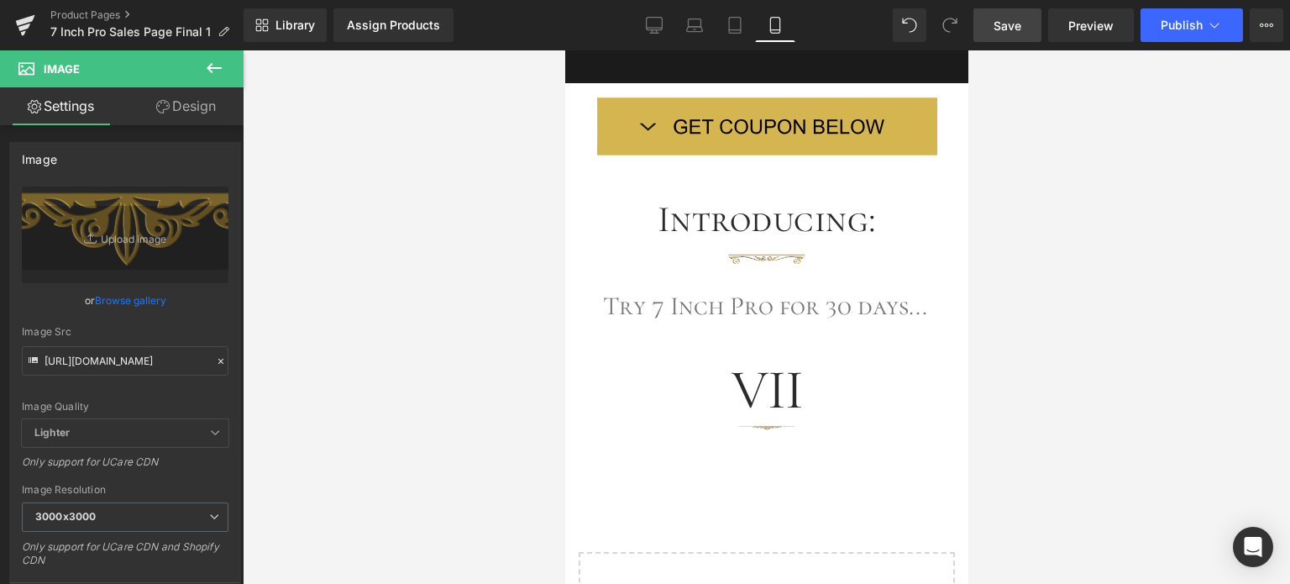
scroll to position [3471, 0]
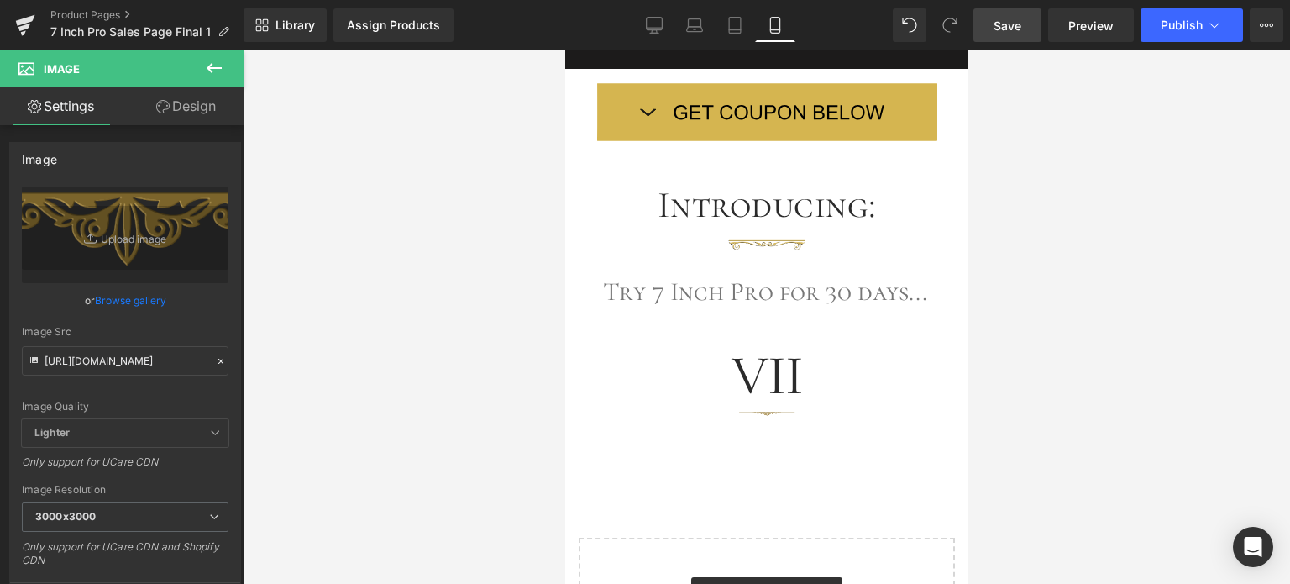
click at [1010, 28] on span "Save" at bounding box center [1008, 26] width 28 height 18
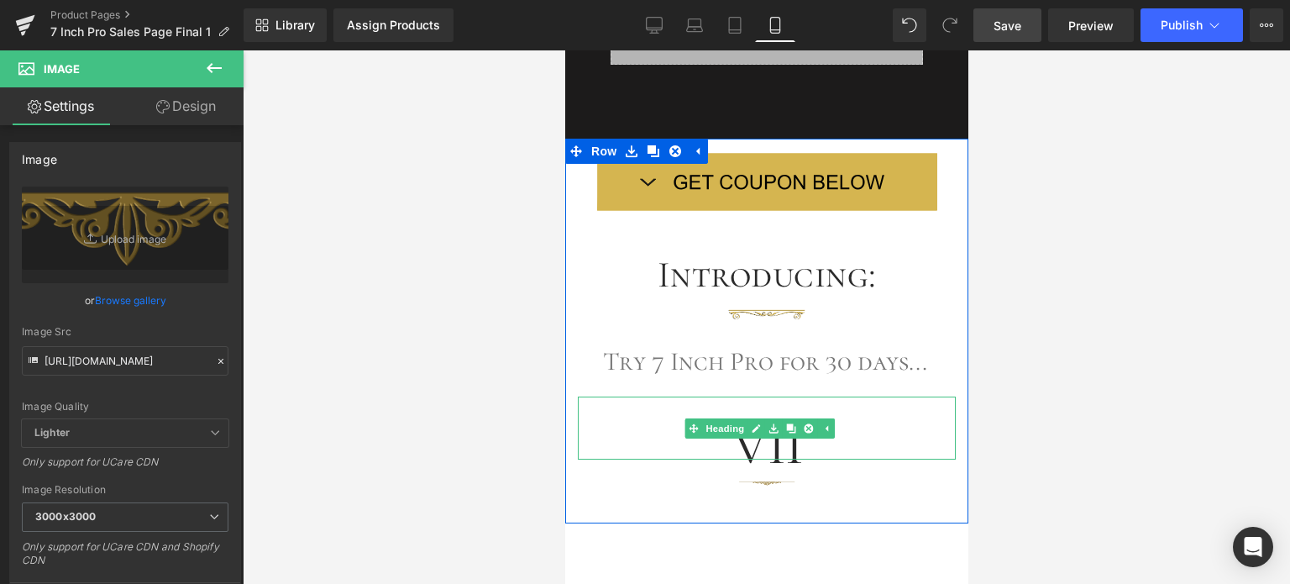
scroll to position [3387, 0]
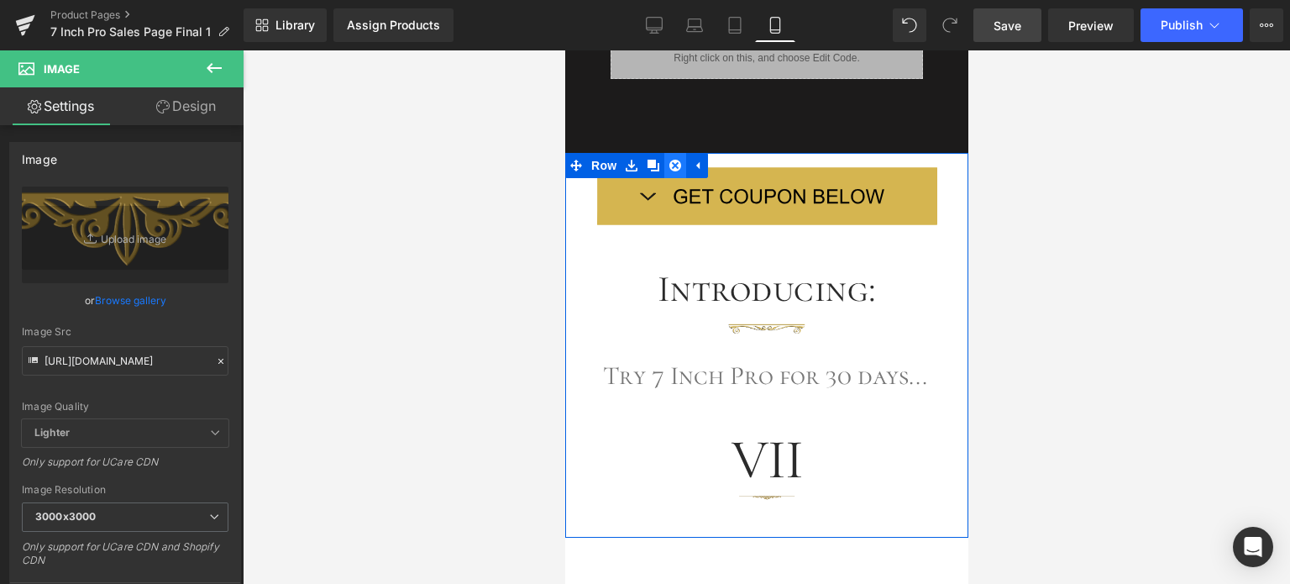
click at [676, 160] on icon at bounding box center [675, 166] width 12 height 12
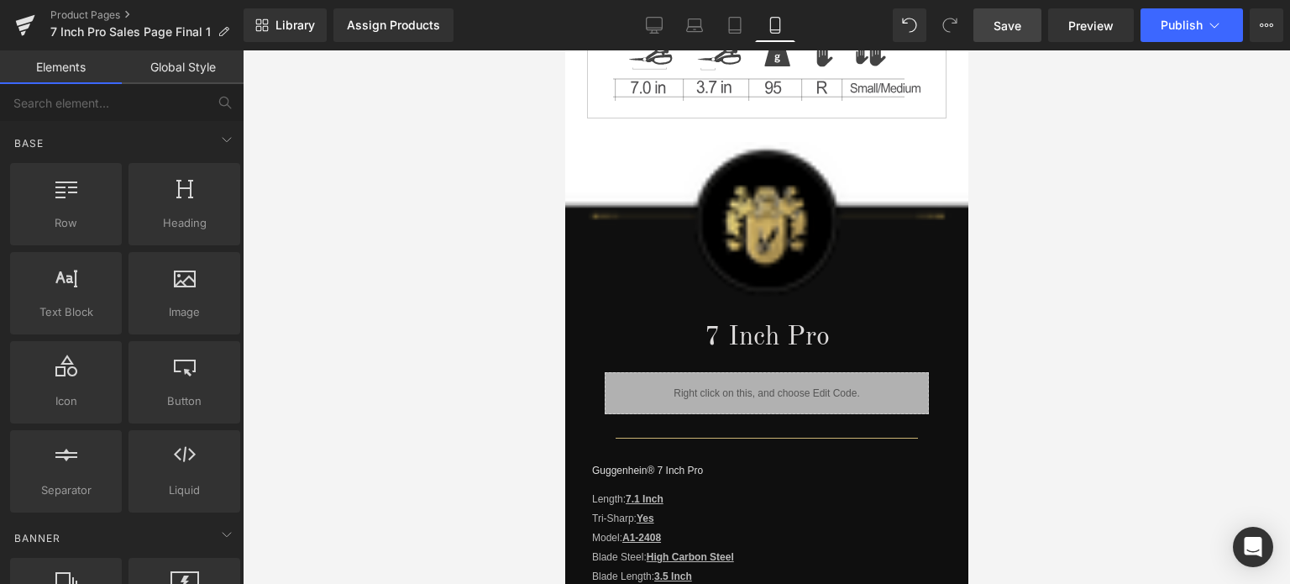
scroll to position [1101, 0]
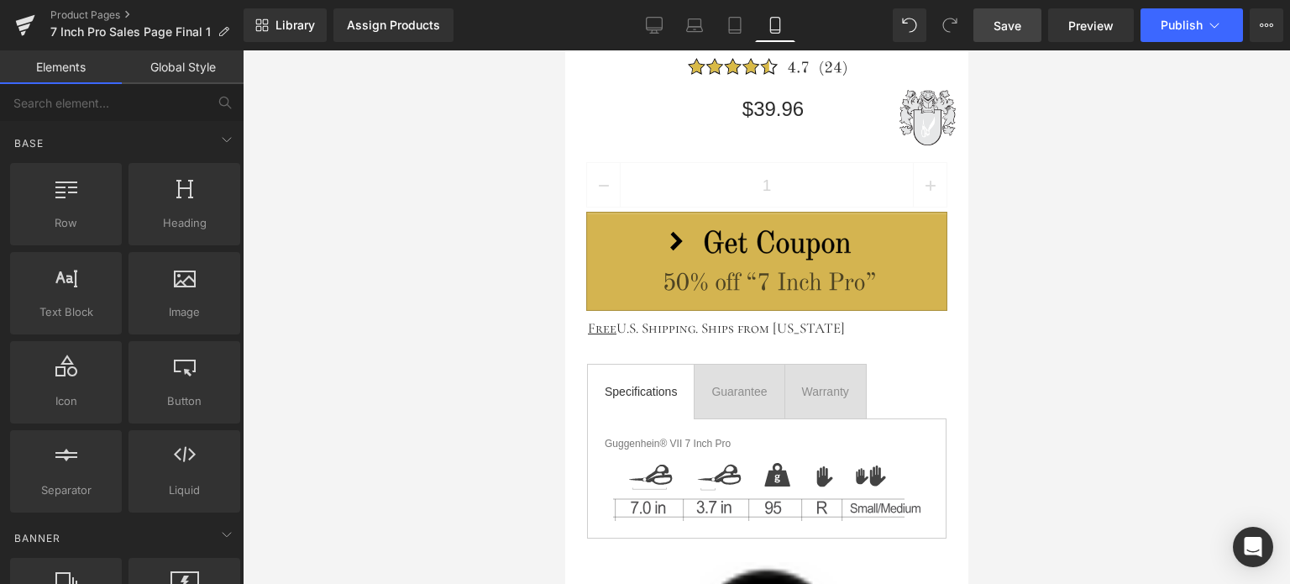
click at [1013, 26] on span "Save" at bounding box center [1008, 26] width 28 height 18
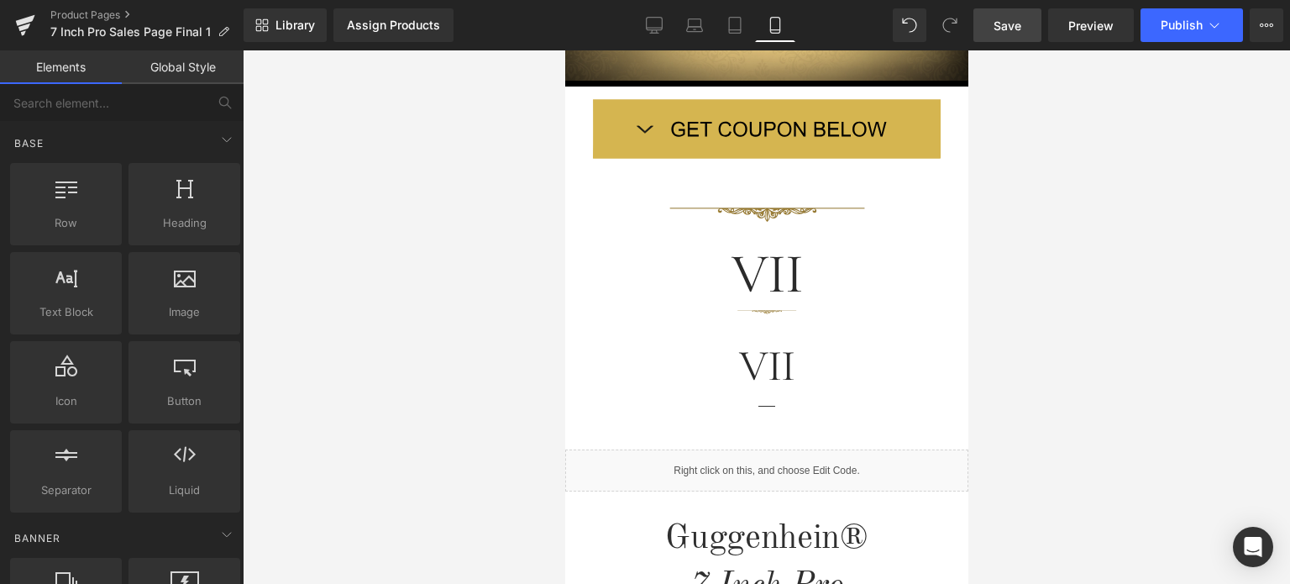
scroll to position [1030, 0]
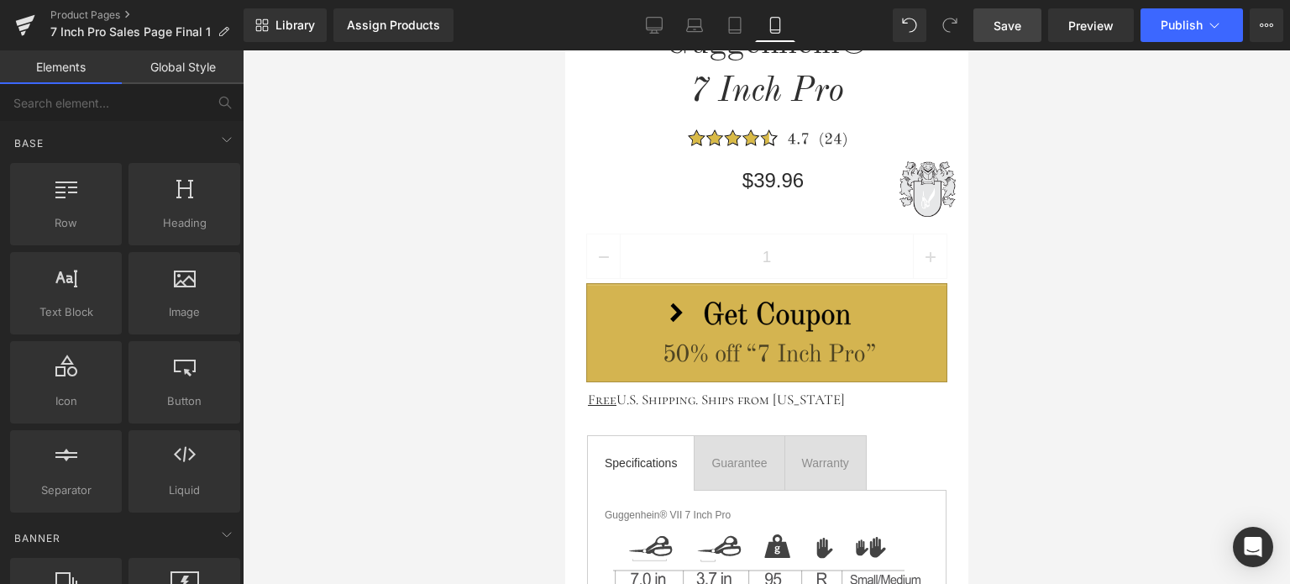
drag, startPoint x: 960, startPoint y: 230, endPoint x: 1548, endPoint y: 271, distance: 588.7
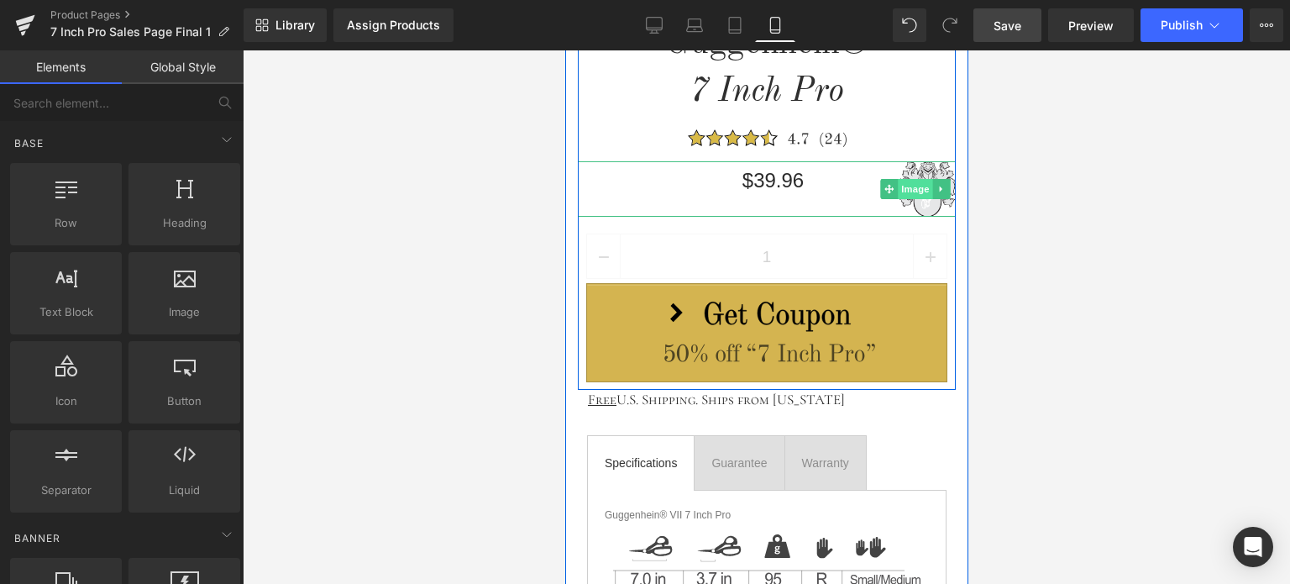
click at [911, 192] on span "Image" at bounding box center [914, 189] width 35 height 20
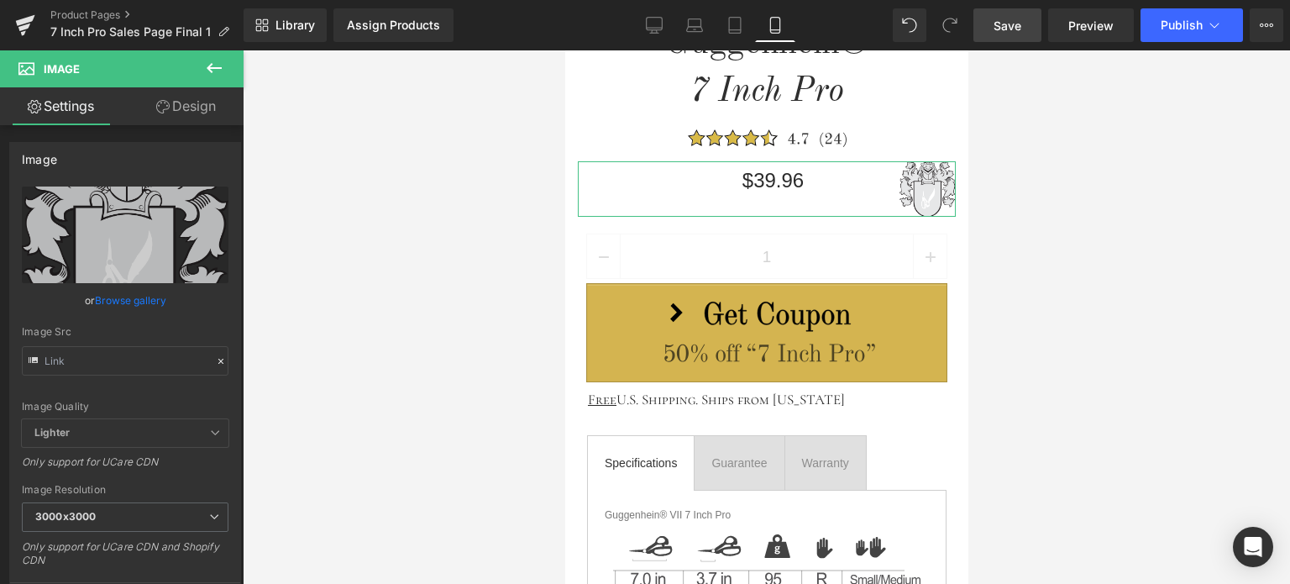
click at [208, 104] on link "Design" at bounding box center [186, 106] width 122 height 38
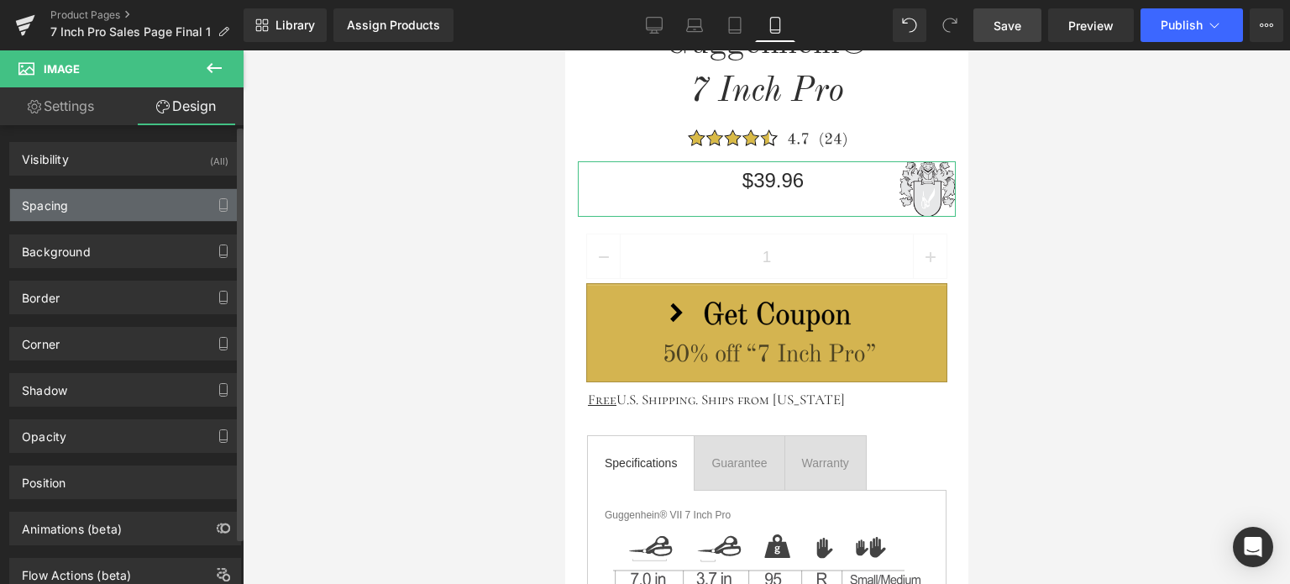
click at [90, 204] on div "Spacing" at bounding box center [125, 205] width 230 height 32
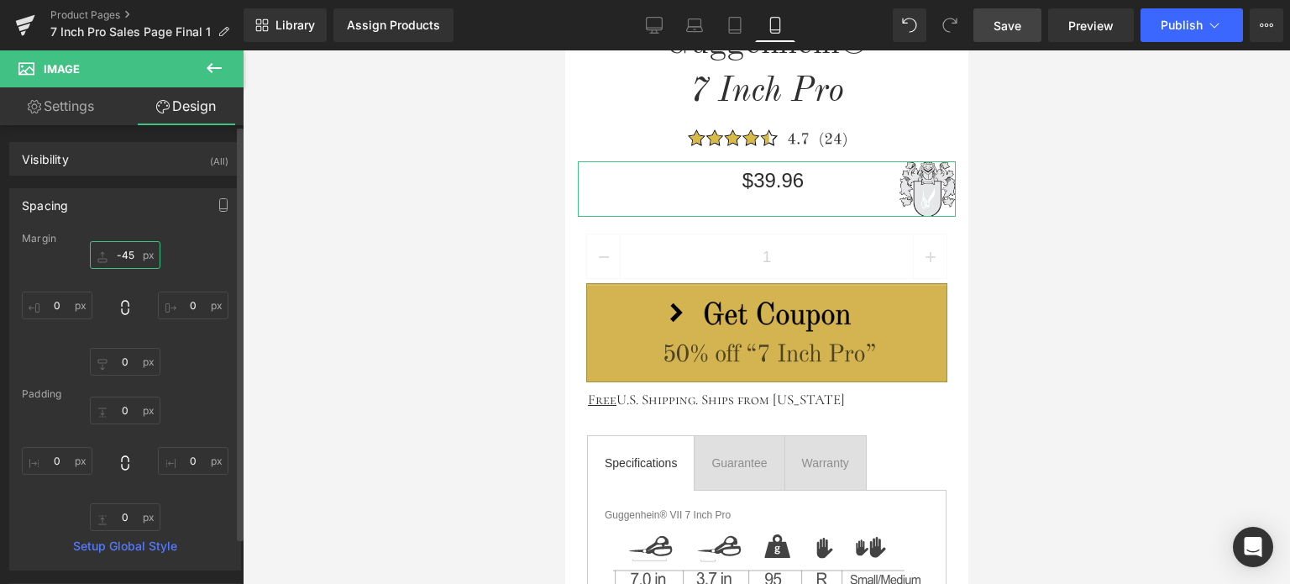
click at [134, 258] on input "-45" at bounding box center [125, 255] width 71 height 28
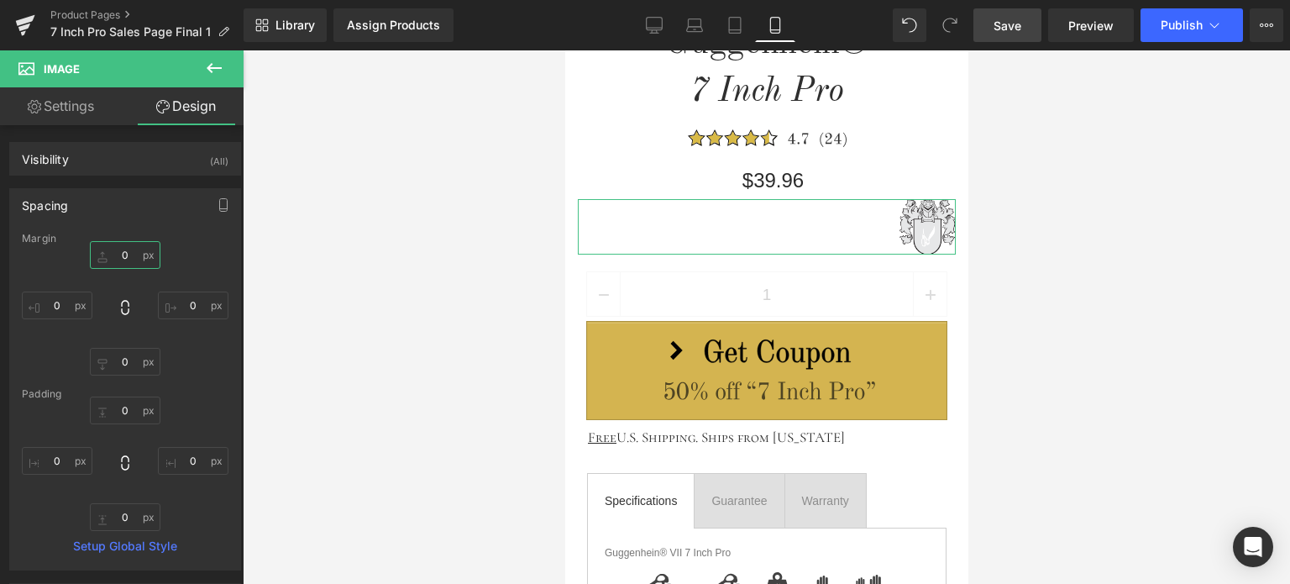
type input "0"
click at [218, 71] on icon at bounding box center [214, 68] width 20 height 20
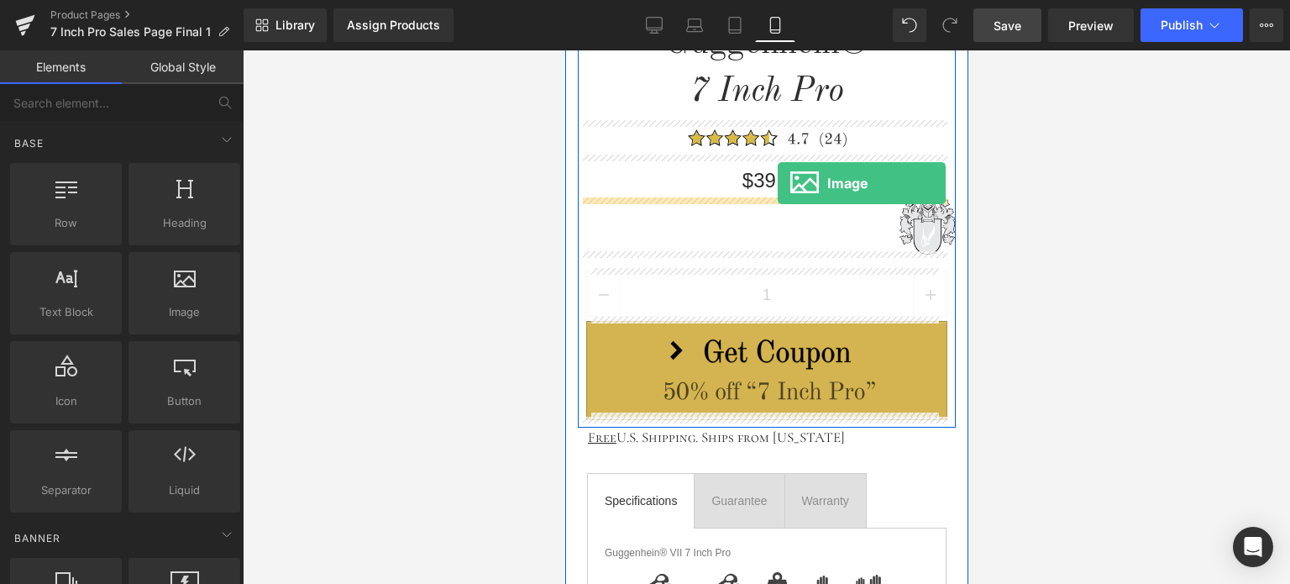
drag, startPoint x: 766, startPoint y: 365, endPoint x: 777, endPoint y: 183, distance: 182.6
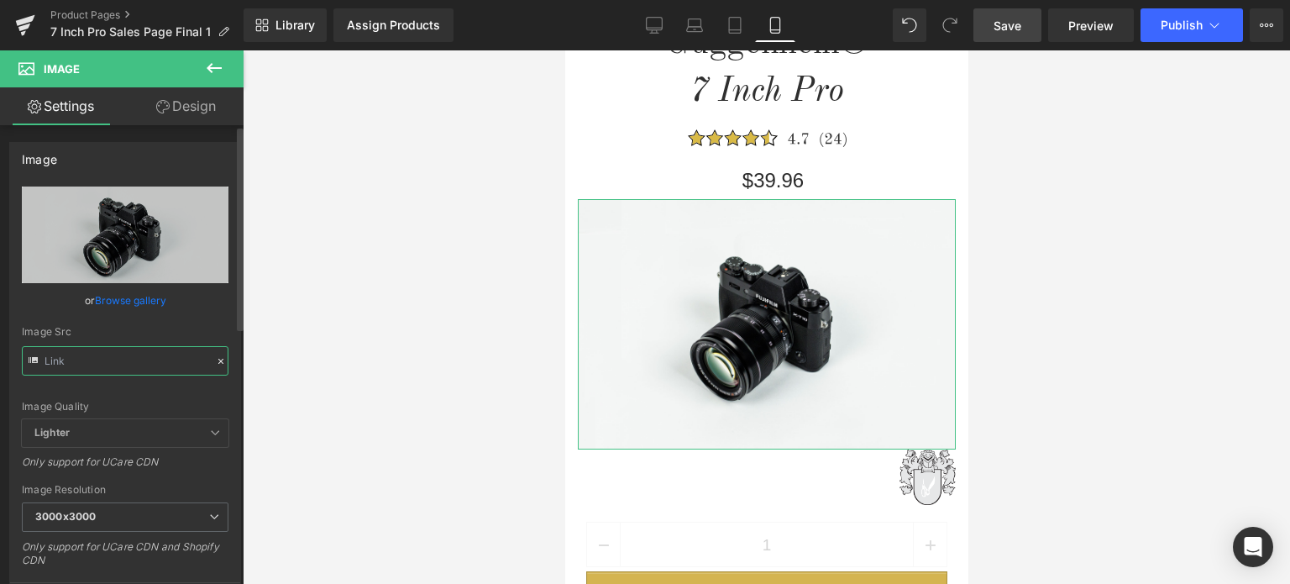
click at [111, 362] on input "text" at bounding box center [125, 360] width 207 height 29
paste input "[URL][DOMAIN_NAME]"
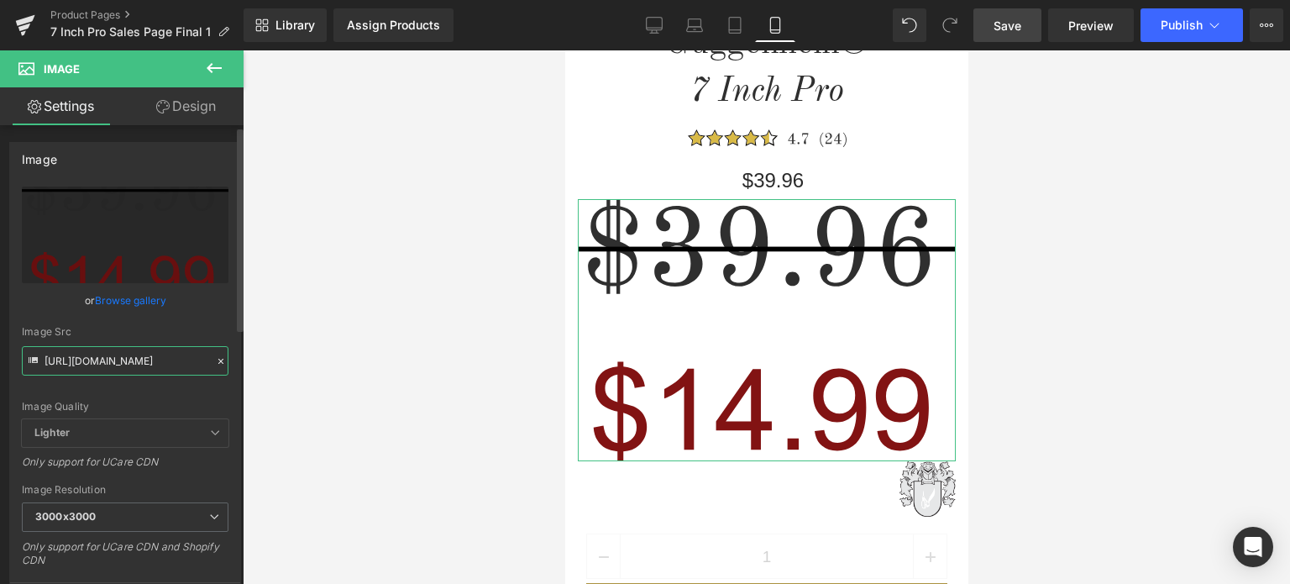
scroll to position [336, 0]
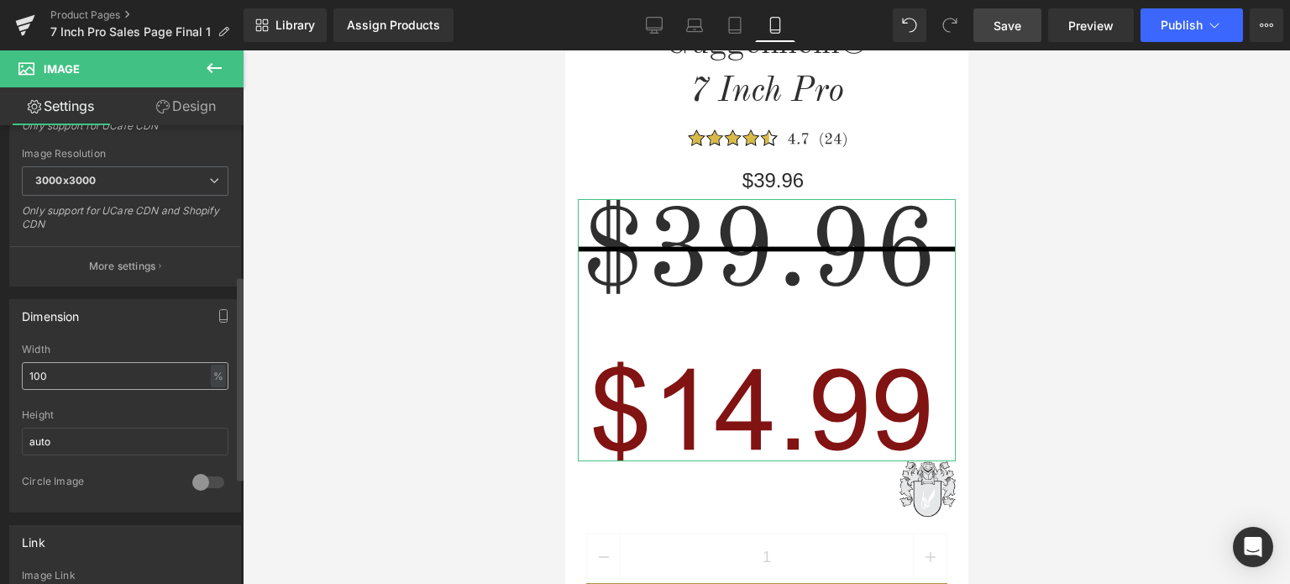
type input "[URL][DOMAIN_NAME]"
drag, startPoint x: 55, startPoint y: 376, endPoint x: 17, endPoint y: 377, distance: 37.8
click at [17, 377] on div "100% Width 100 % % px auto Height auto 0 Circle Image" at bounding box center [125, 428] width 230 height 168
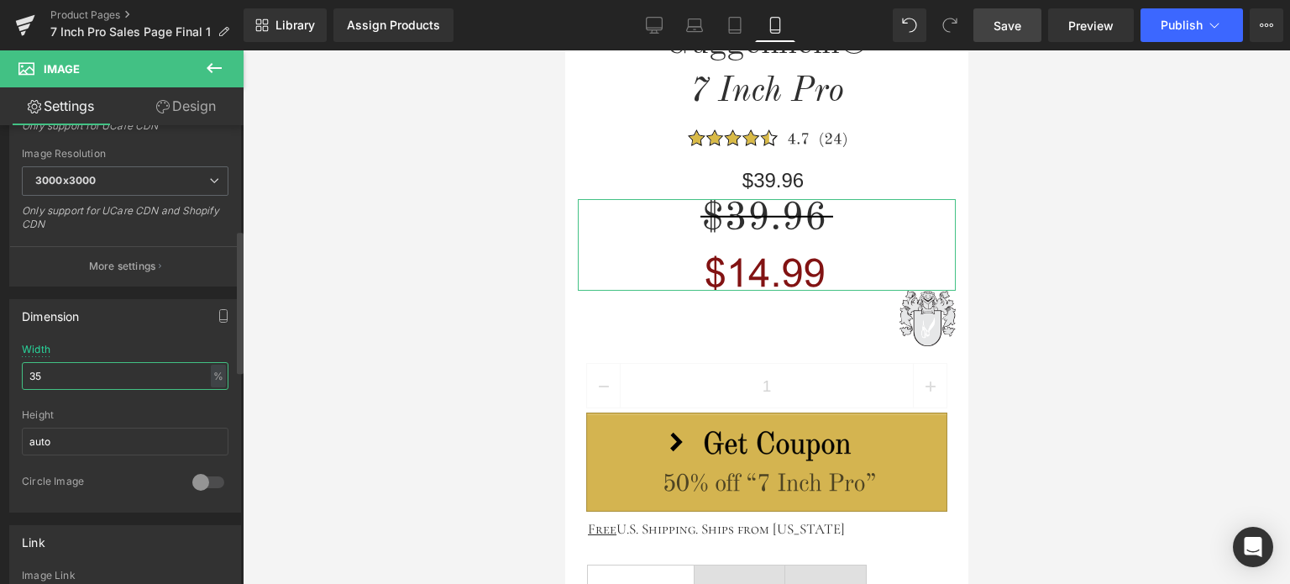
drag, startPoint x: 36, startPoint y: 375, endPoint x: 26, endPoint y: 376, distance: 10.1
click at [26, 376] on input "35" at bounding box center [125, 376] width 207 height 28
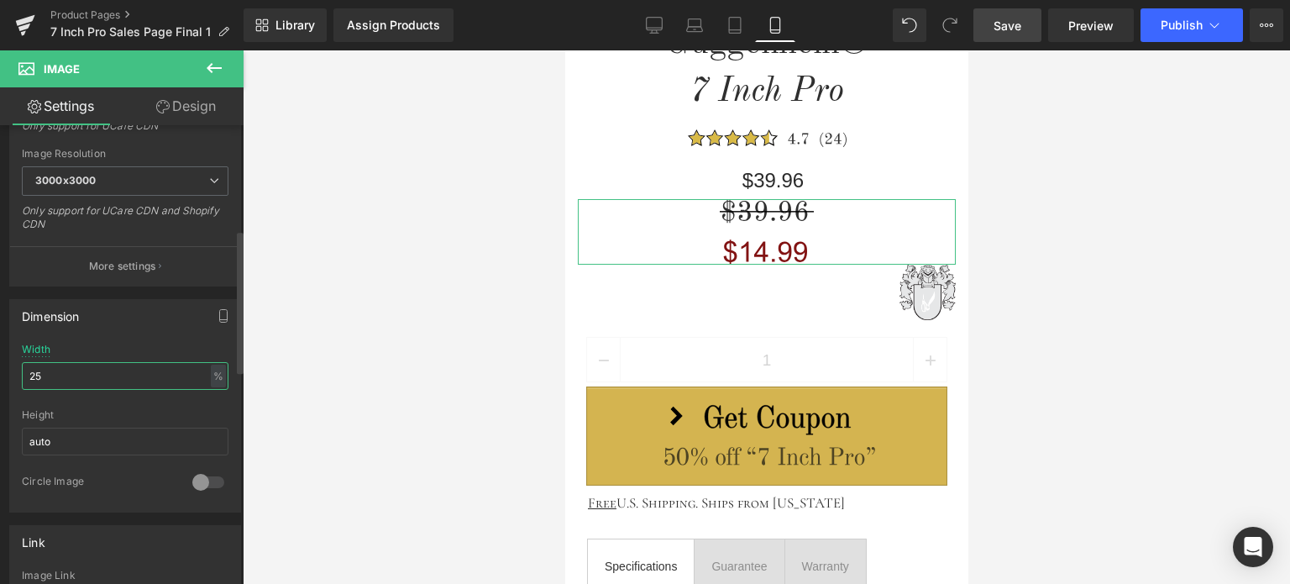
drag, startPoint x: 37, startPoint y: 376, endPoint x: 46, endPoint y: 376, distance: 9.2
click at [46, 376] on input "25" at bounding box center [125, 376] width 207 height 28
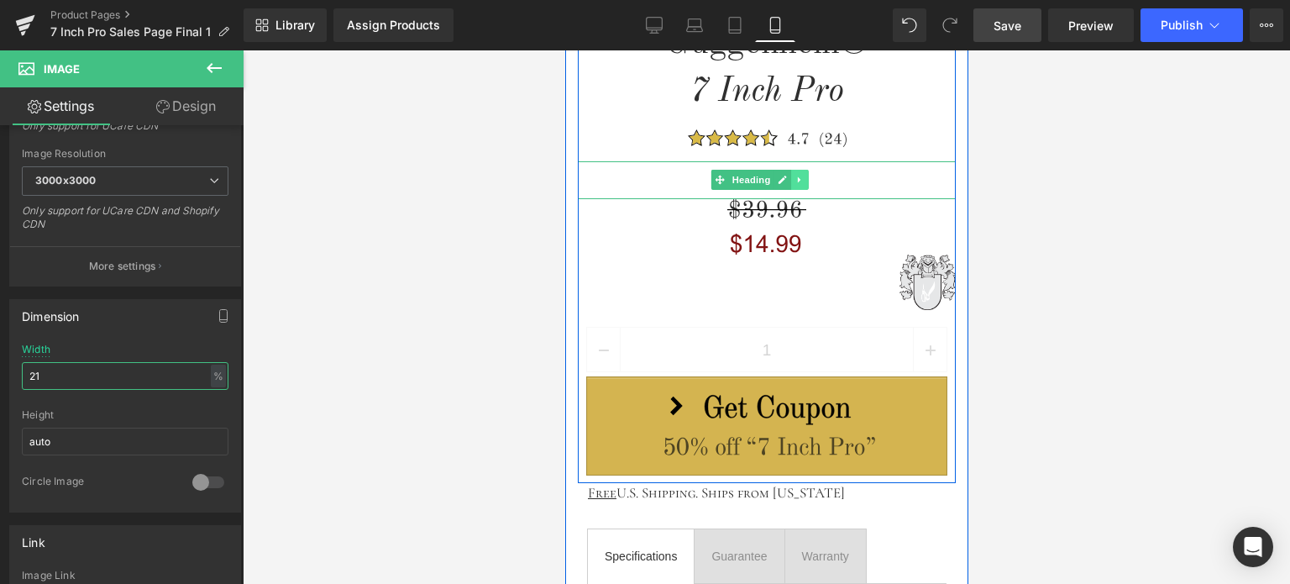
type input "21"
click at [797, 181] on icon at bounding box center [800, 180] width 9 height 10
click at [806, 184] on link at bounding box center [809, 180] width 18 height 20
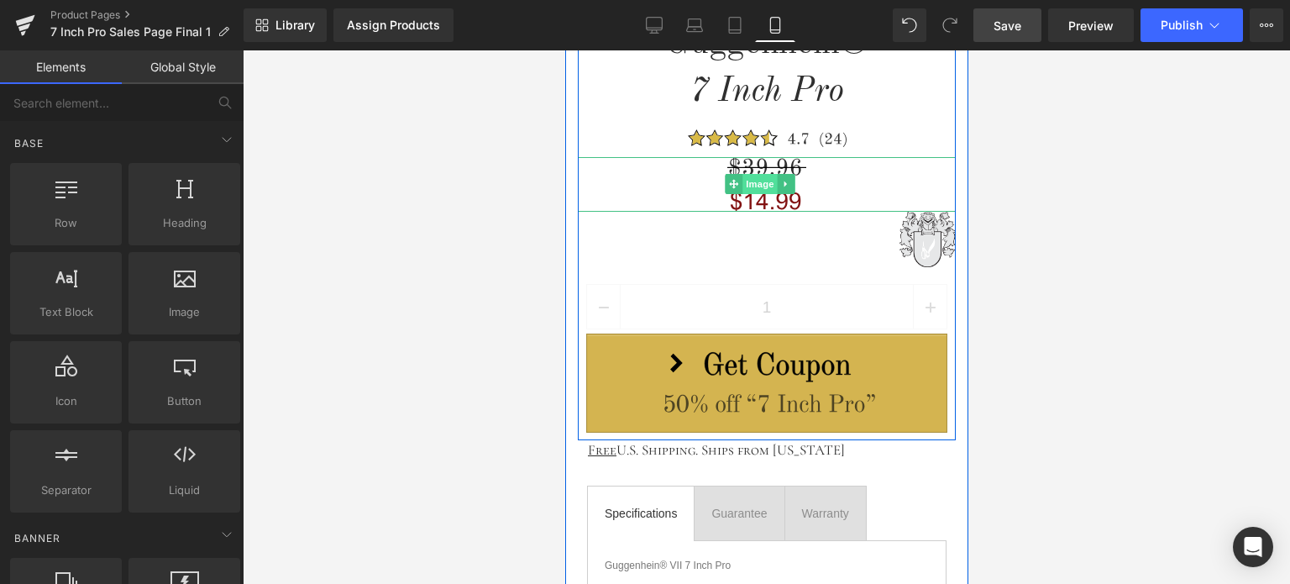
click at [754, 183] on span "Image" at bounding box center [760, 184] width 35 height 20
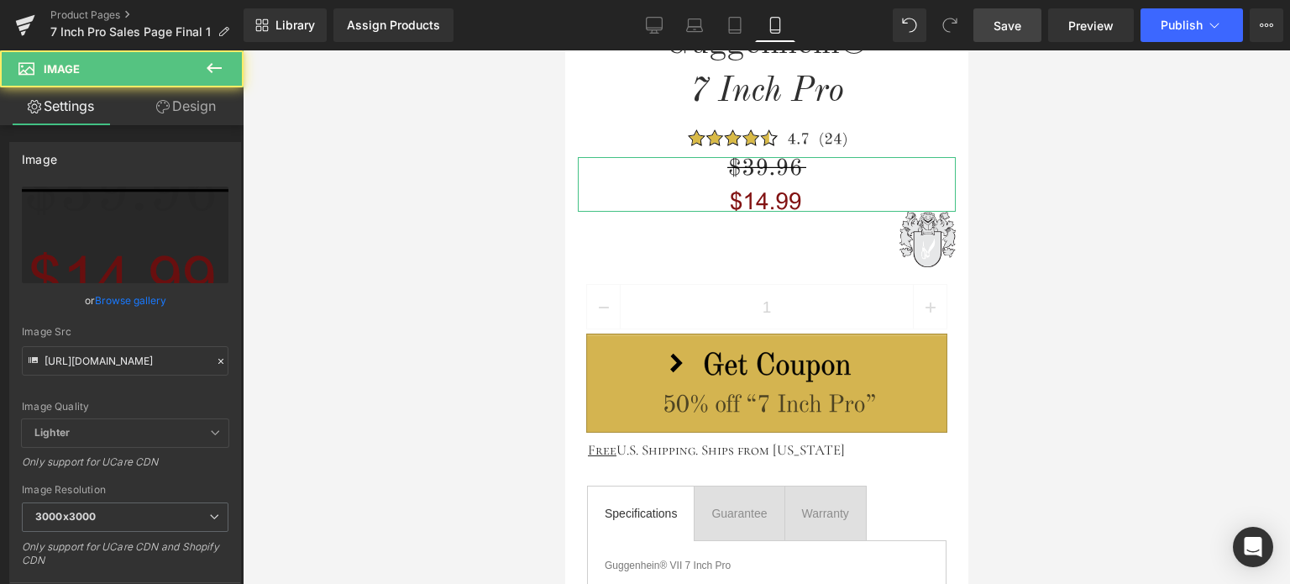
drag, startPoint x: 181, startPoint y: 108, endPoint x: 102, endPoint y: 218, distance: 134.8
click at [181, 108] on link "Design" at bounding box center [186, 106] width 122 height 38
click at [0, 0] on div "Spacing" at bounding box center [0, 0] width 0 height 0
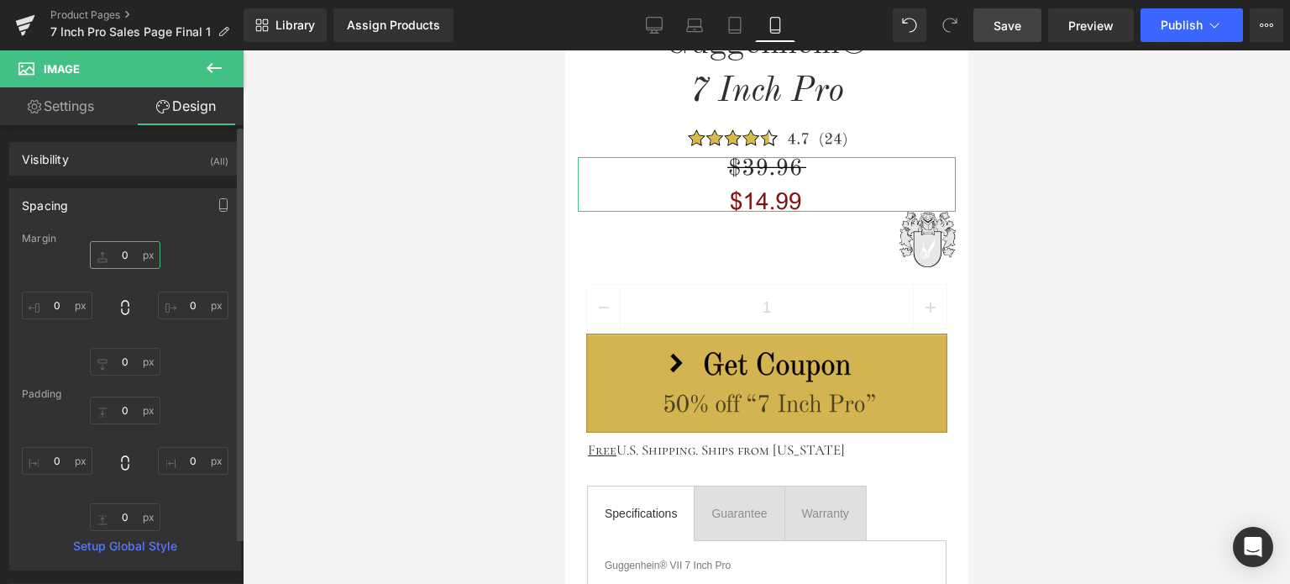
click at [125, 257] on input "text" at bounding box center [125, 255] width 71 height 28
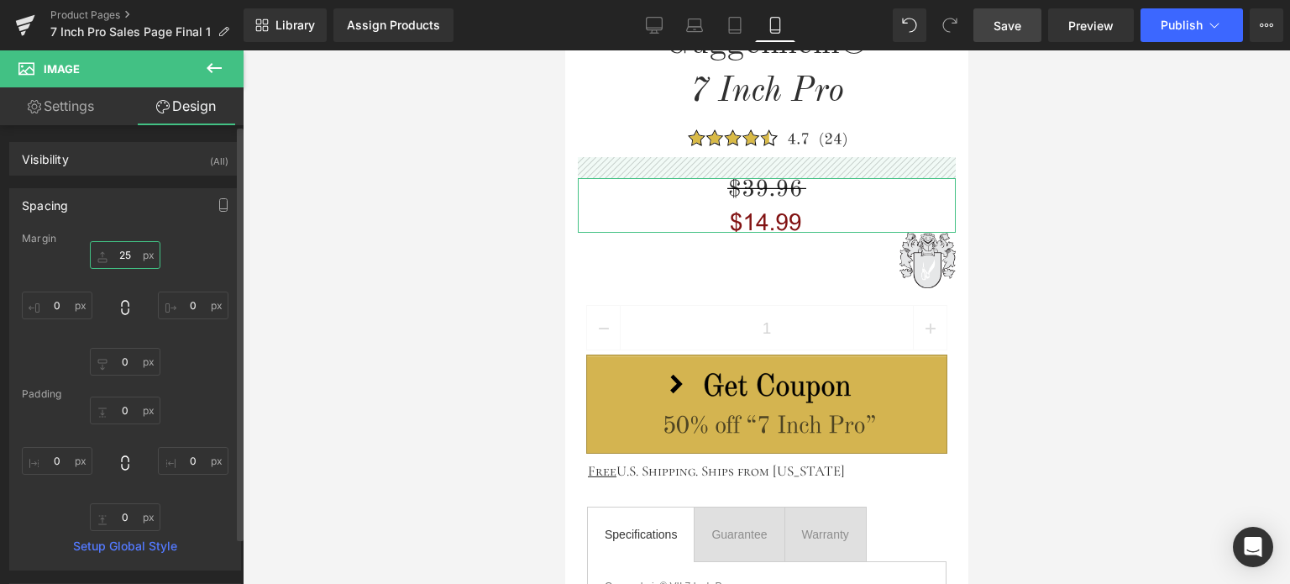
click at [117, 252] on input "25" at bounding box center [125, 255] width 71 height 28
type input "15"
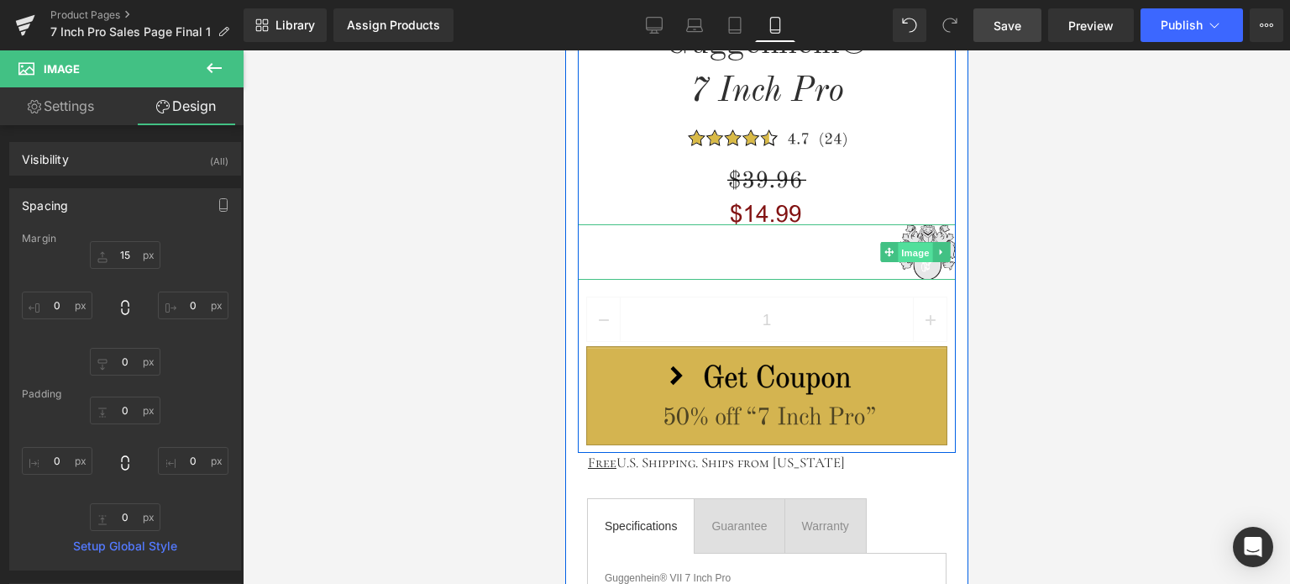
click at [915, 252] on span "Image" at bounding box center [914, 253] width 35 height 20
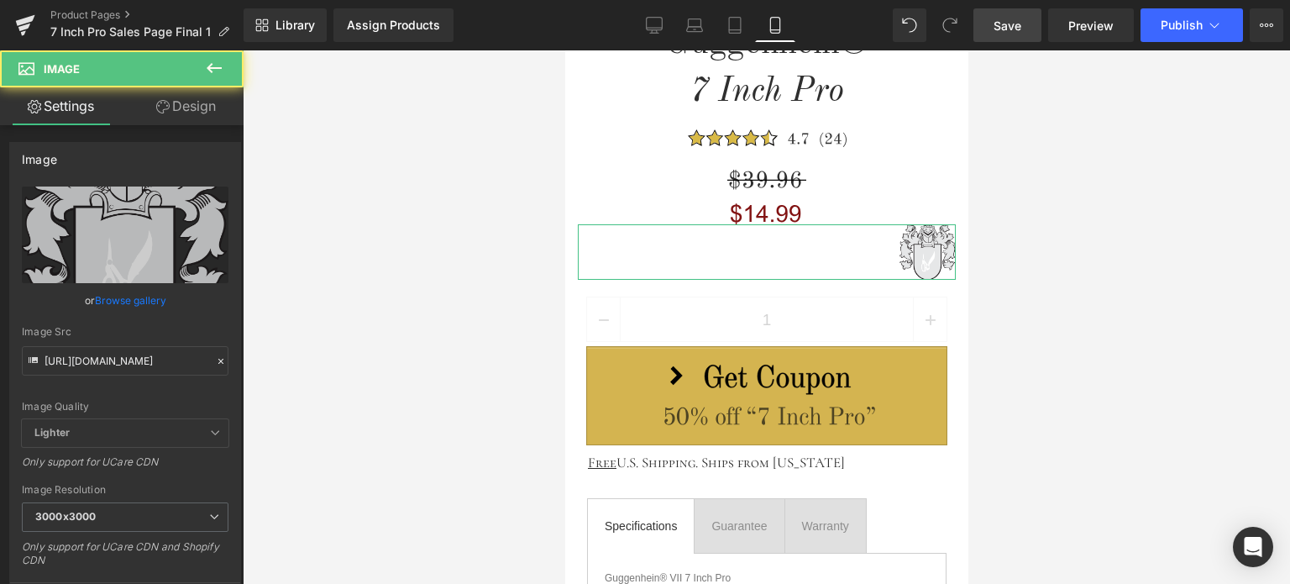
click at [195, 107] on link "Design" at bounding box center [186, 106] width 122 height 38
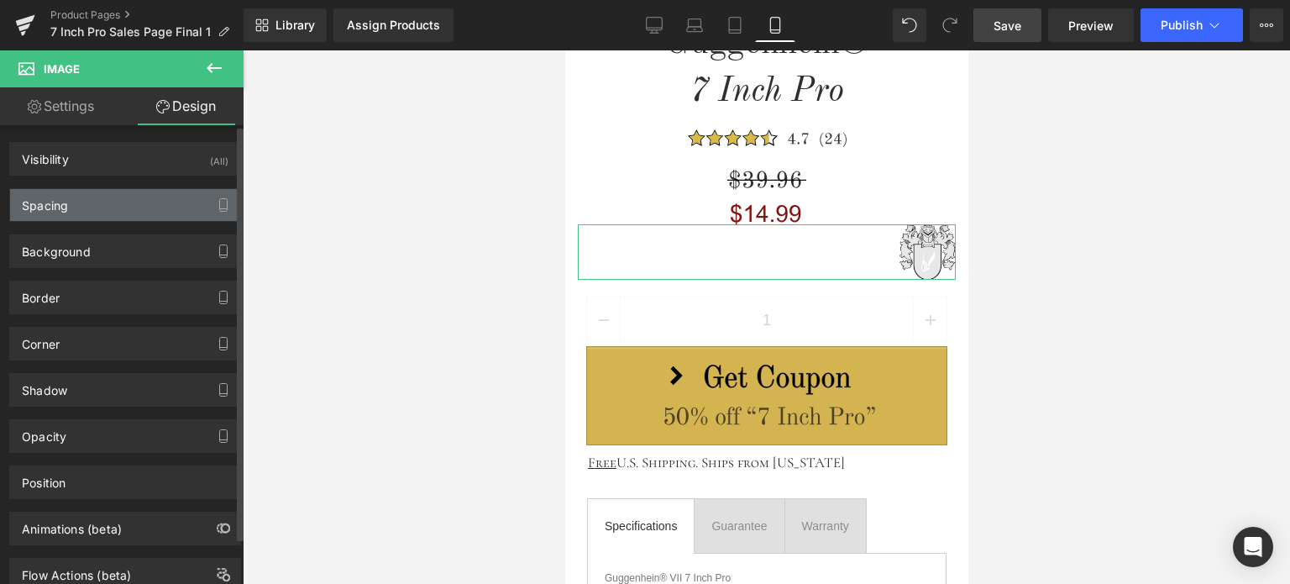
click at [84, 212] on div "Spacing" at bounding box center [125, 205] width 230 height 32
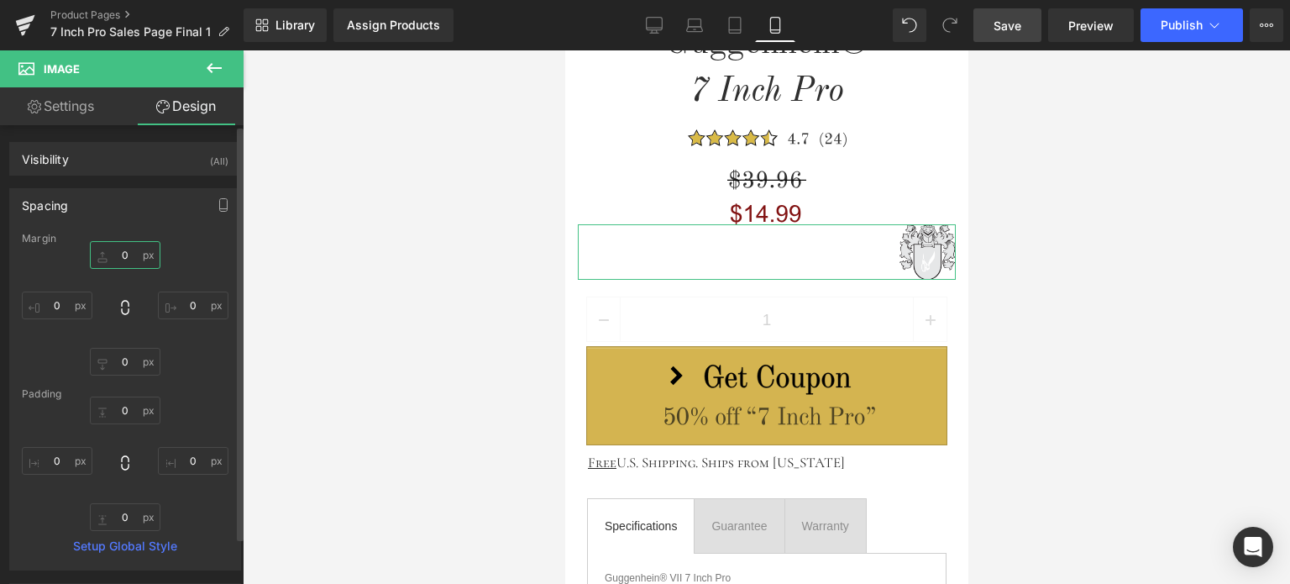
click at [129, 254] on input "text" at bounding box center [125, 255] width 71 height 28
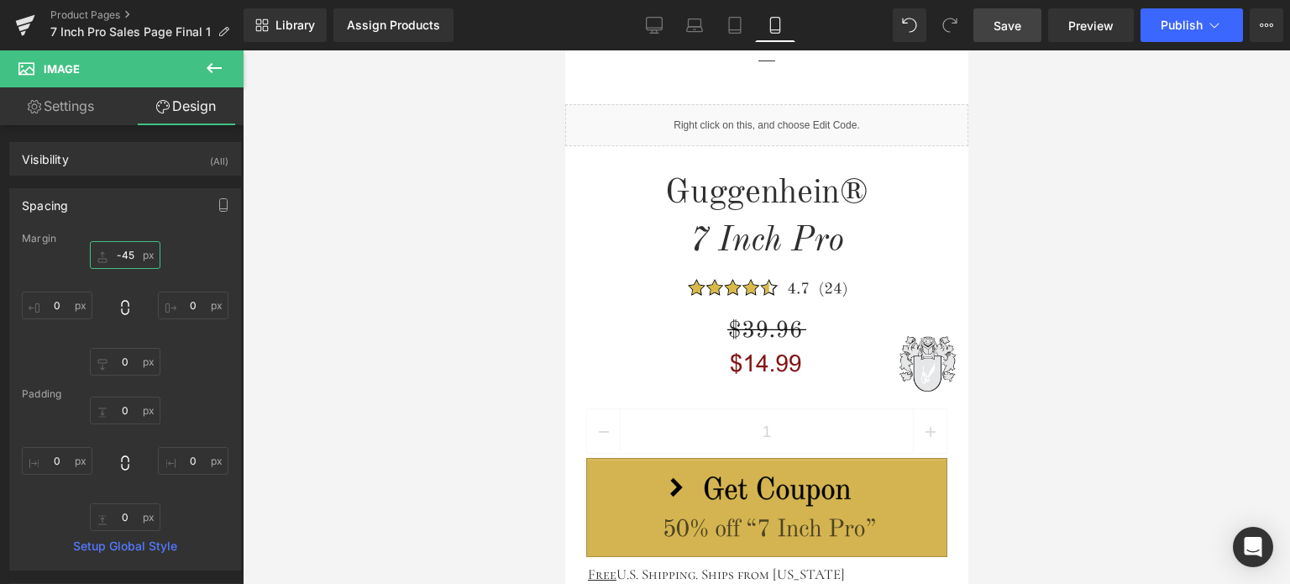
scroll to position [836, 0]
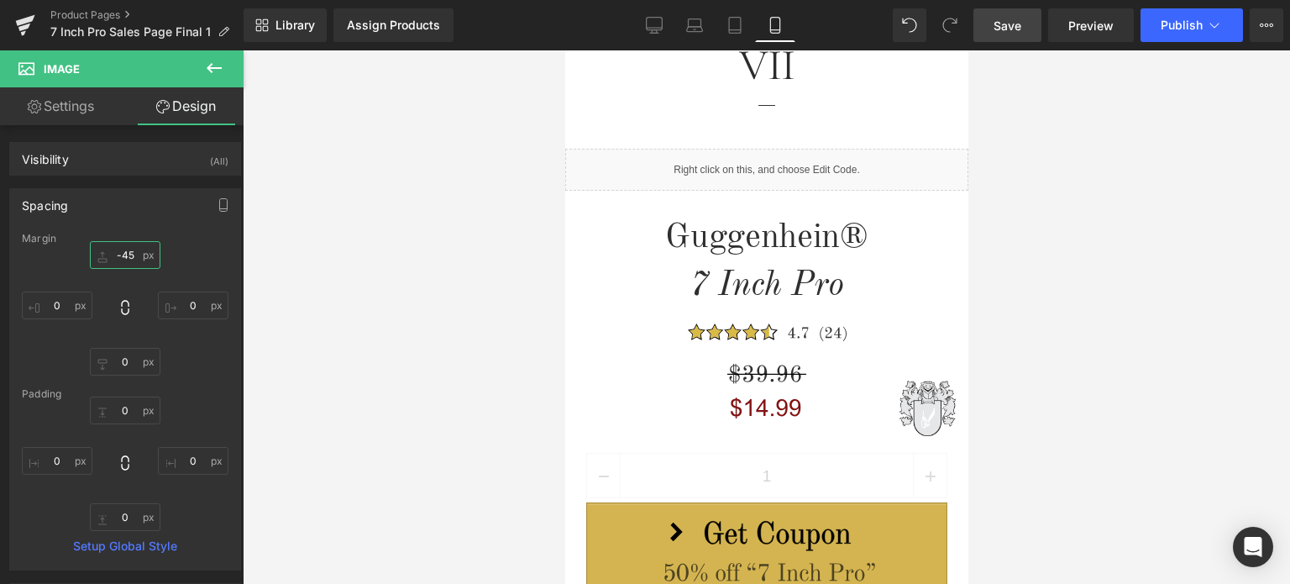
type input "-45"
click at [1006, 30] on span "Save" at bounding box center [1008, 26] width 28 height 18
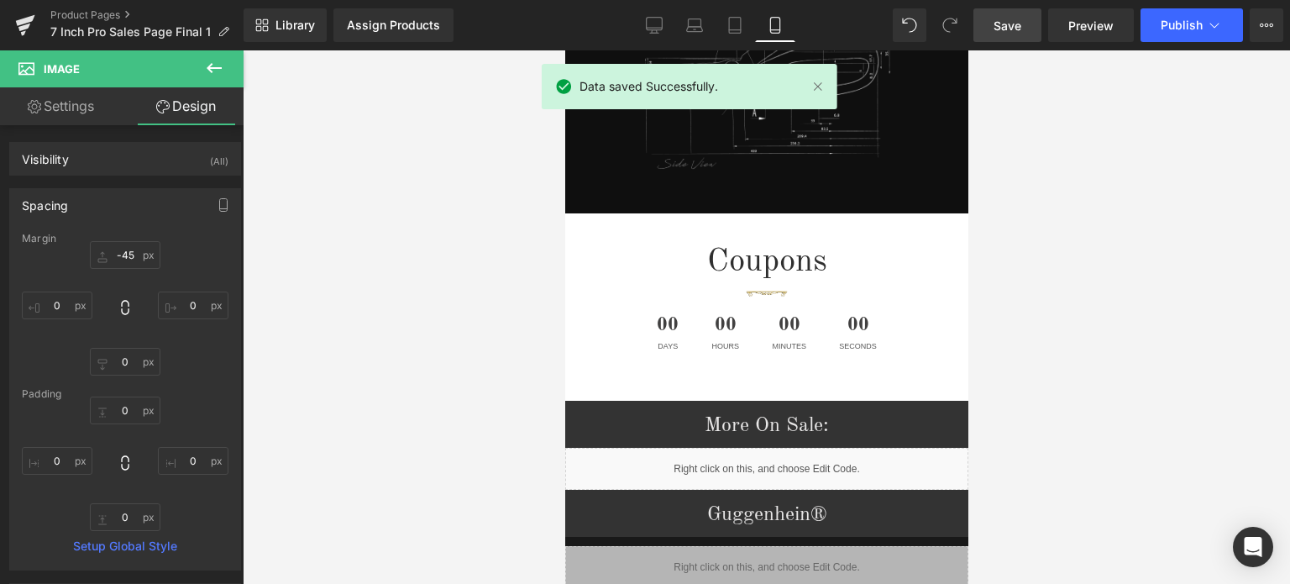
scroll to position [2324, 0]
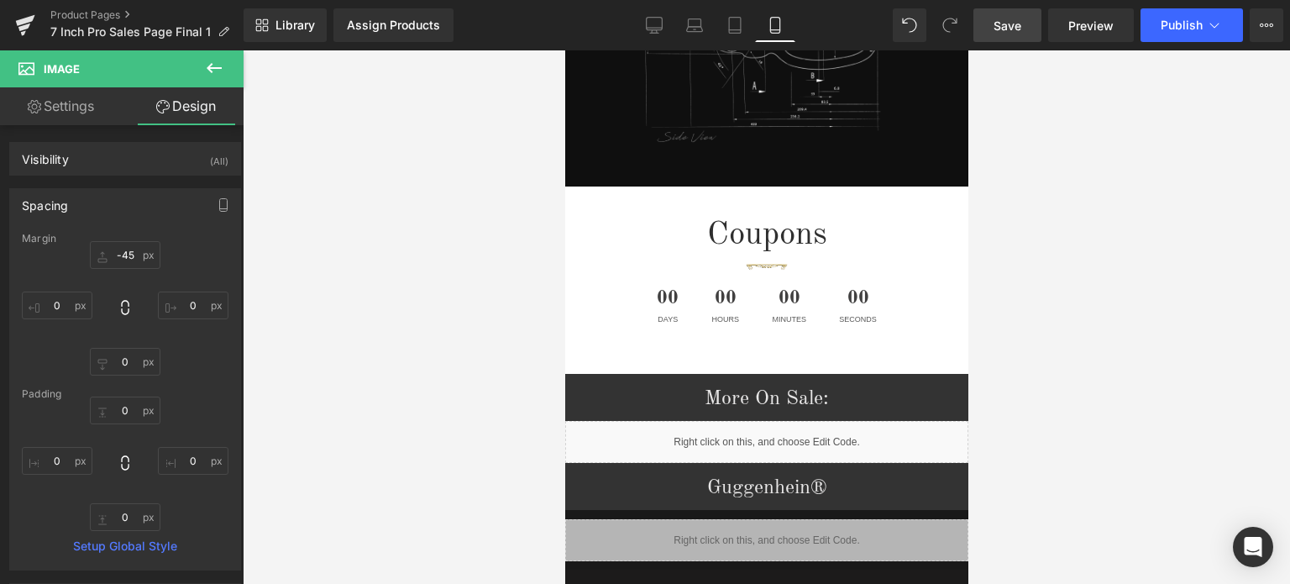
click at [208, 66] on icon at bounding box center [214, 68] width 15 height 10
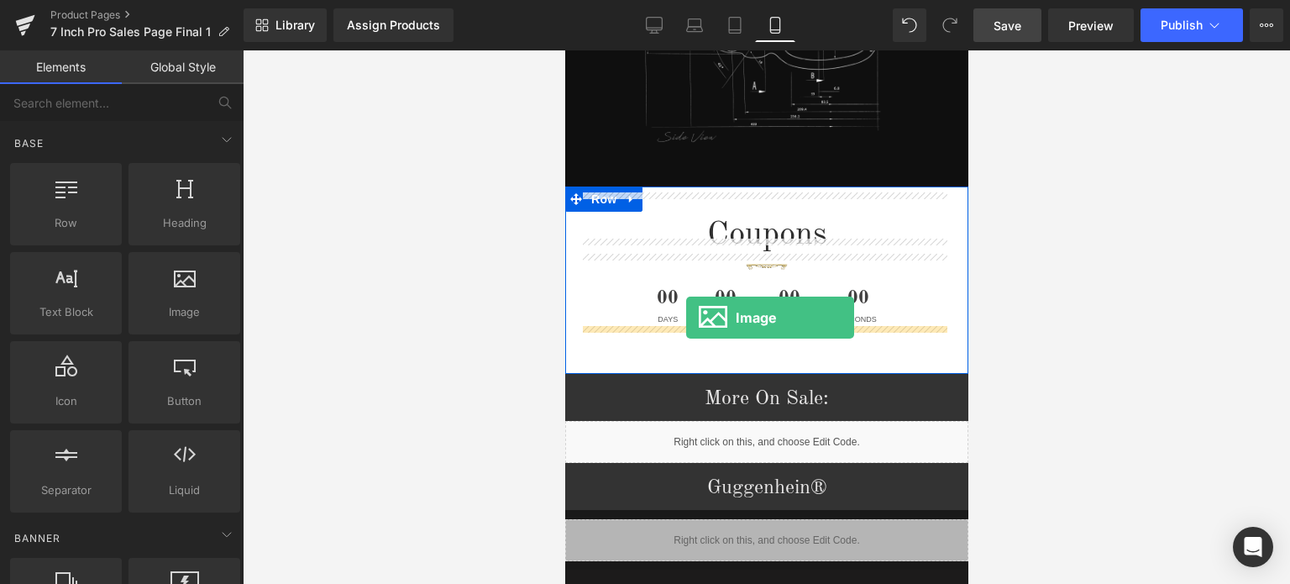
drag, startPoint x: 776, startPoint y: 339, endPoint x: 686, endPoint y: 318, distance: 93.1
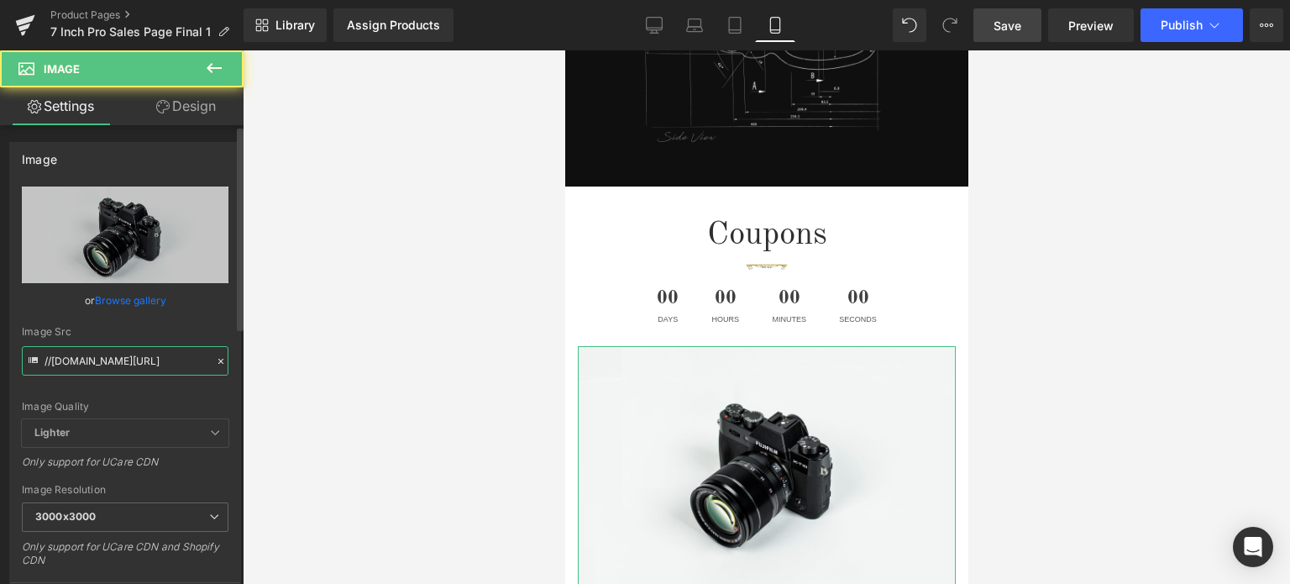
click at [123, 365] on input "//[DOMAIN_NAME][URL]" at bounding box center [125, 360] width 207 height 29
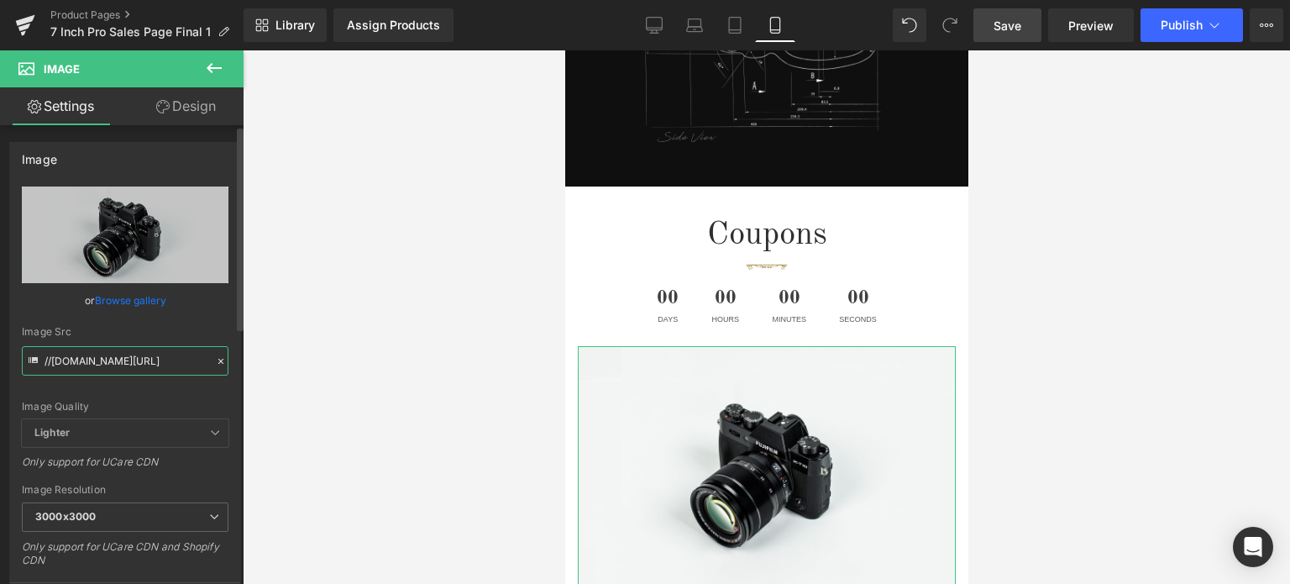
paste input "[URL][DOMAIN_NAME]"
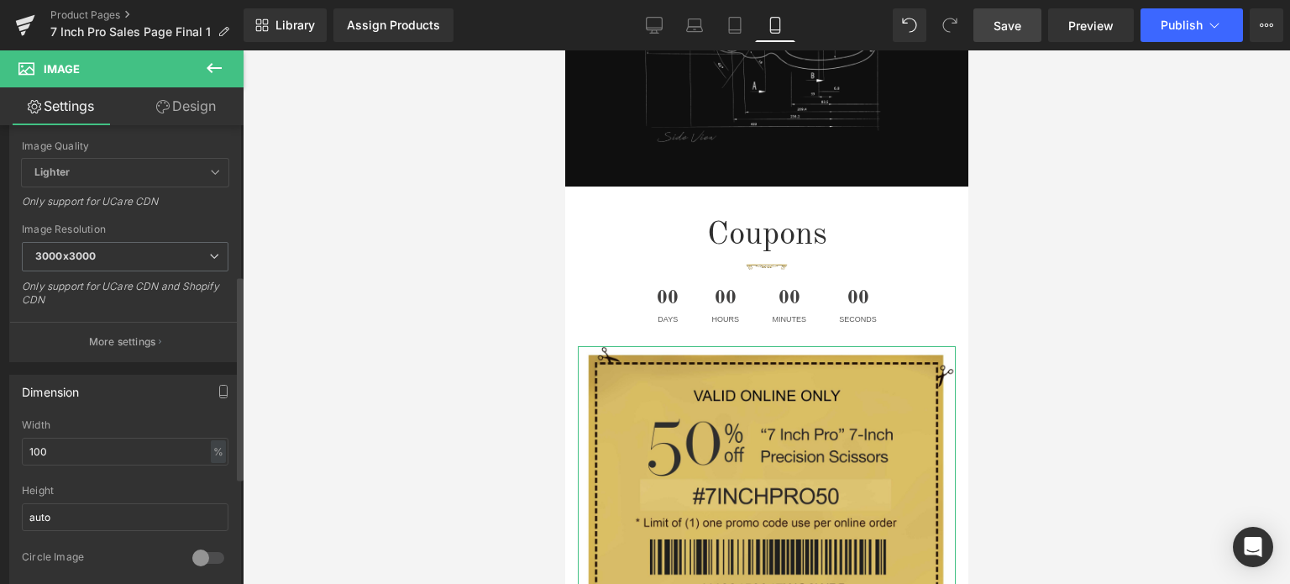
scroll to position [336, 0]
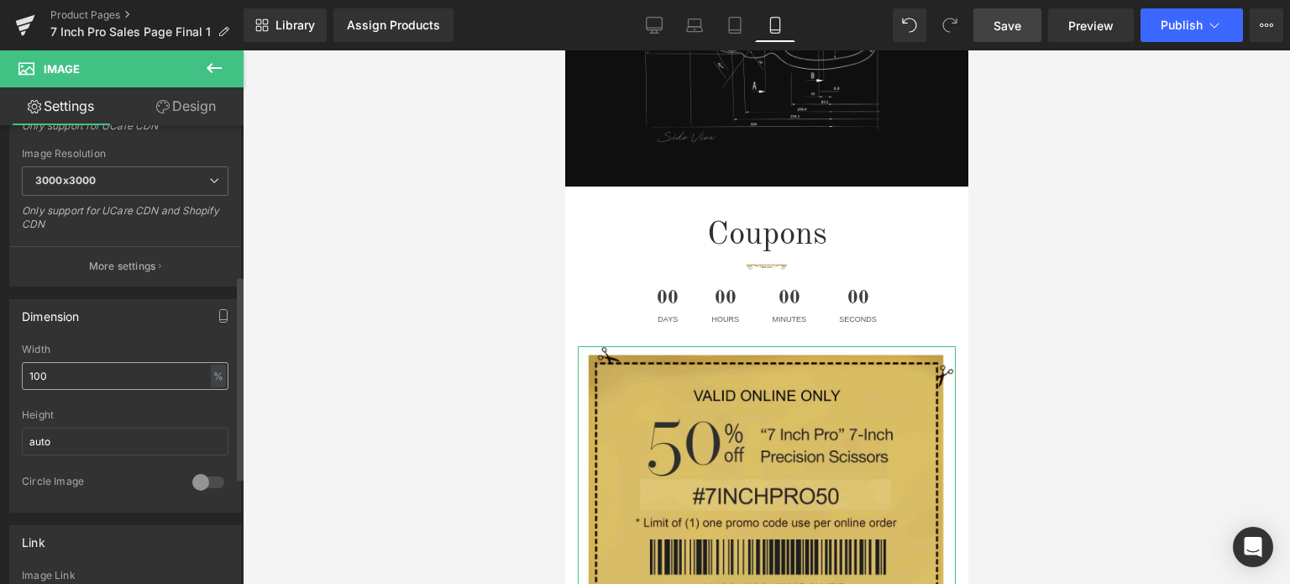
type input "[URL][DOMAIN_NAME]"
drag, startPoint x: 44, startPoint y: 371, endPoint x: 17, endPoint y: 374, distance: 27.1
click at [18, 374] on div "100% Width 100 % % px auto Height auto 0 Circle Image" at bounding box center [125, 428] width 230 height 168
type input "90"
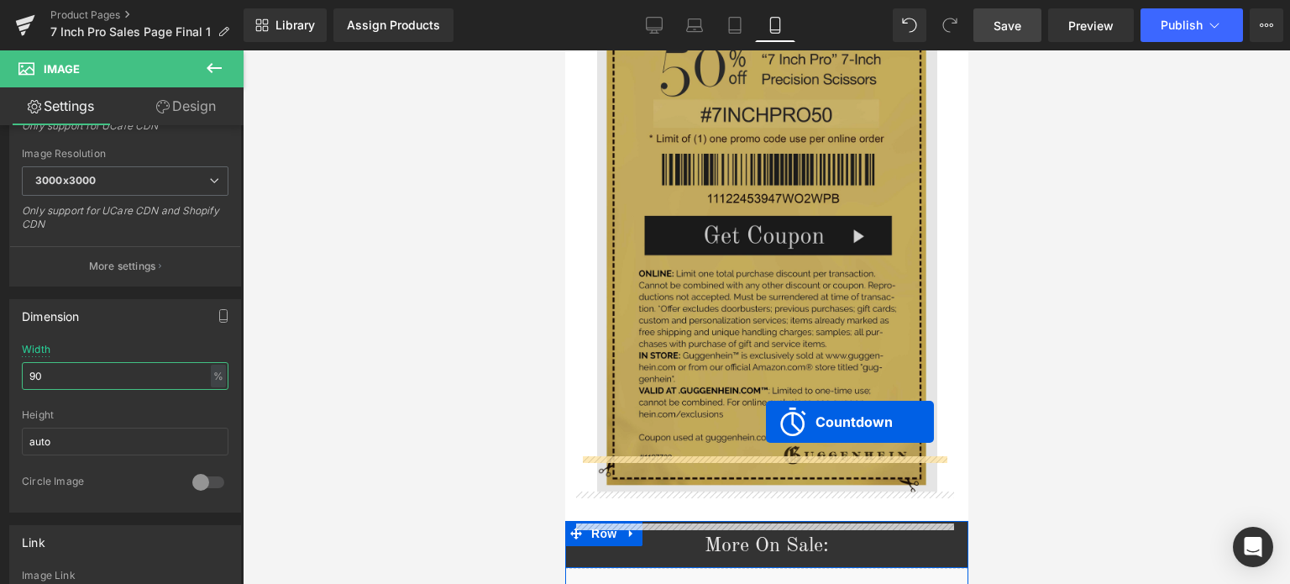
drag, startPoint x: 697, startPoint y: 263, endPoint x: 1546, endPoint y: 497, distance: 880.3
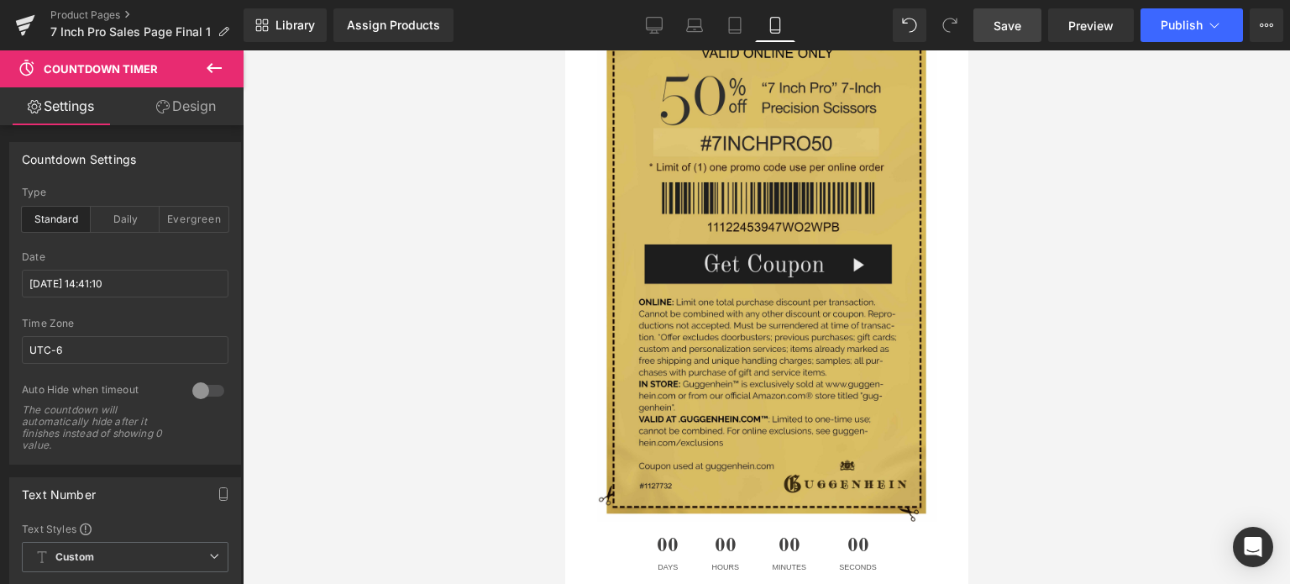
scroll to position [2205, 0]
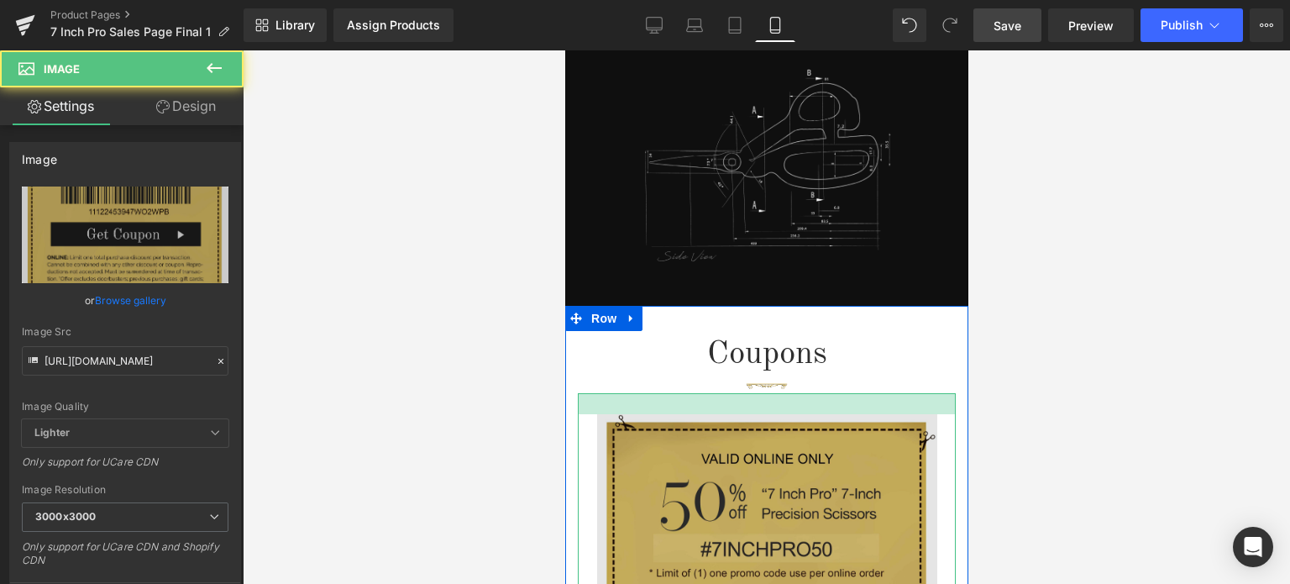
drag, startPoint x: 809, startPoint y: 374, endPoint x: 811, endPoint y: 395, distance: 21.1
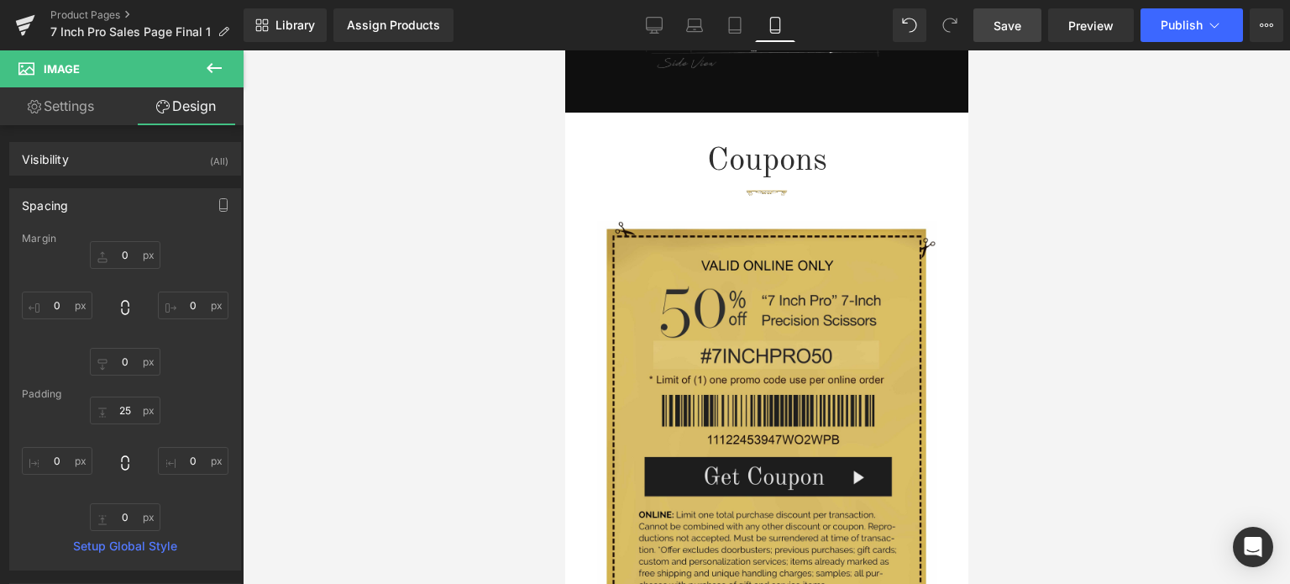
scroll to position [2421, 0]
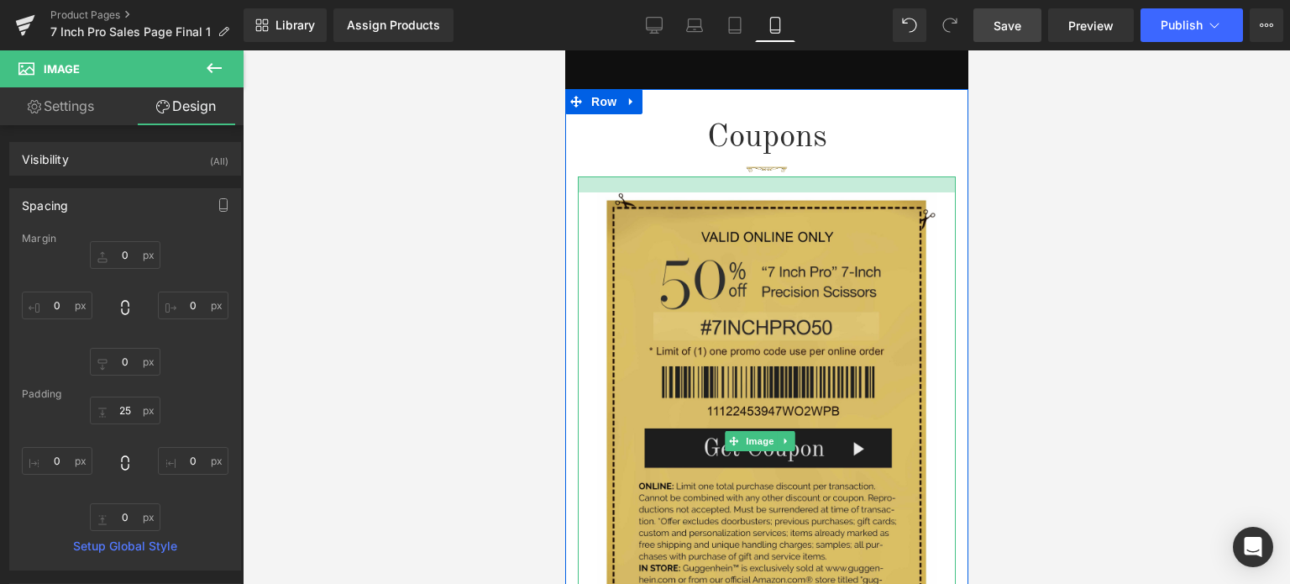
click at [826, 176] on div at bounding box center [766, 184] width 378 height 16
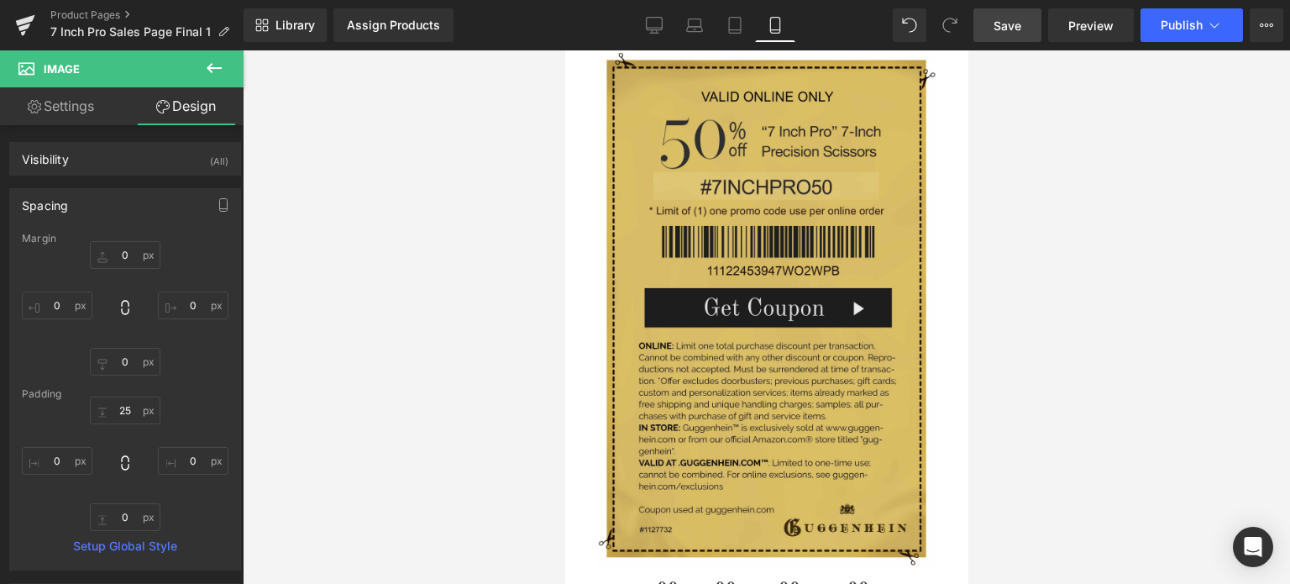
scroll to position [2812, 0]
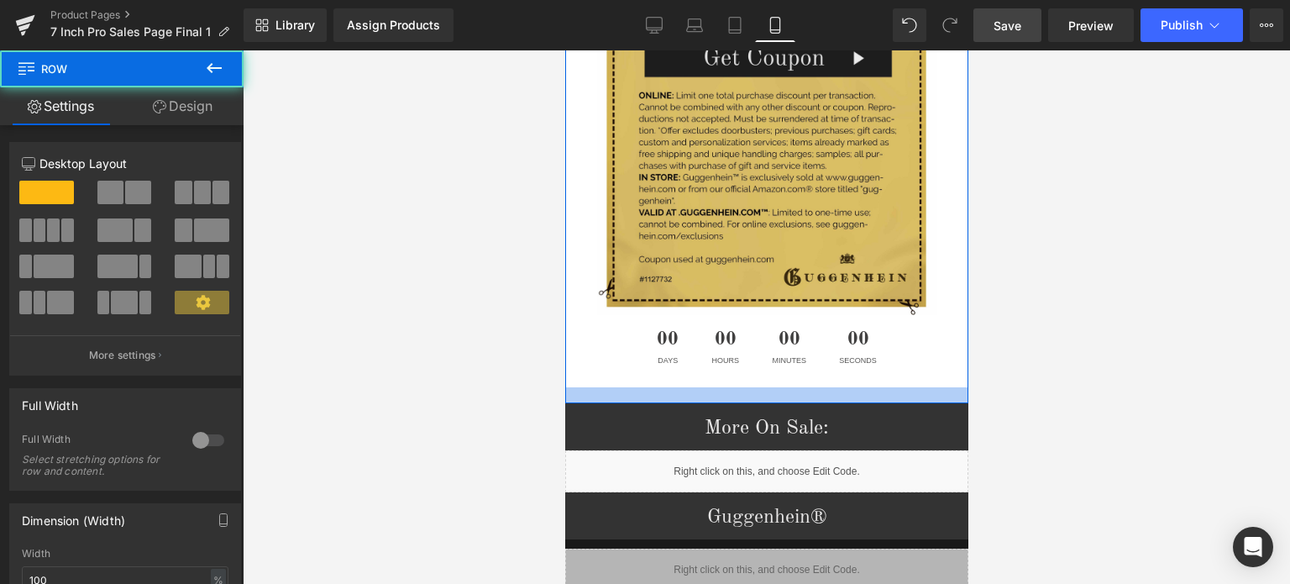
drag, startPoint x: 836, startPoint y: 359, endPoint x: 839, endPoint y: 348, distance: 11.4
click at [839, 348] on div "Coupons Heading Image Image 00 Days 00 Hours 00 Minutes 00 Seconds Countdown Ti…" at bounding box center [766, 50] width 403 height 705
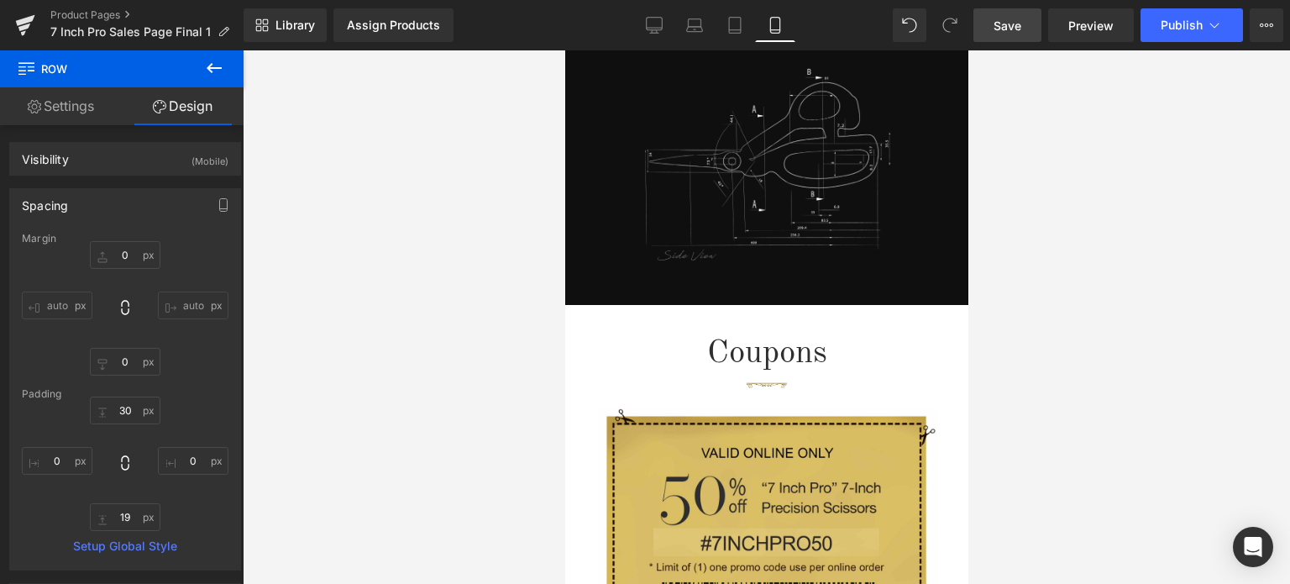
scroll to position [2196, 0]
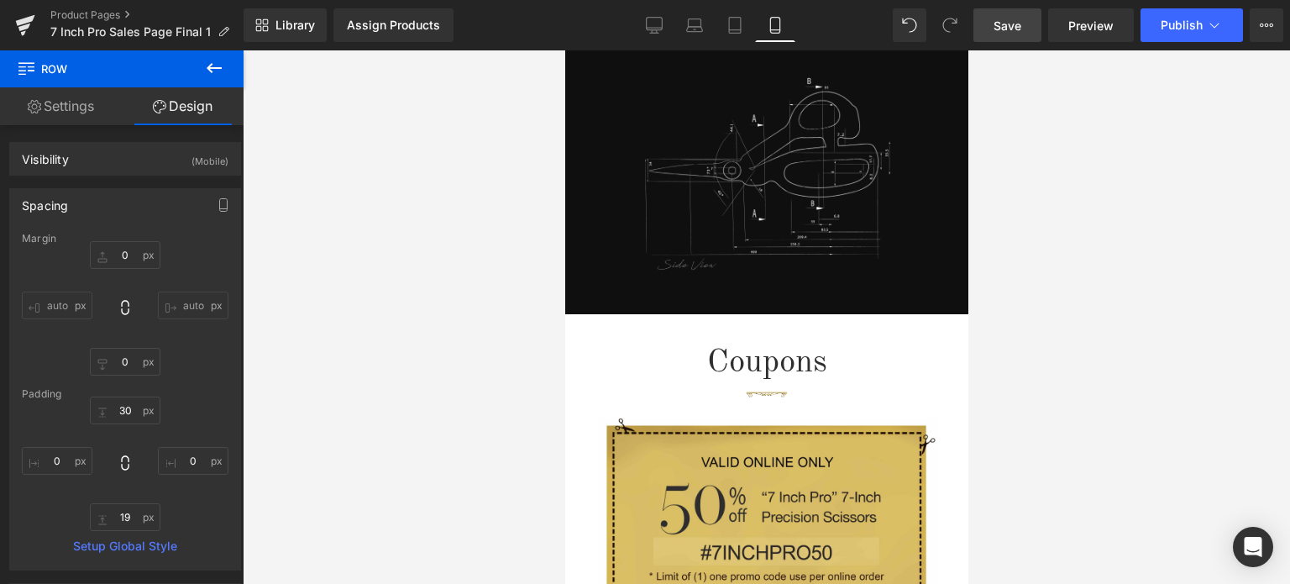
click at [1015, 23] on span "Save" at bounding box center [1008, 26] width 28 height 18
click at [1096, 28] on span "Preview" at bounding box center [1091, 26] width 45 height 18
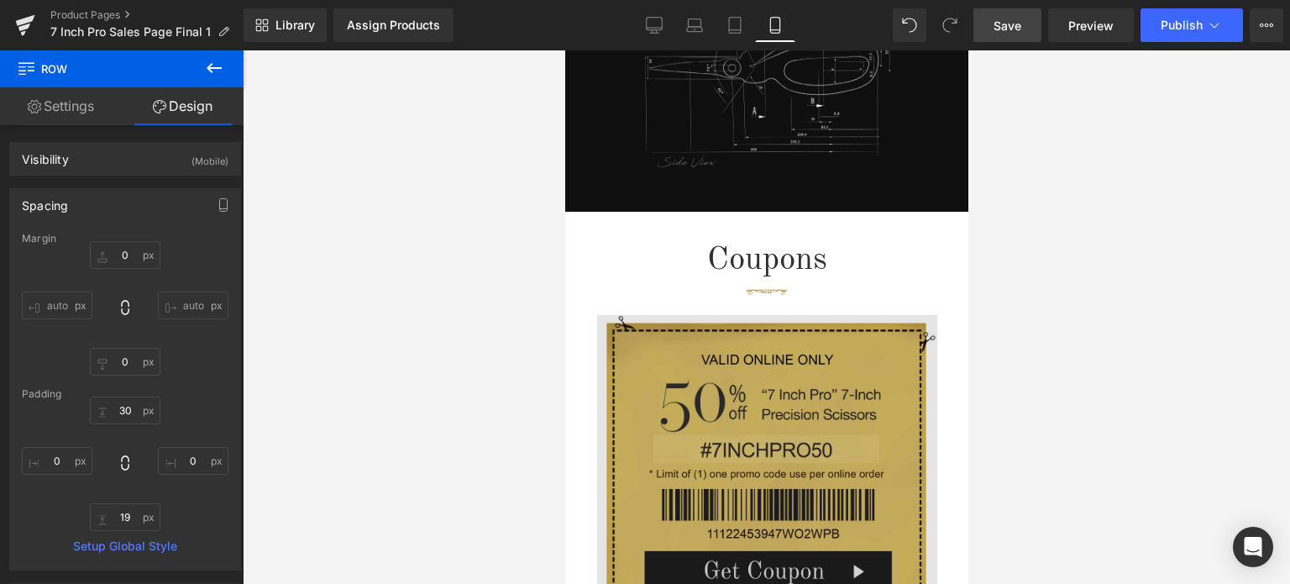
scroll to position [2364, 0]
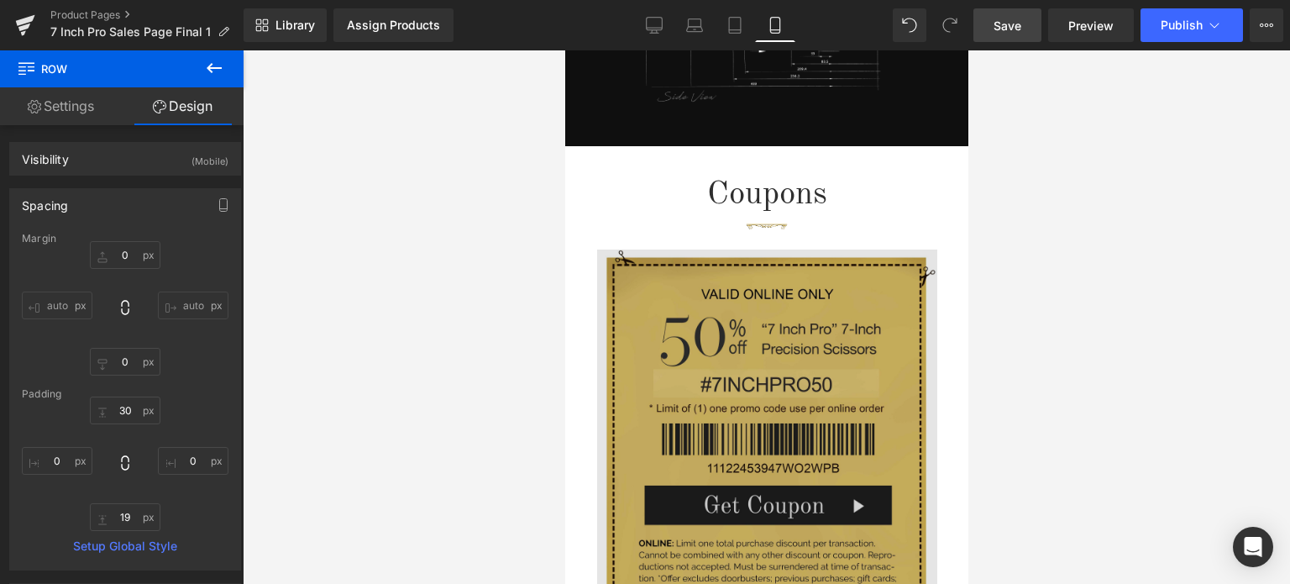
click at [775, 315] on img at bounding box center [767, 498] width 340 height 529
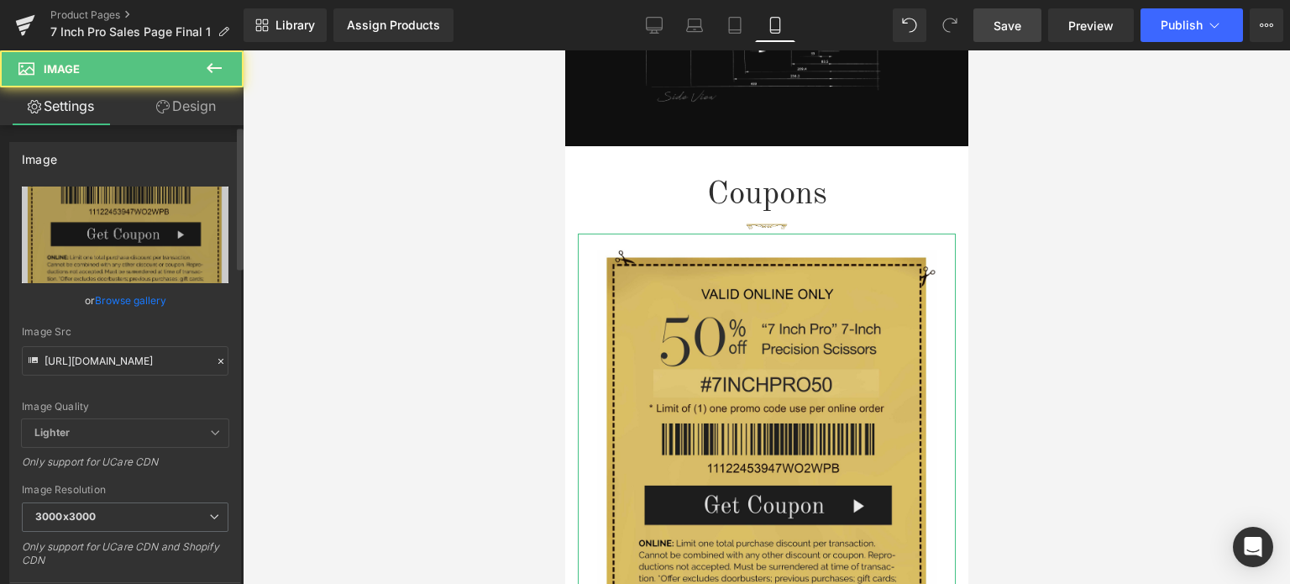
scroll to position [336, 0]
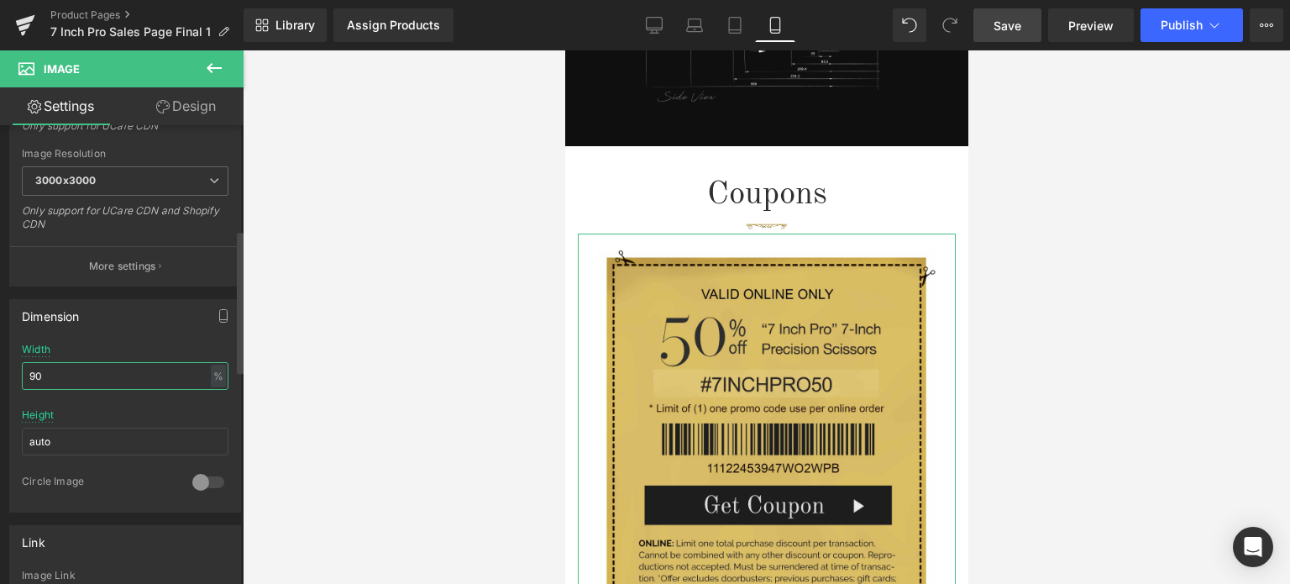
drag, startPoint x: 46, startPoint y: 371, endPoint x: 13, endPoint y: 373, distance: 32.8
click at [13, 373] on div "90% Width 90 % % px auto Height auto 0 Circle Image" at bounding box center [125, 428] width 230 height 168
type input "100"
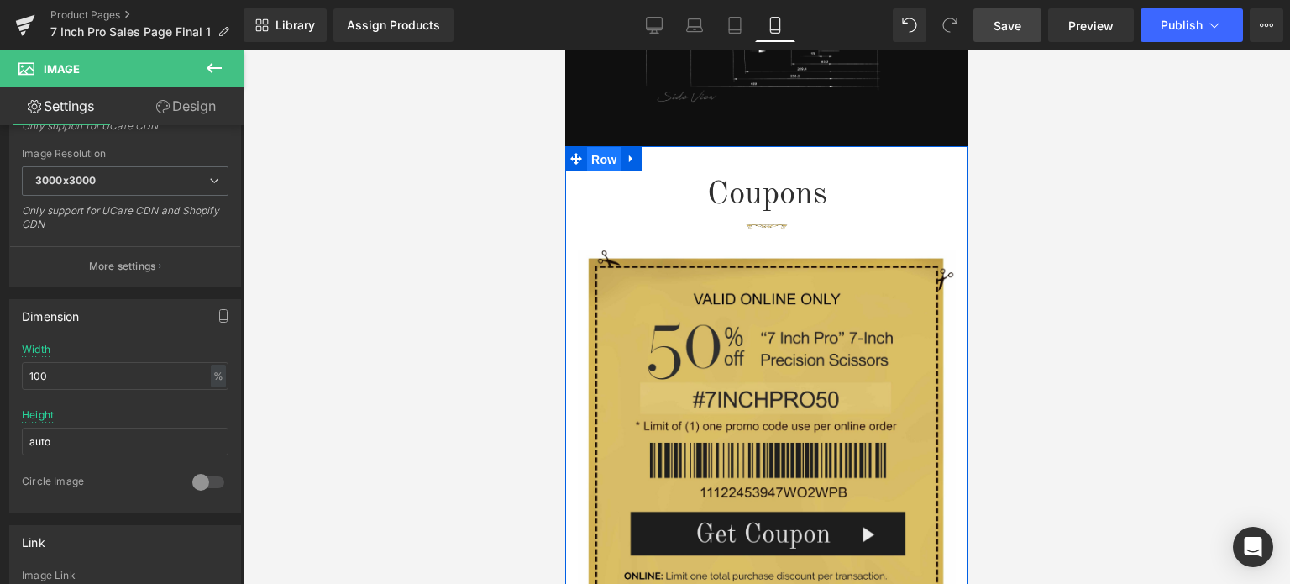
click at [607, 147] on span "Row" at bounding box center [603, 159] width 34 height 25
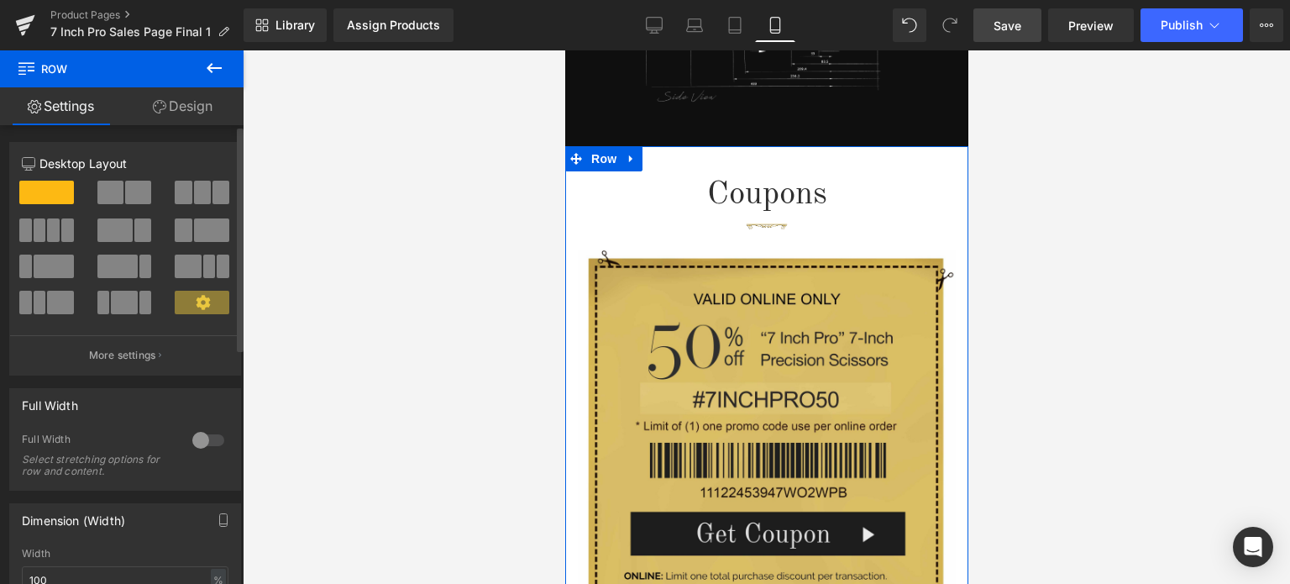
click at [194, 442] on div at bounding box center [208, 440] width 40 height 27
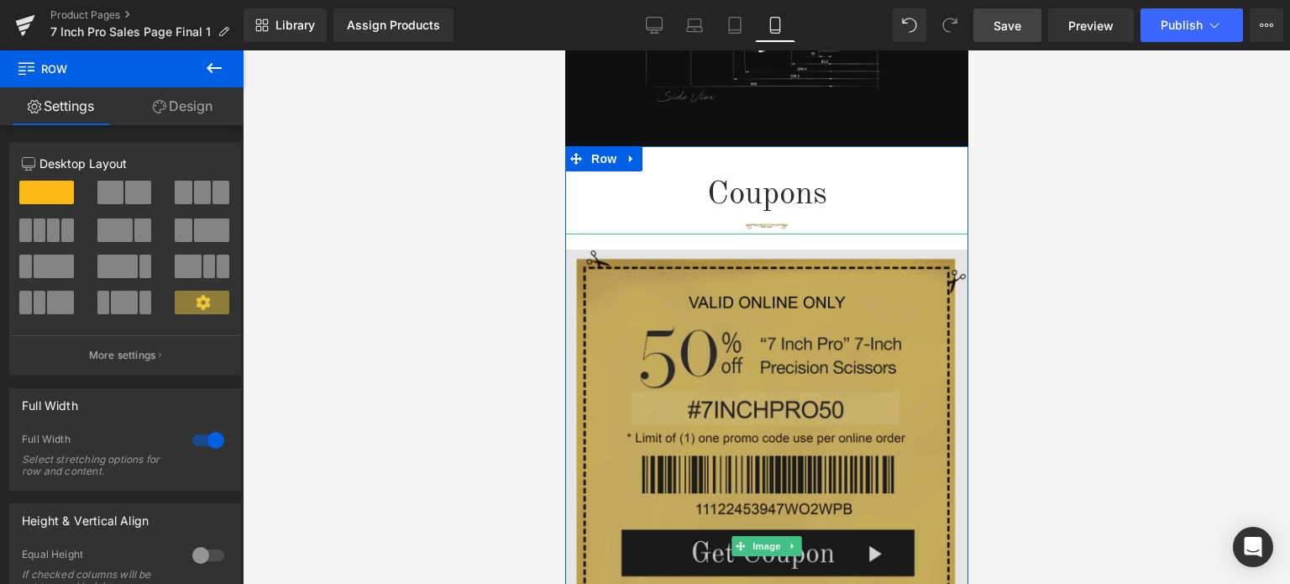
click at [758, 348] on img at bounding box center [766, 546] width 403 height 624
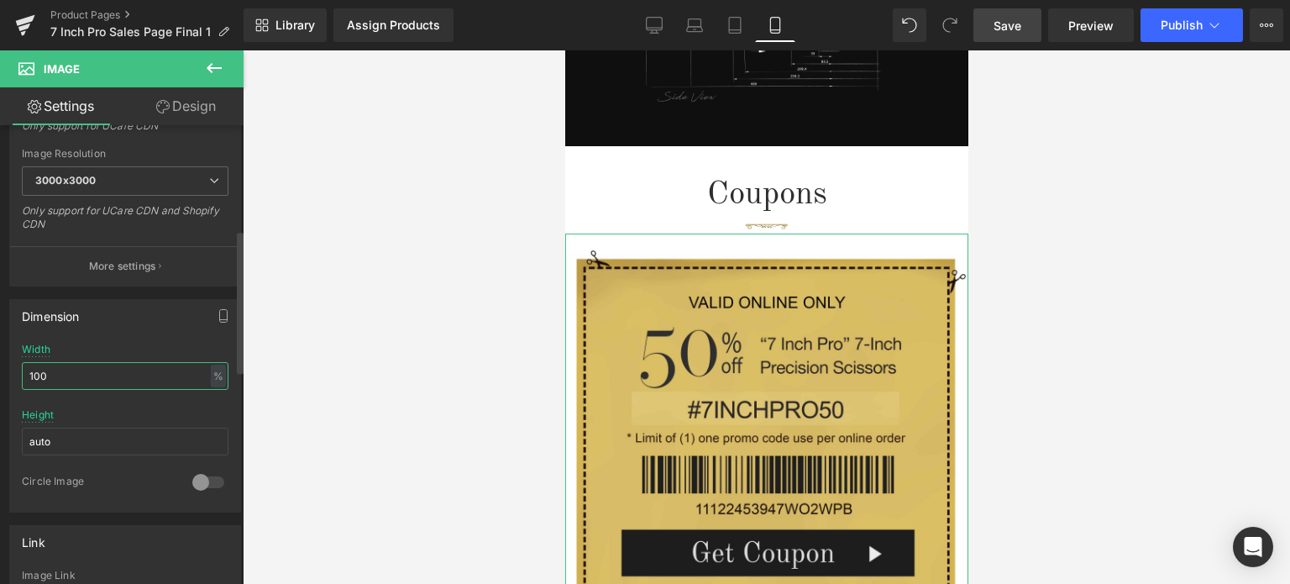
click at [0, 370] on div "Dimension 100% Width 100 % % px auto Height auto 0 Circle Image" at bounding box center [125, 399] width 251 height 226
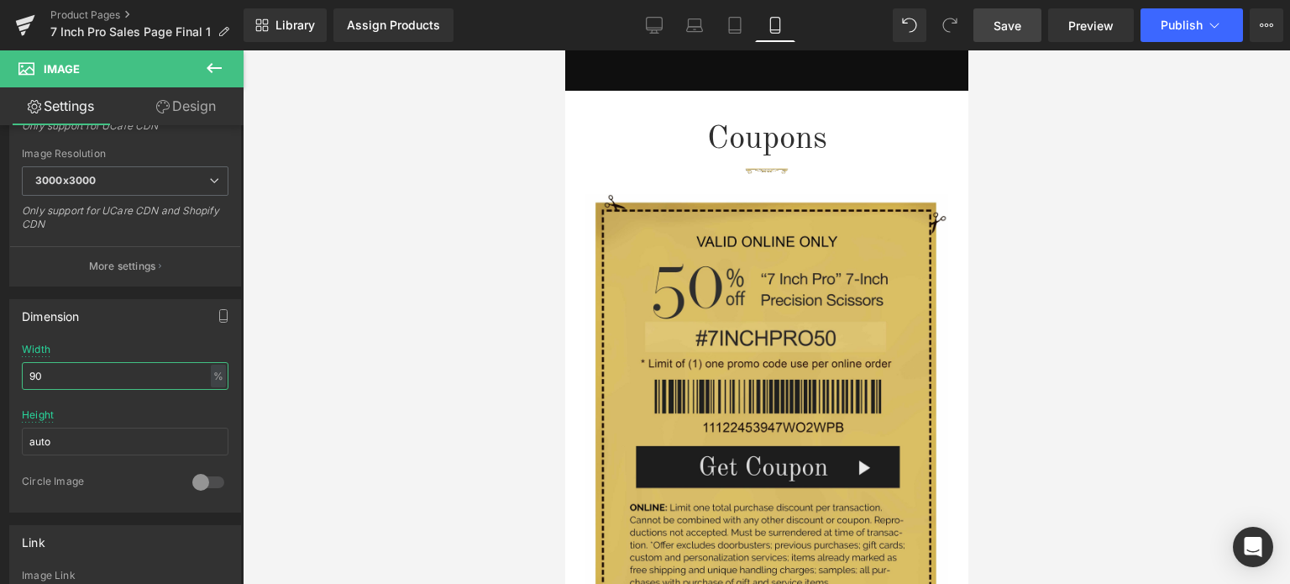
scroll to position [2345, 0]
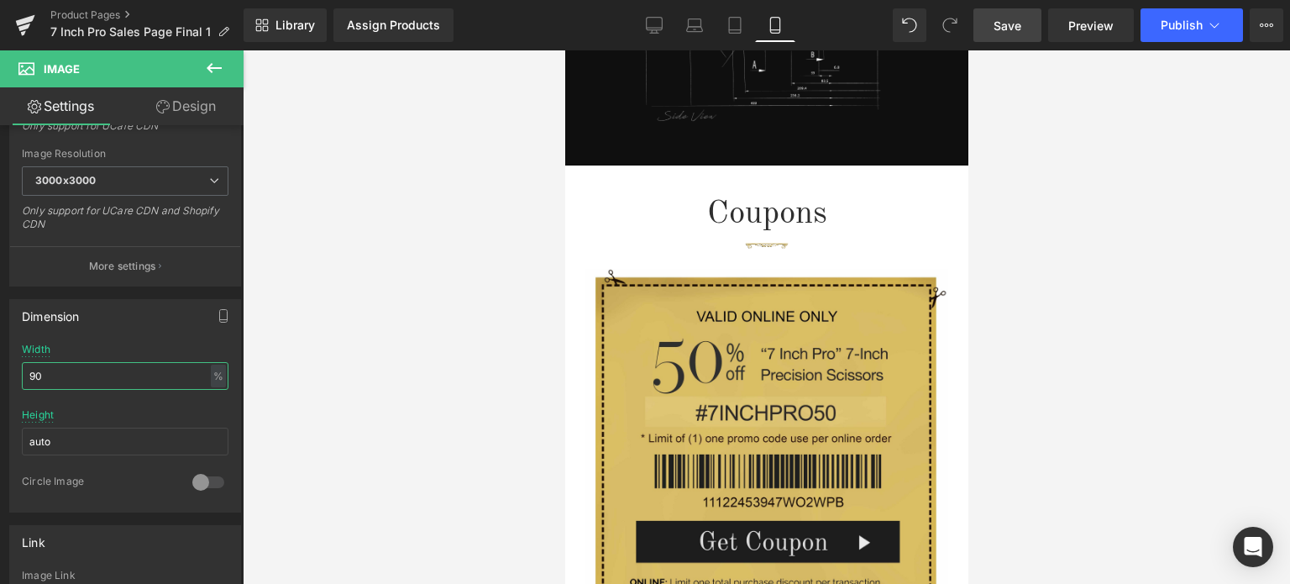
type input "90"
click at [1018, 26] on span "Save" at bounding box center [1008, 26] width 28 height 18
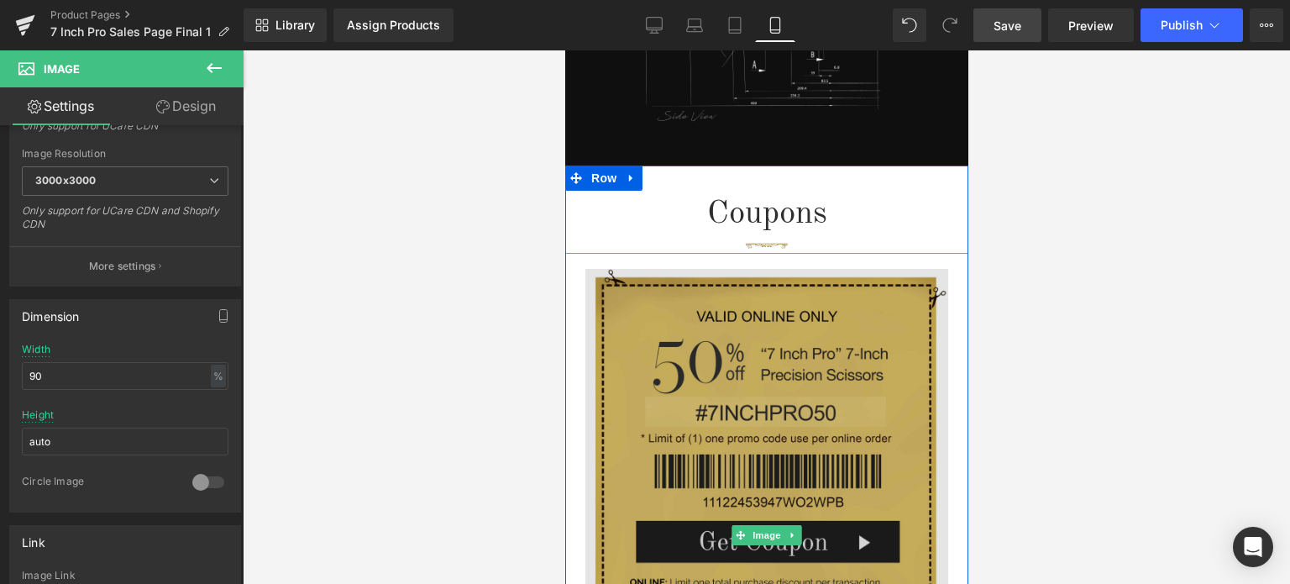
scroll to position [2849, 0]
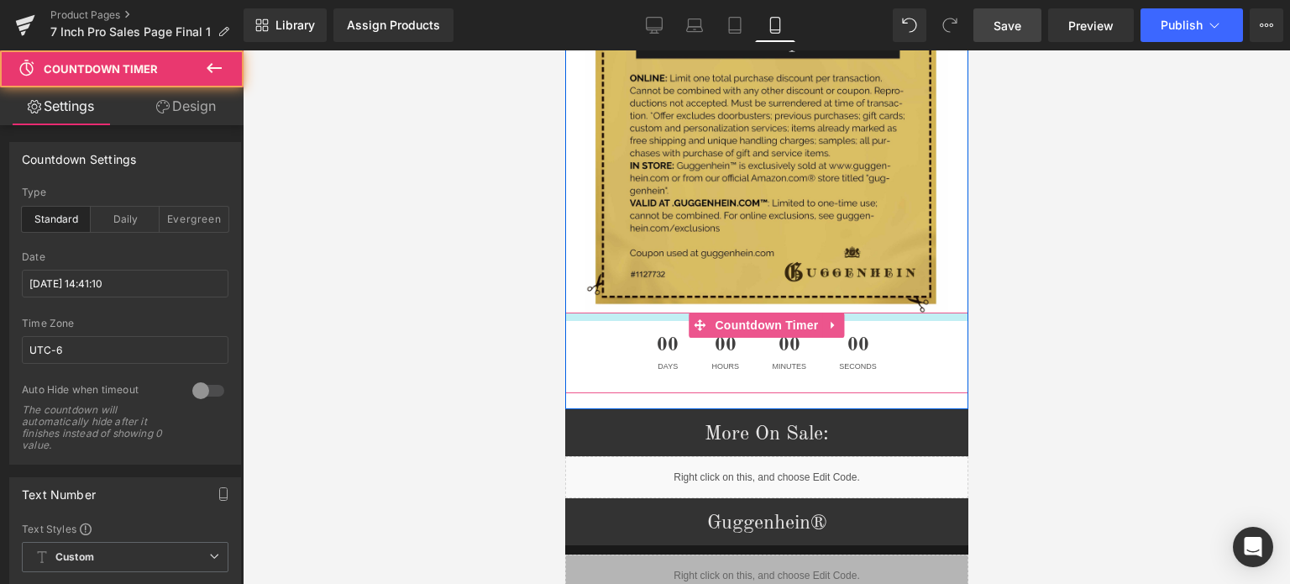
drag, startPoint x: 861, startPoint y: 296, endPoint x: 1730, endPoint y: 350, distance: 870.4
click at [863, 313] on div "00 Days 00 Hours 00 Minutes 00 Seconds Countdown Timer" at bounding box center [766, 353] width 403 height 81
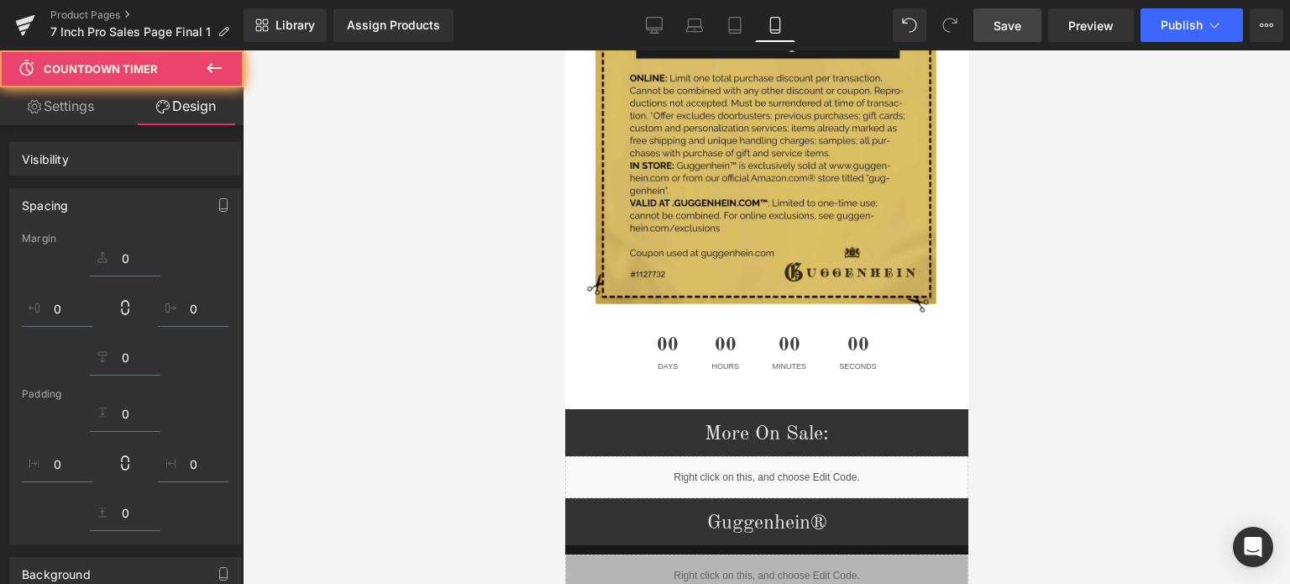
click at [1270, 316] on div at bounding box center [767, 317] width 1048 height 534
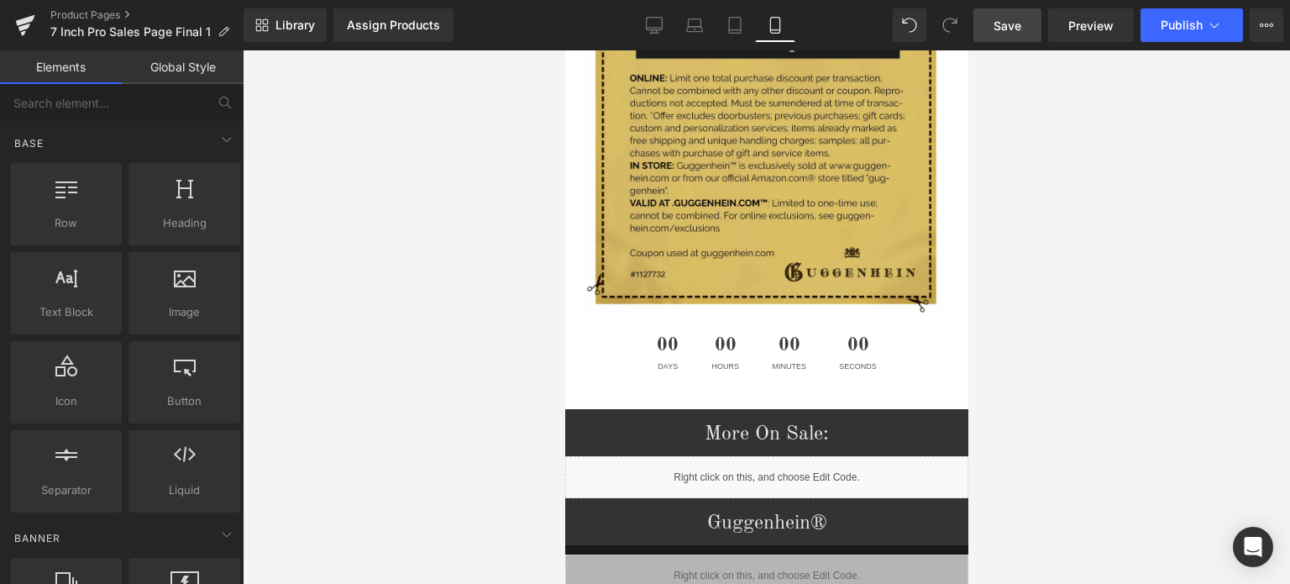
click at [1016, 25] on span "Save" at bounding box center [1008, 26] width 28 height 18
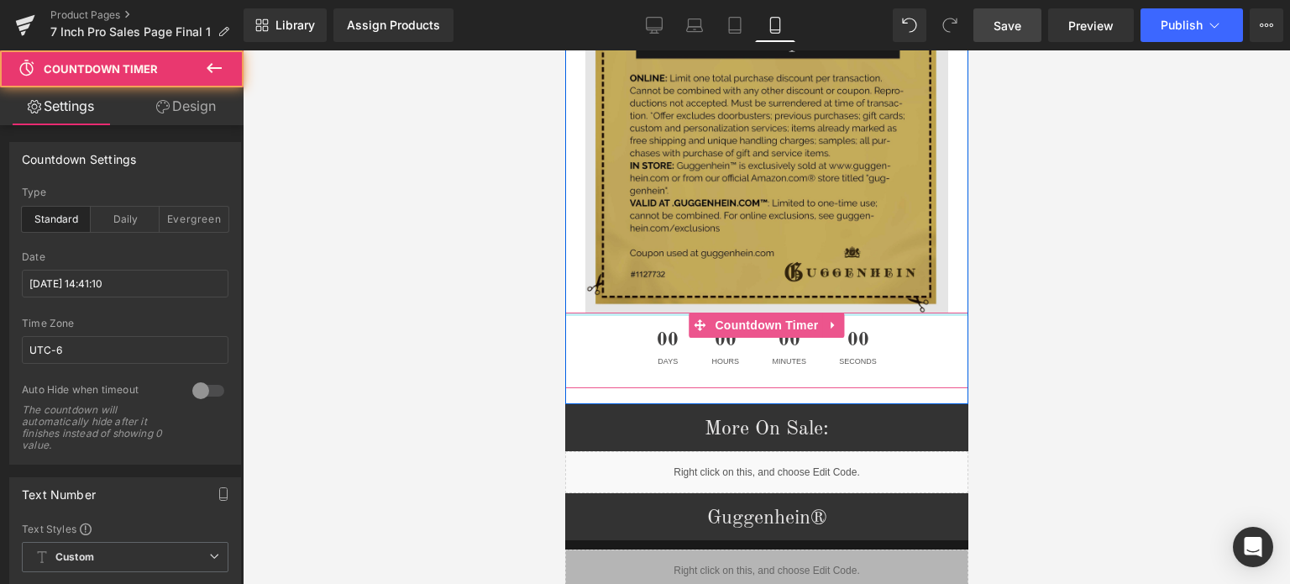
click at [856, 290] on div "Coupons Heading Image Image 00 Days 00 Hours 00 Minutes 00 Seconds Countdown Ti…" at bounding box center [766, 38] width 403 height 702
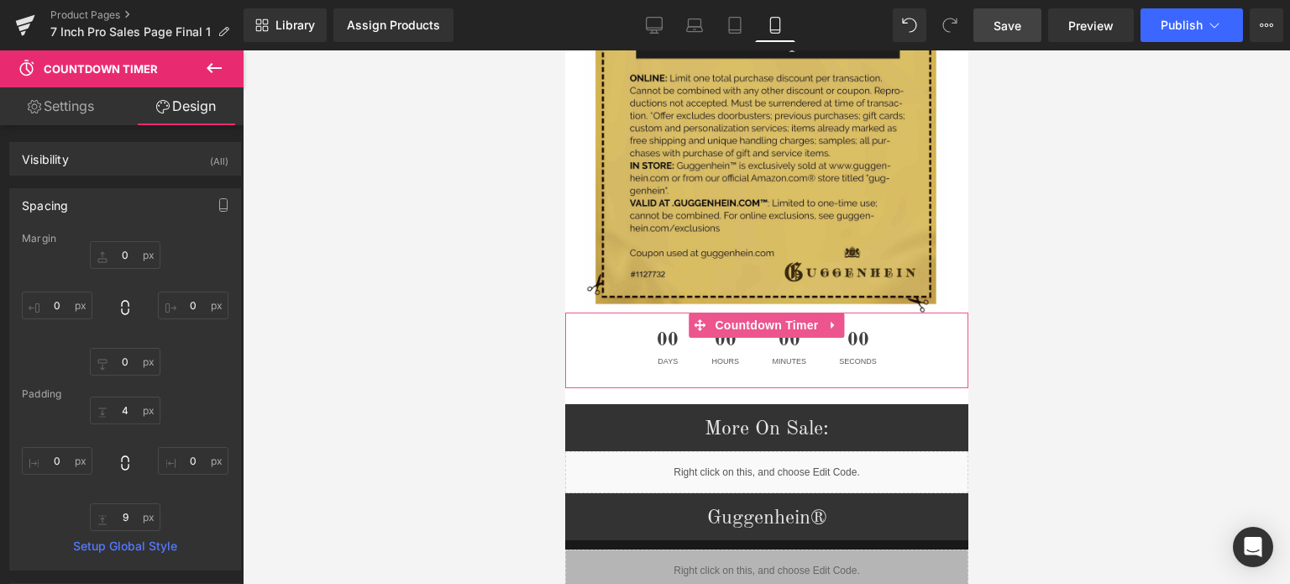
click at [1160, 379] on div at bounding box center [767, 317] width 1048 height 534
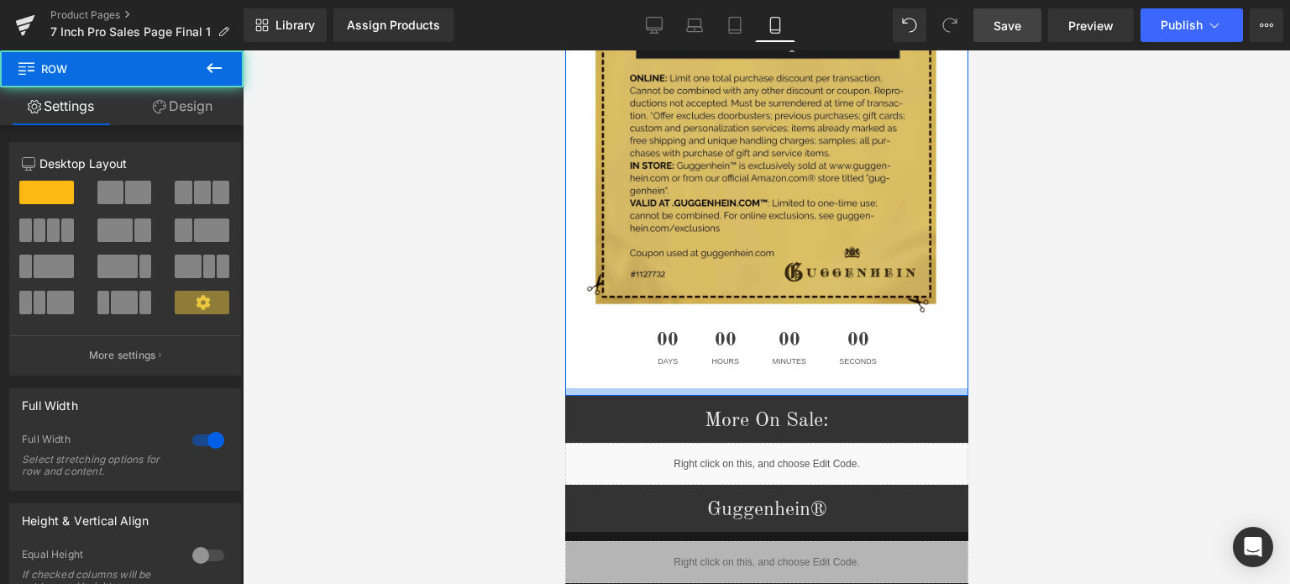
drag, startPoint x: 837, startPoint y: 377, endPoint x: 1725, endPoint y: 451, distance: 891.1
click at [838, 388] on div at bounding box center [766, 392] width 403 height 8
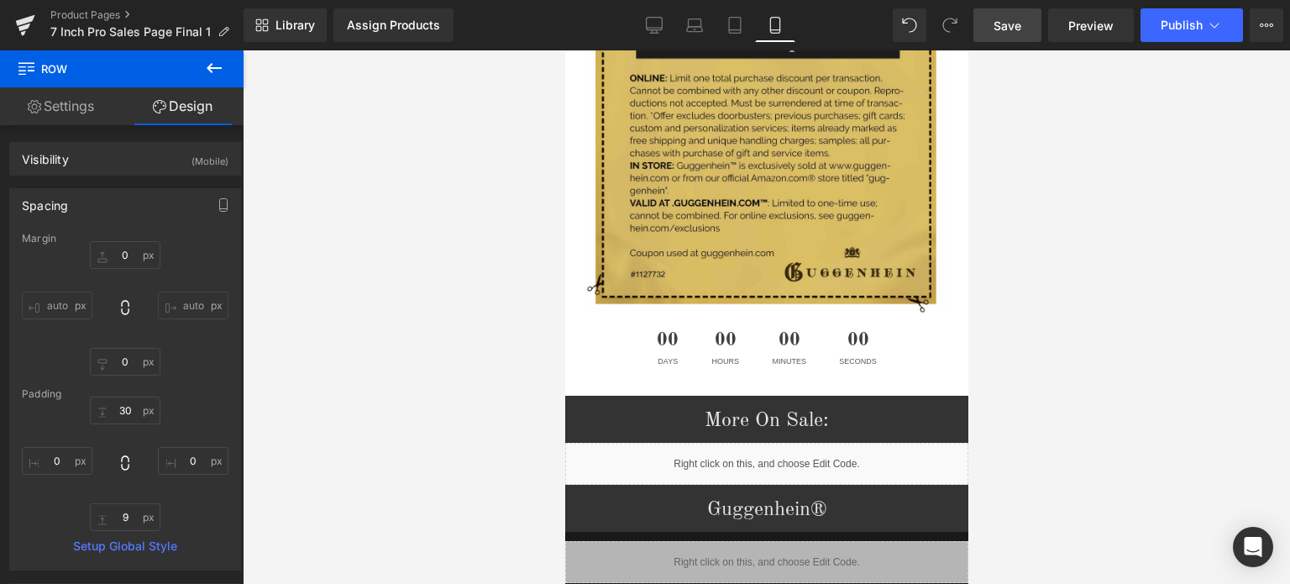
click at [1020, 19] on span "Save" at bounding box center [1008, 26] width 28 height 18
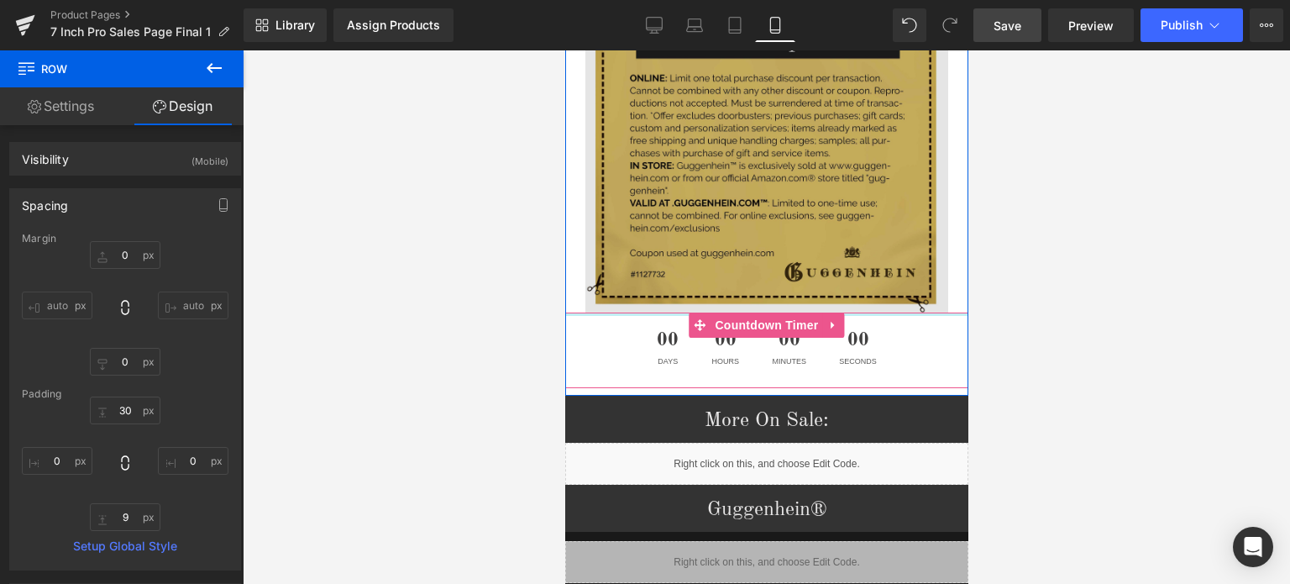
click at [875, 292] on div "Coupons Heading Image Image 00 Days 00 Hours 00 Minutes 00 Seconds Countdown Ti…" at bounding box center [766, 38] width 403 height 702
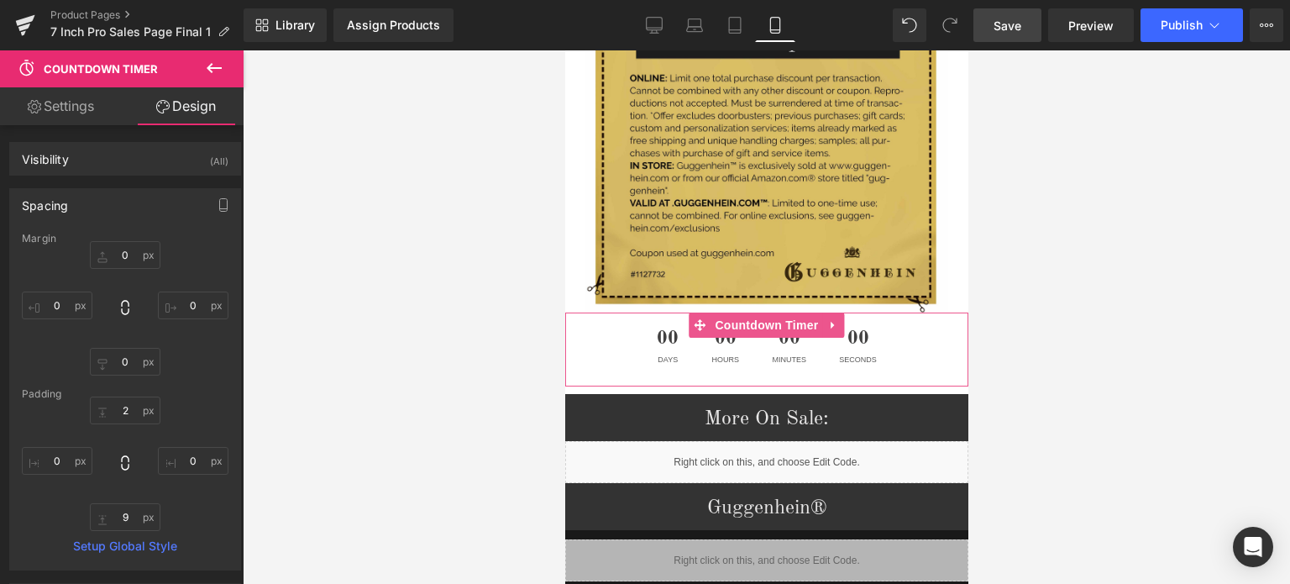
click at [1007, 24] on span "Save" at bounding box center [1008, 26] width 28 height 18
